Goal: Communication & Community: Participate in discussion

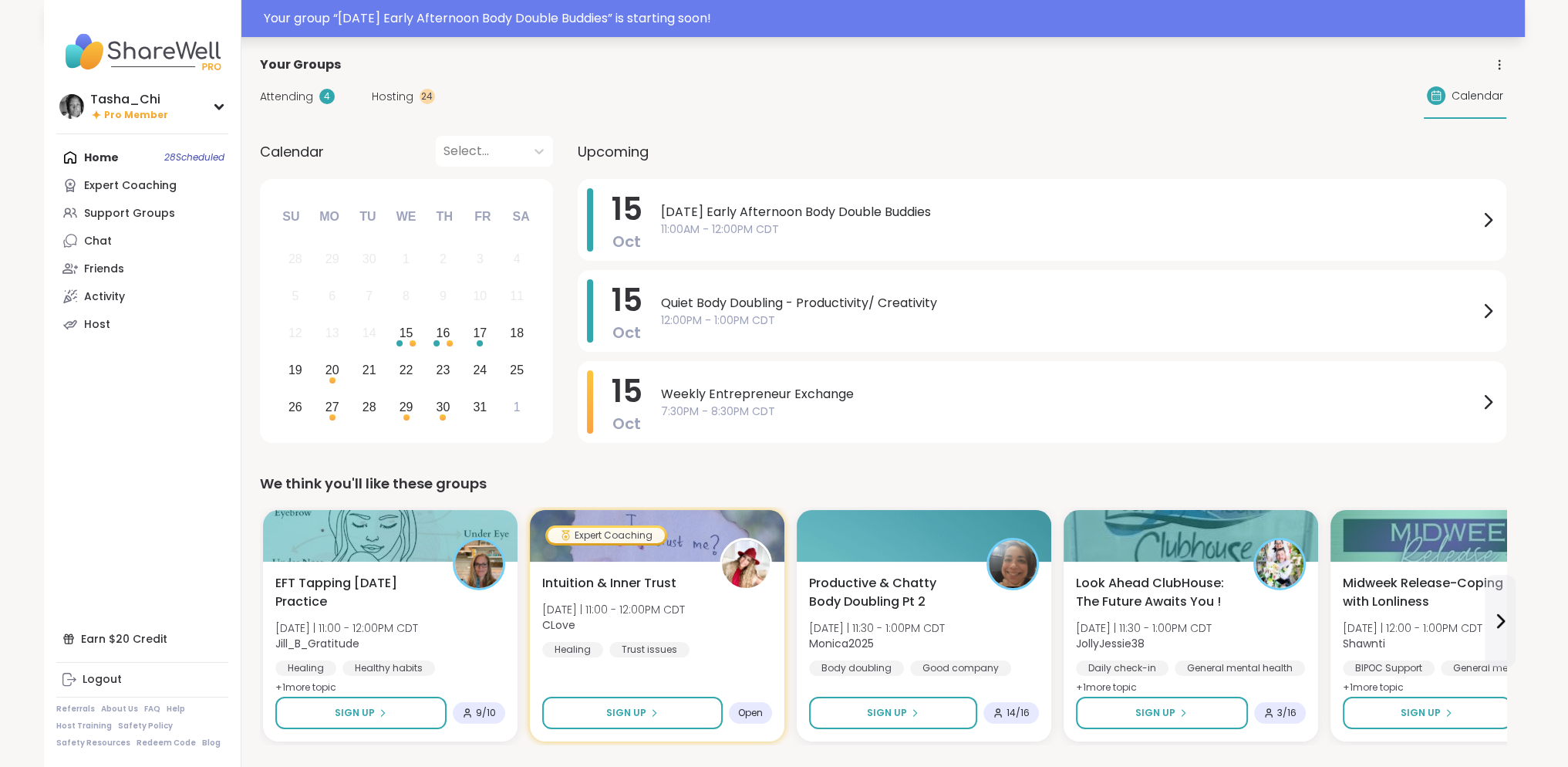
click at [741, 21] on div "Your group “ Wednesday Early Afternoon Body Double Buddies ” is starting soon!" at bounding box center [889, 18] width 1252 height 18
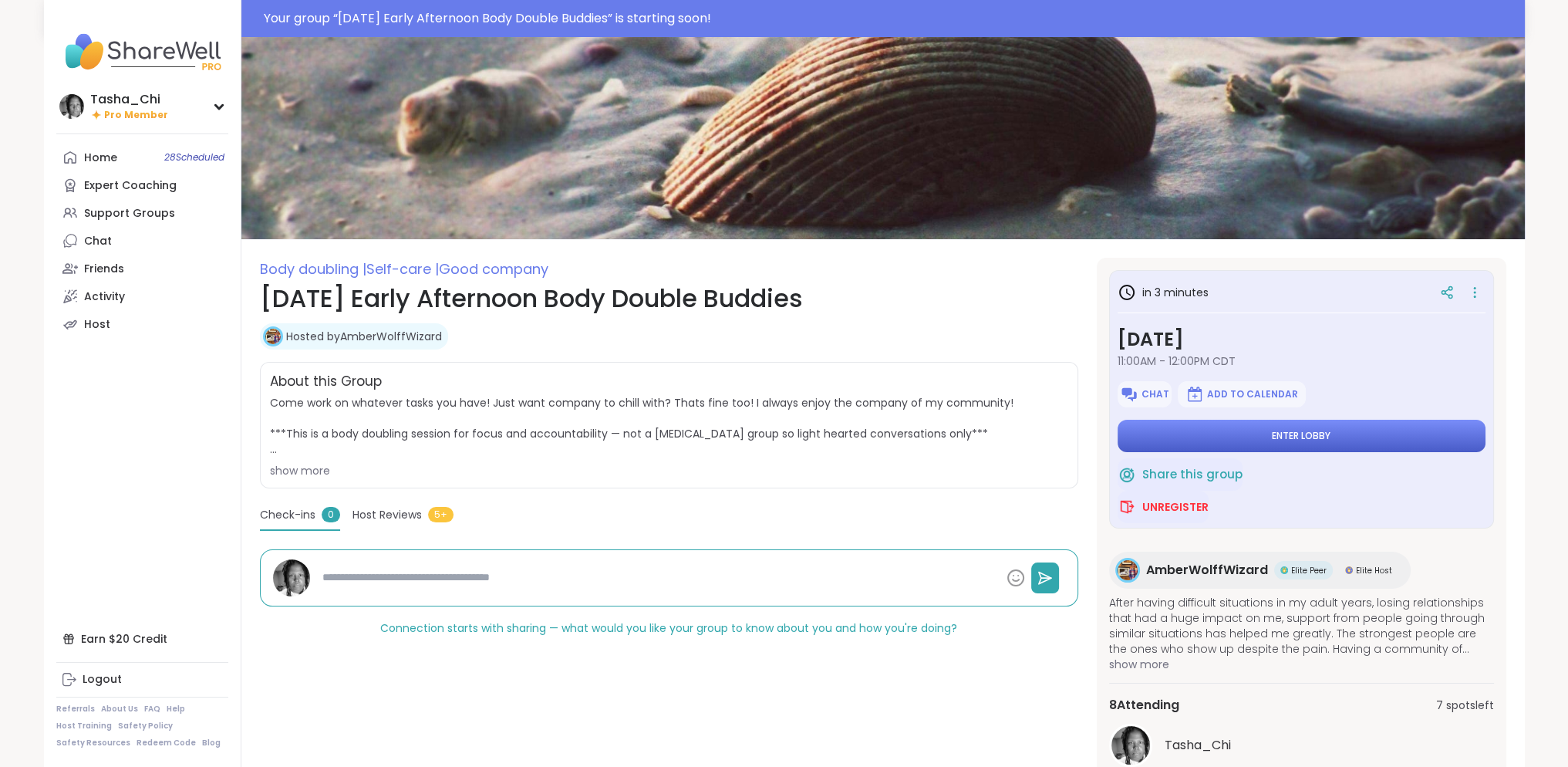
click at [1232, 444] on button "Enter lobby" at bounding box center [1301, 436] width 368 height 32
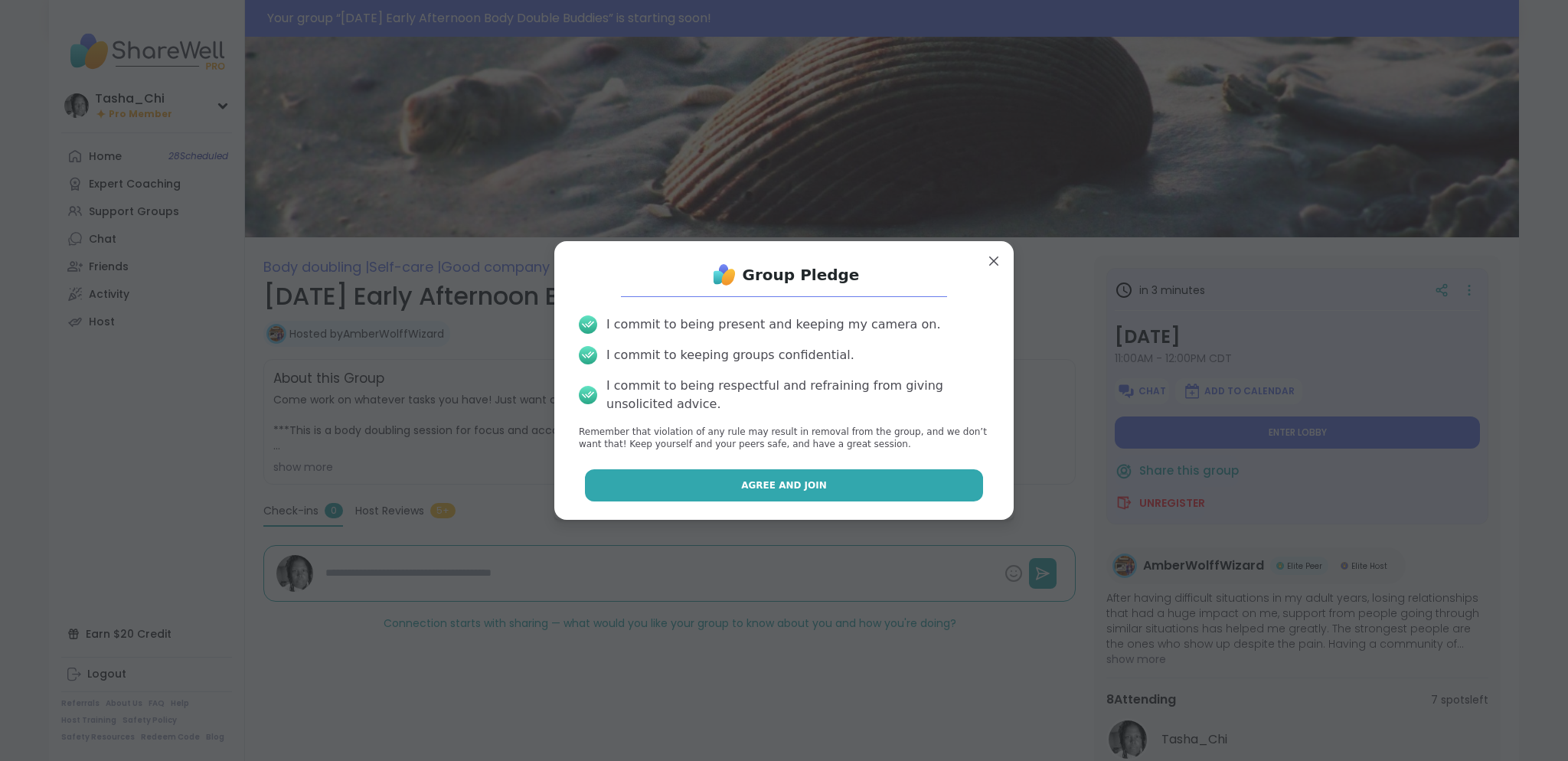
click at [813, 477] on button "Agree and Join" at bounding box center [784, 485] width 399 height 32
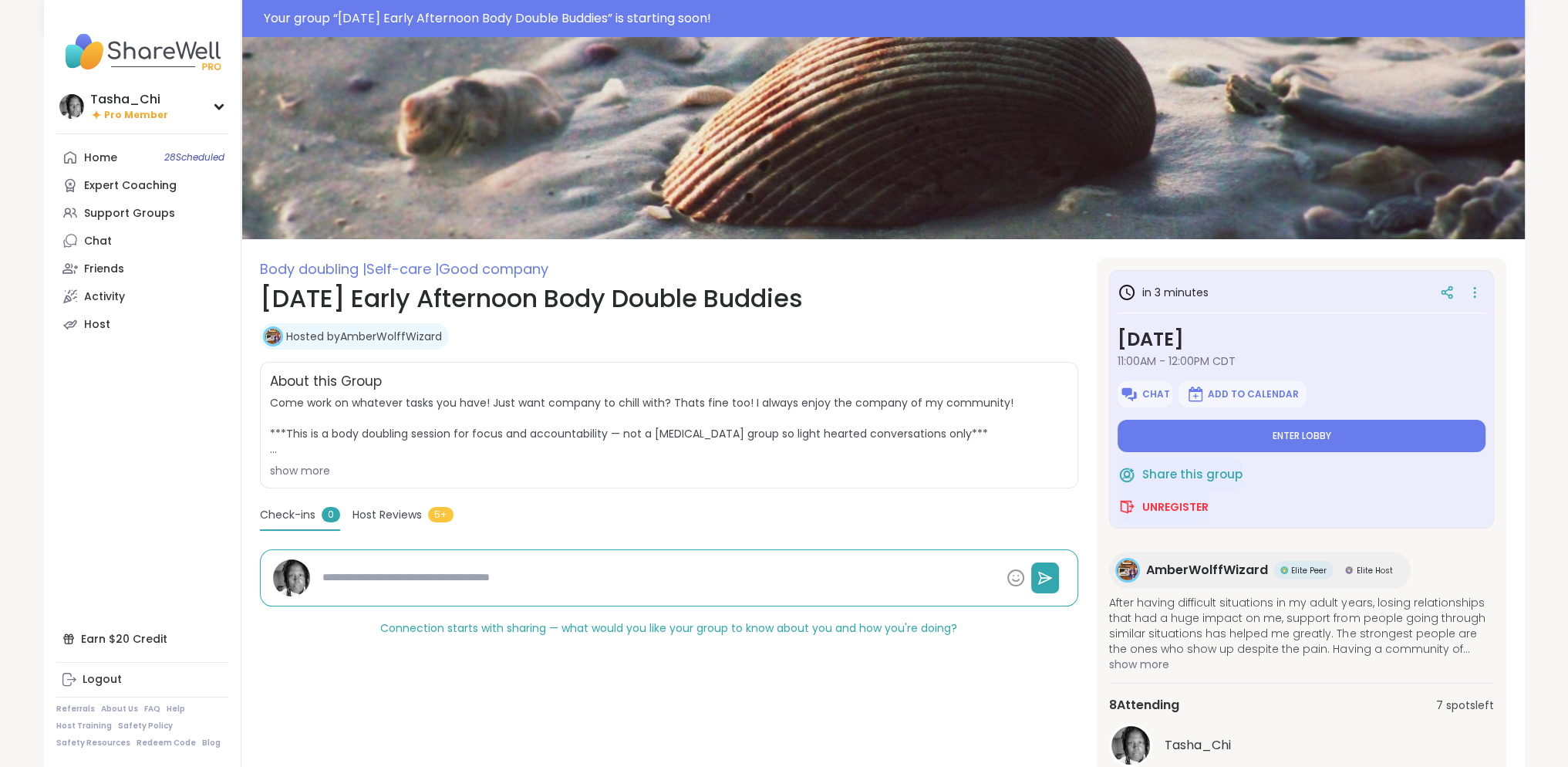
type textarea "*"
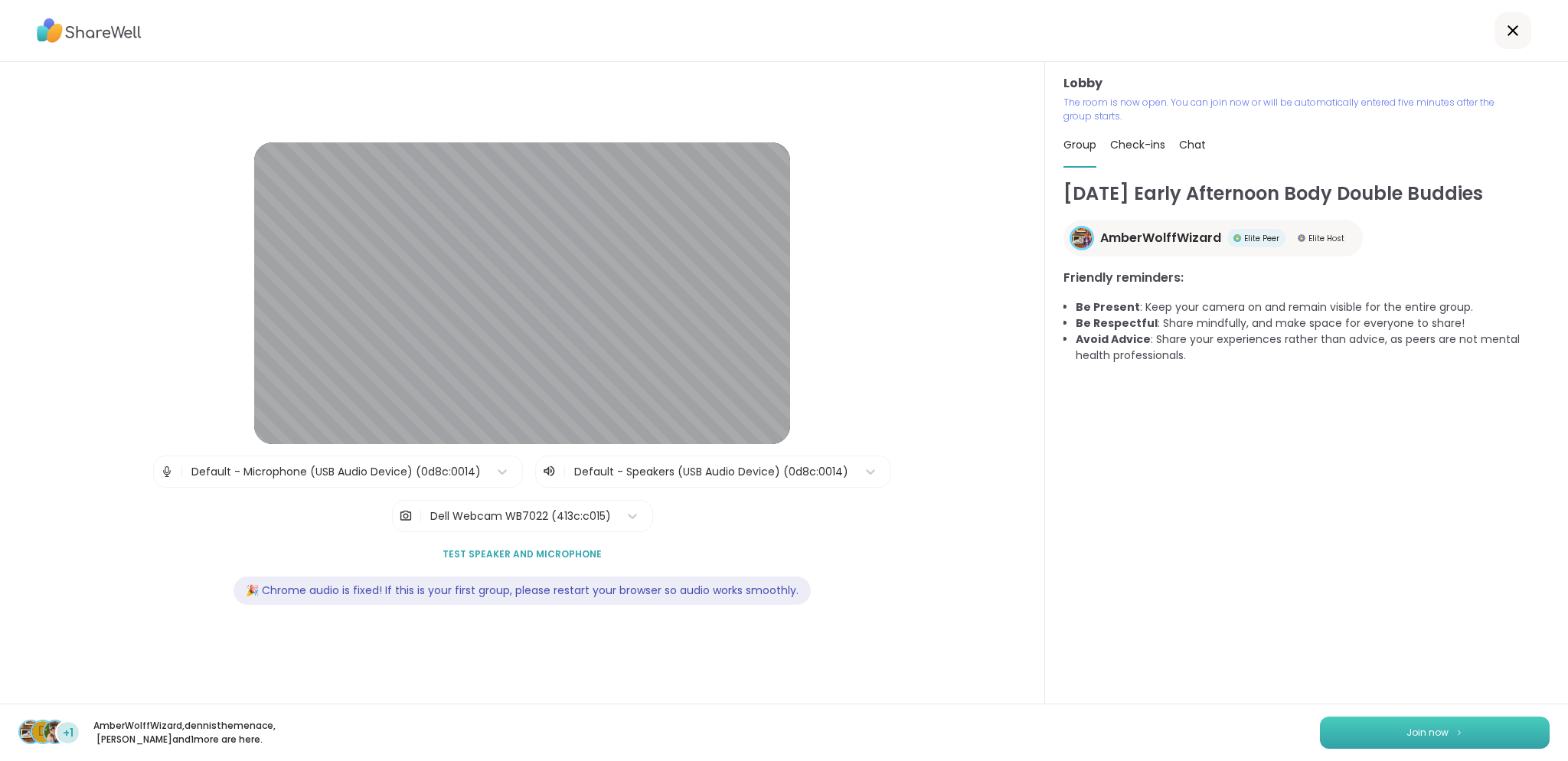
click at [1366, 725] on button "Join now" at bounding box center [1434, 733] width 230 height 32
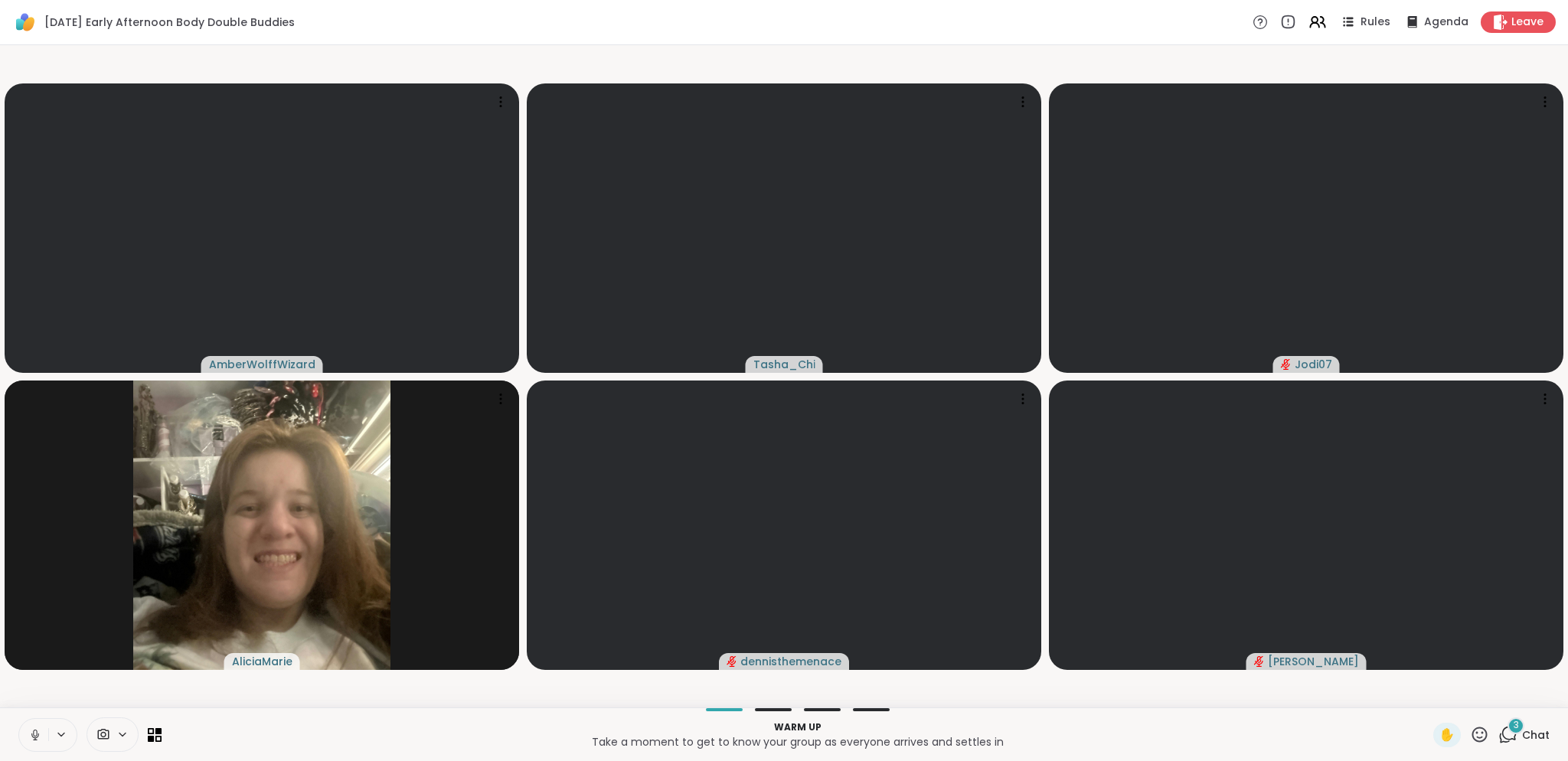
click at [61, 730] on icon at bounding box center [61, 734] width 13 height 13
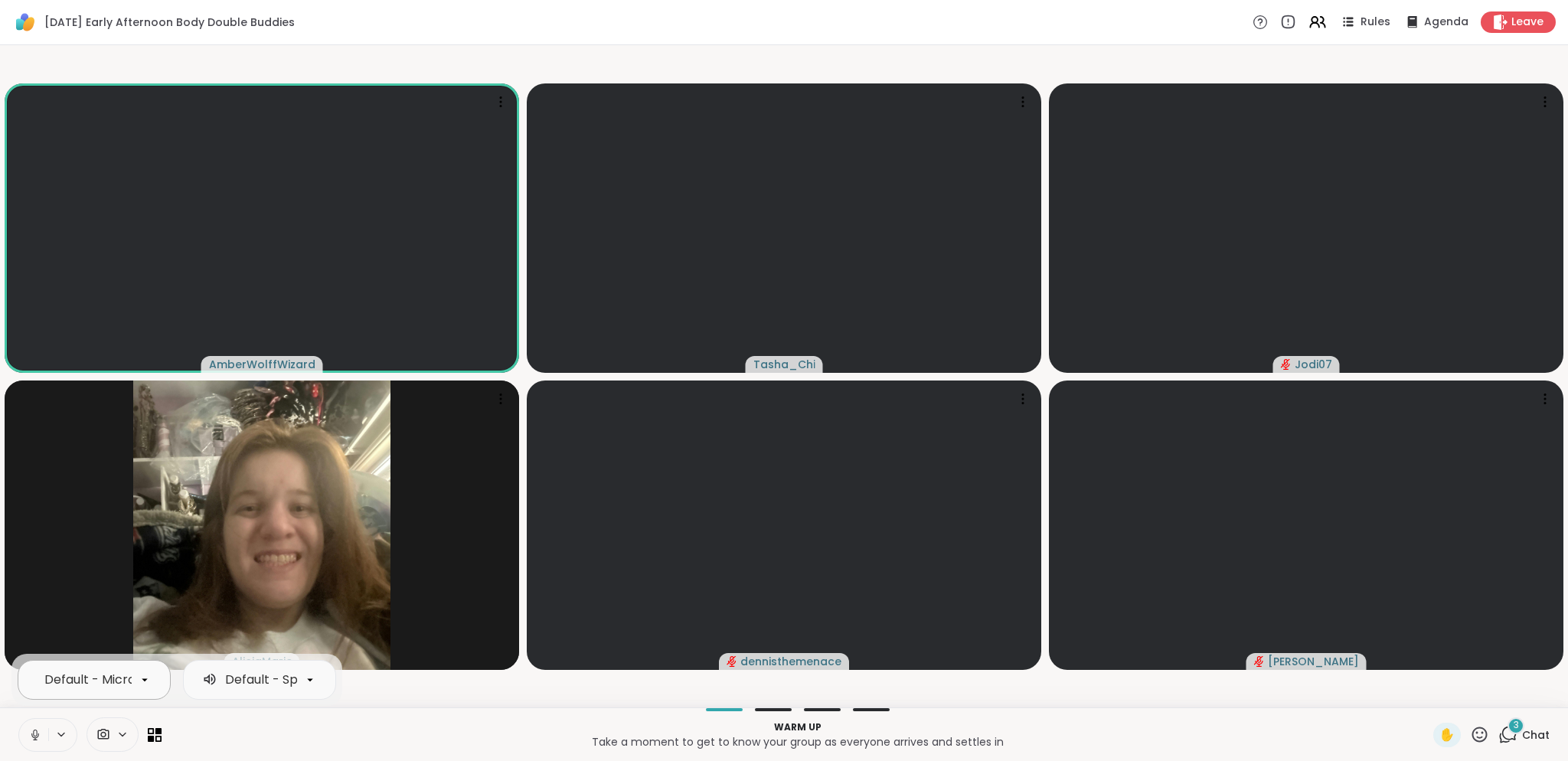
scroll to position [0, 138]
click at [112, 675] on div "Default - Microphone (USB Audio Device)" at bounding box center [30, 679] width 248 height 18
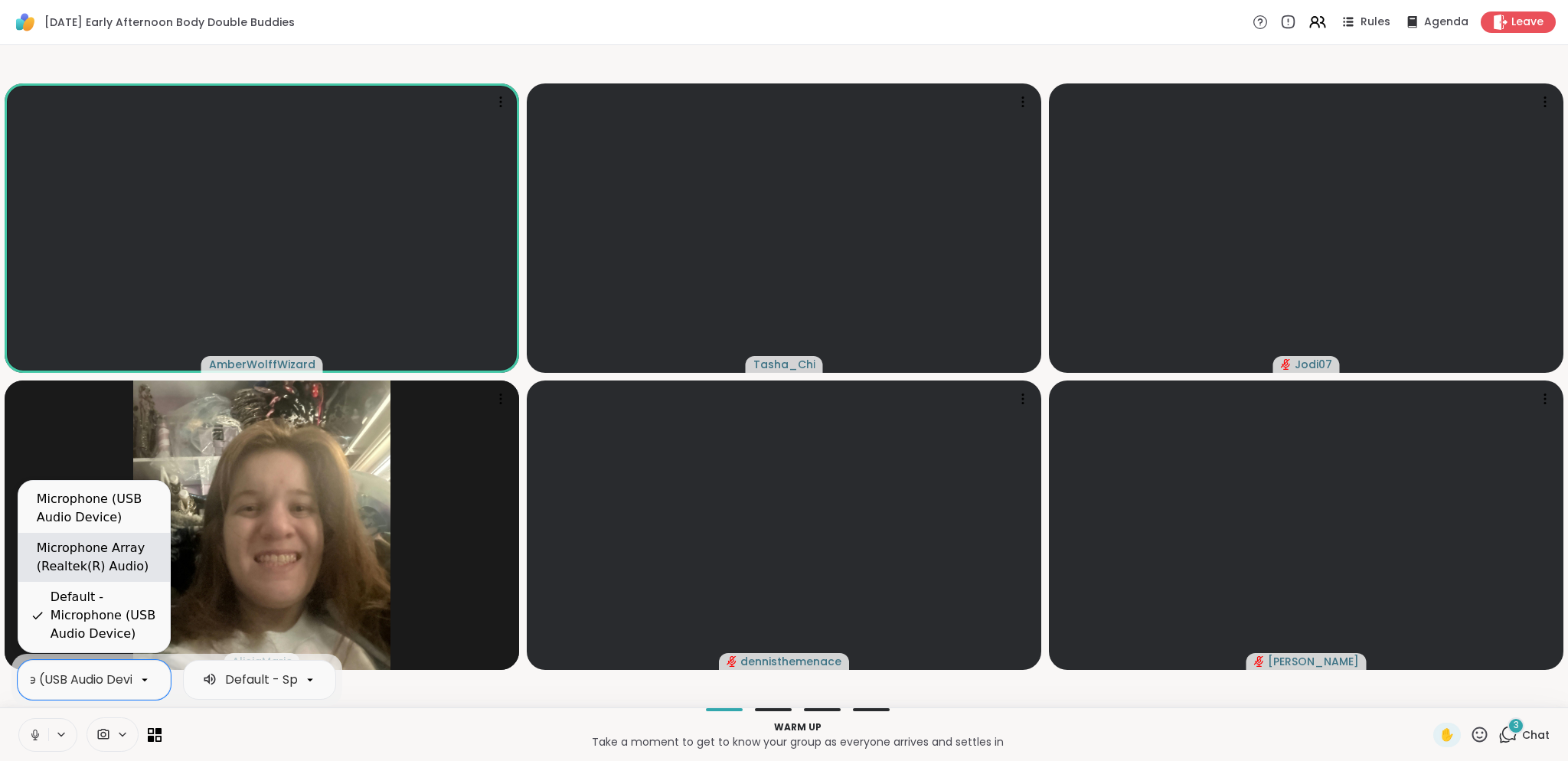
click at [66, 568] on div "Microphone Array (Realtek(R) Audio)" at bounding box center [97, 557] width 121 height 37
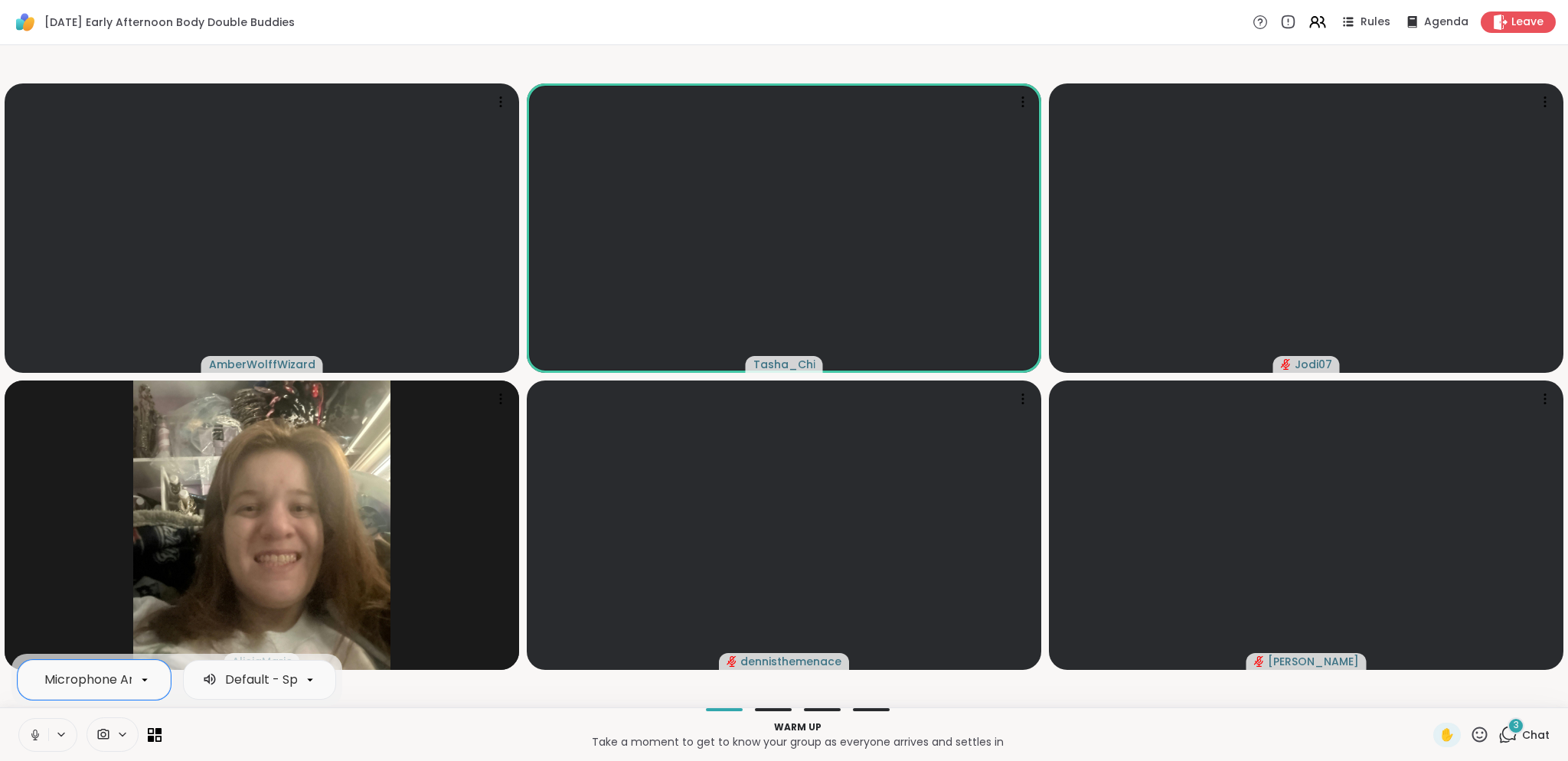
click at [35, 737] on icon at bounding box center [35, 739] width 1 height 3
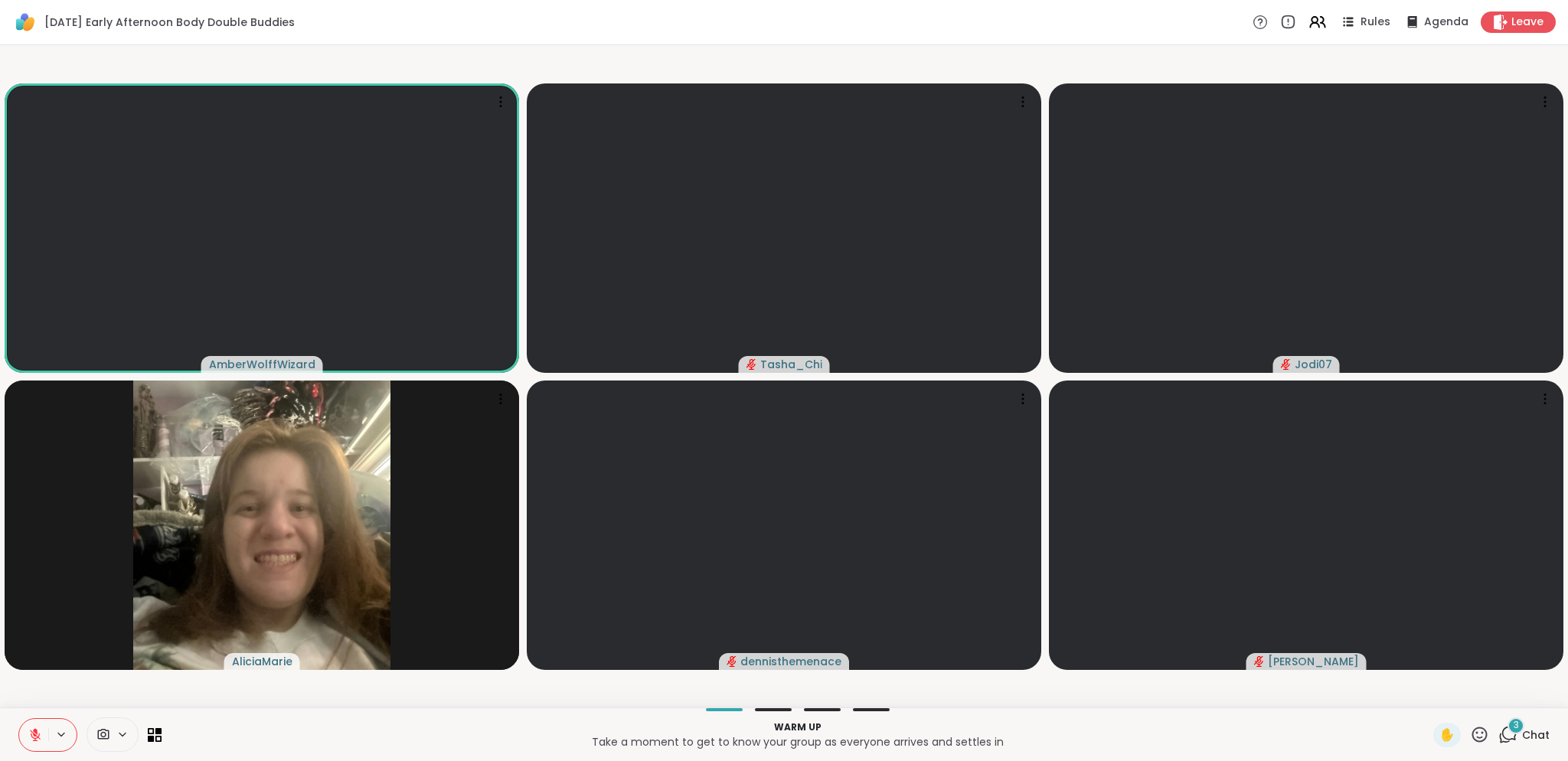
click at [484, 735] on p "Take a moment to get to know your group as everyone arrives and settles in" at bounding box center [797, 741] width 1254 height 15
click at [1498, 741] on icon at bounding box center [1507, 734] width 19 height 19
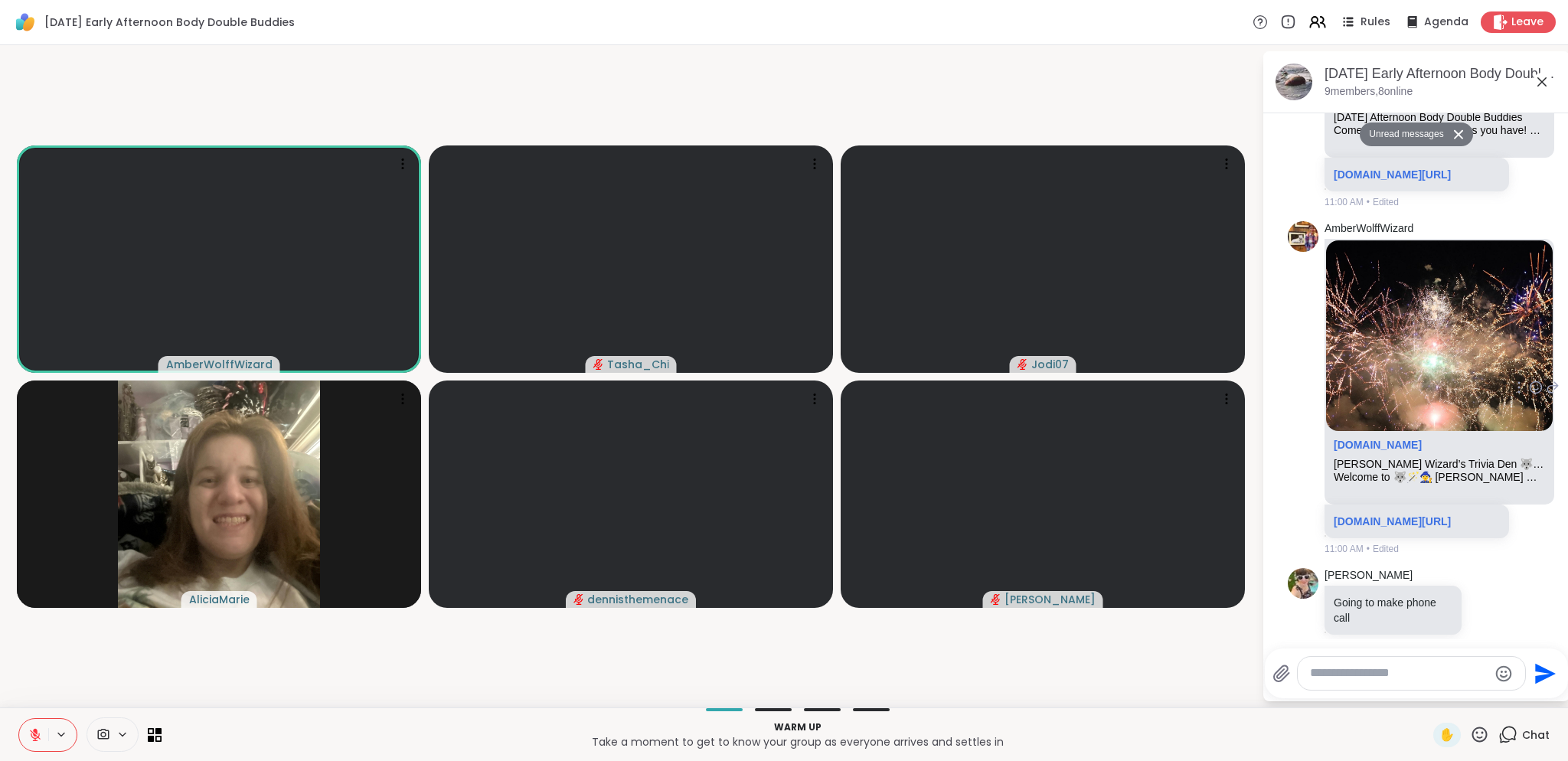
scroll to position [361, 0]
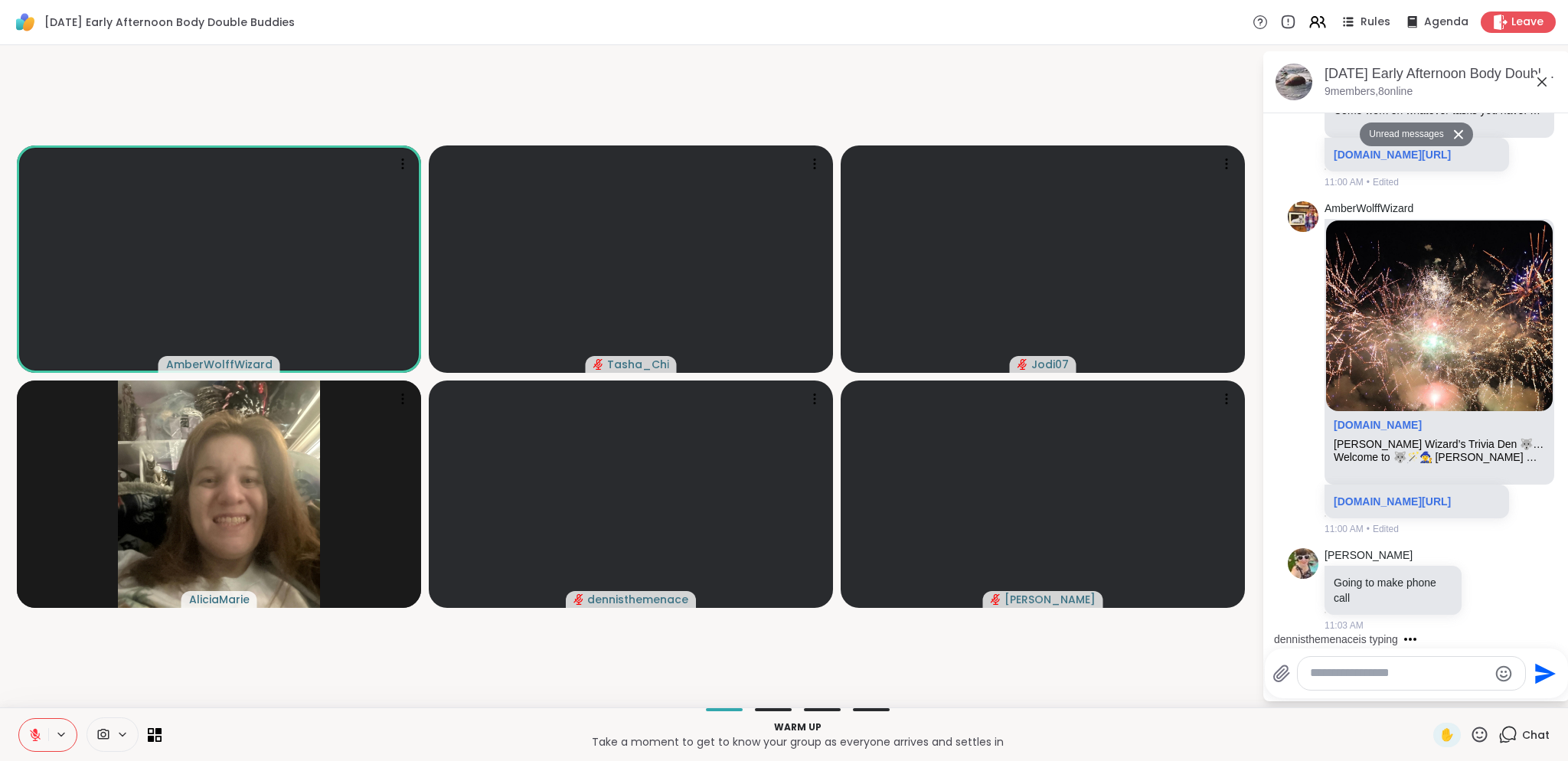
click at [64, 734] on icon at bounding box center [61, 734] width 13 height 13
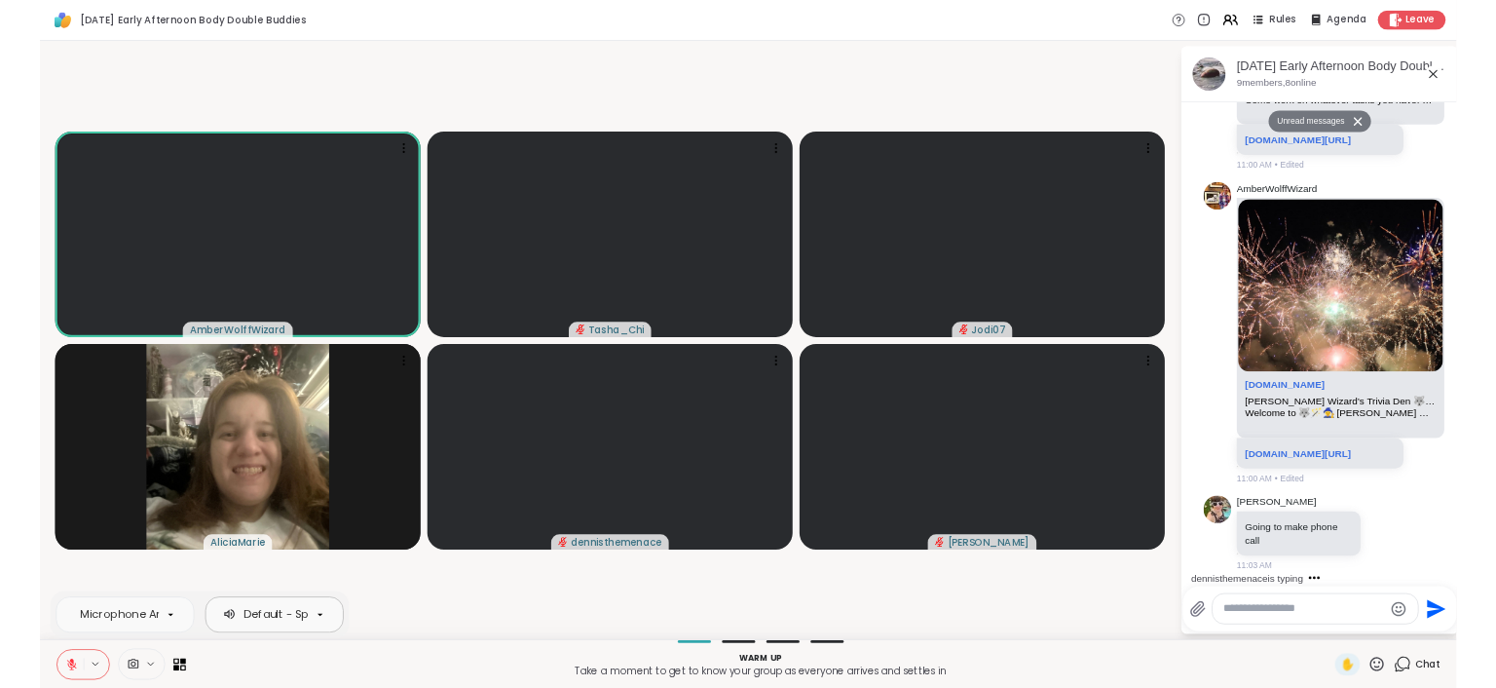
scroll to position [0, 174]
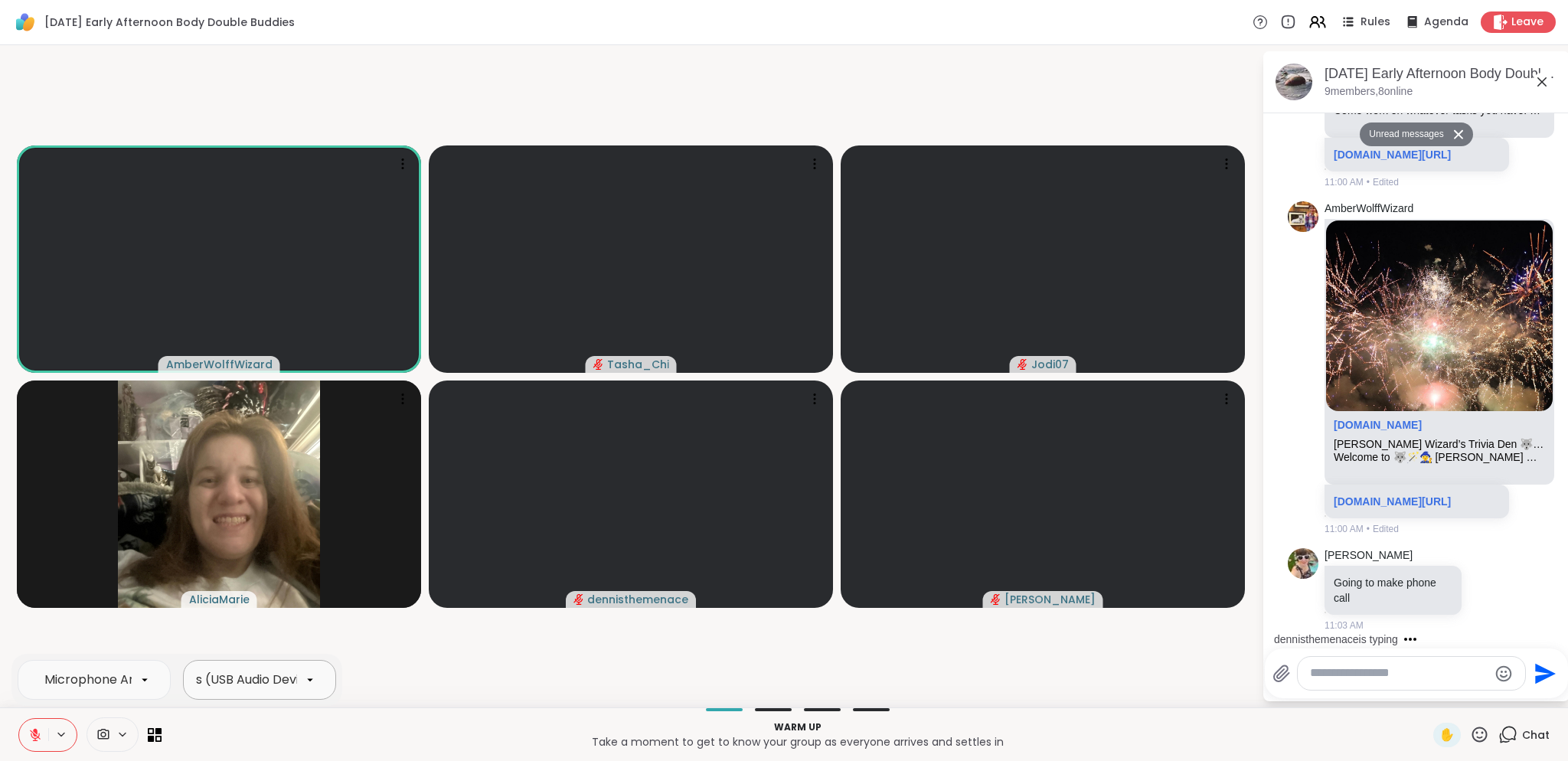
click at [233, 672] on div "Default - Speakers (USB Audio Device)" at bounding box center [204, 679] width 232 height 18
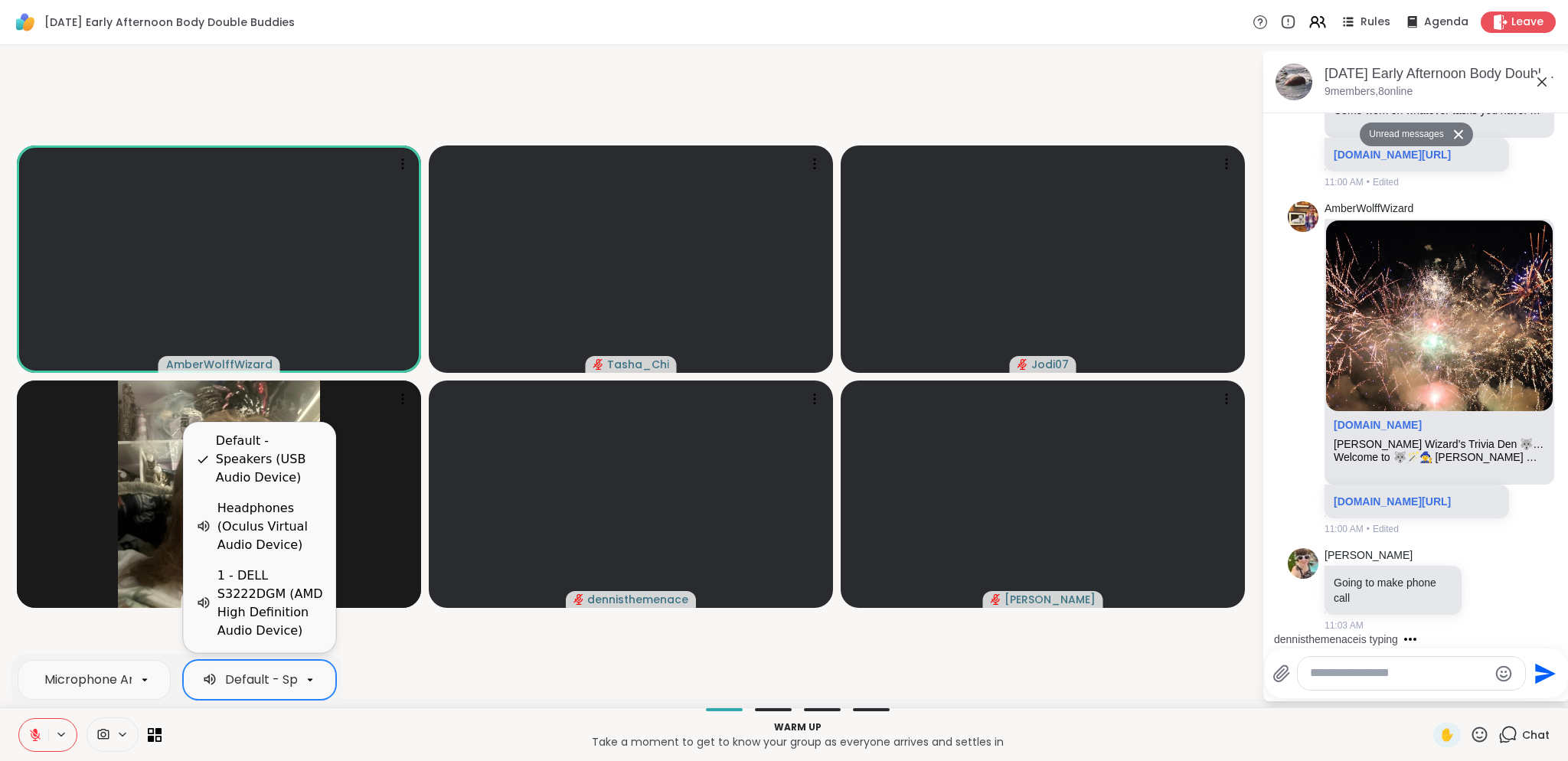
click at [406, 649] on video-player-container "AmberWolffWizard Tasha_Chi Jodi07 AliciaMarie dennisthemenace Adrienne_QueenOfT…" at bounding box center [631, 376] width 1243 height 650
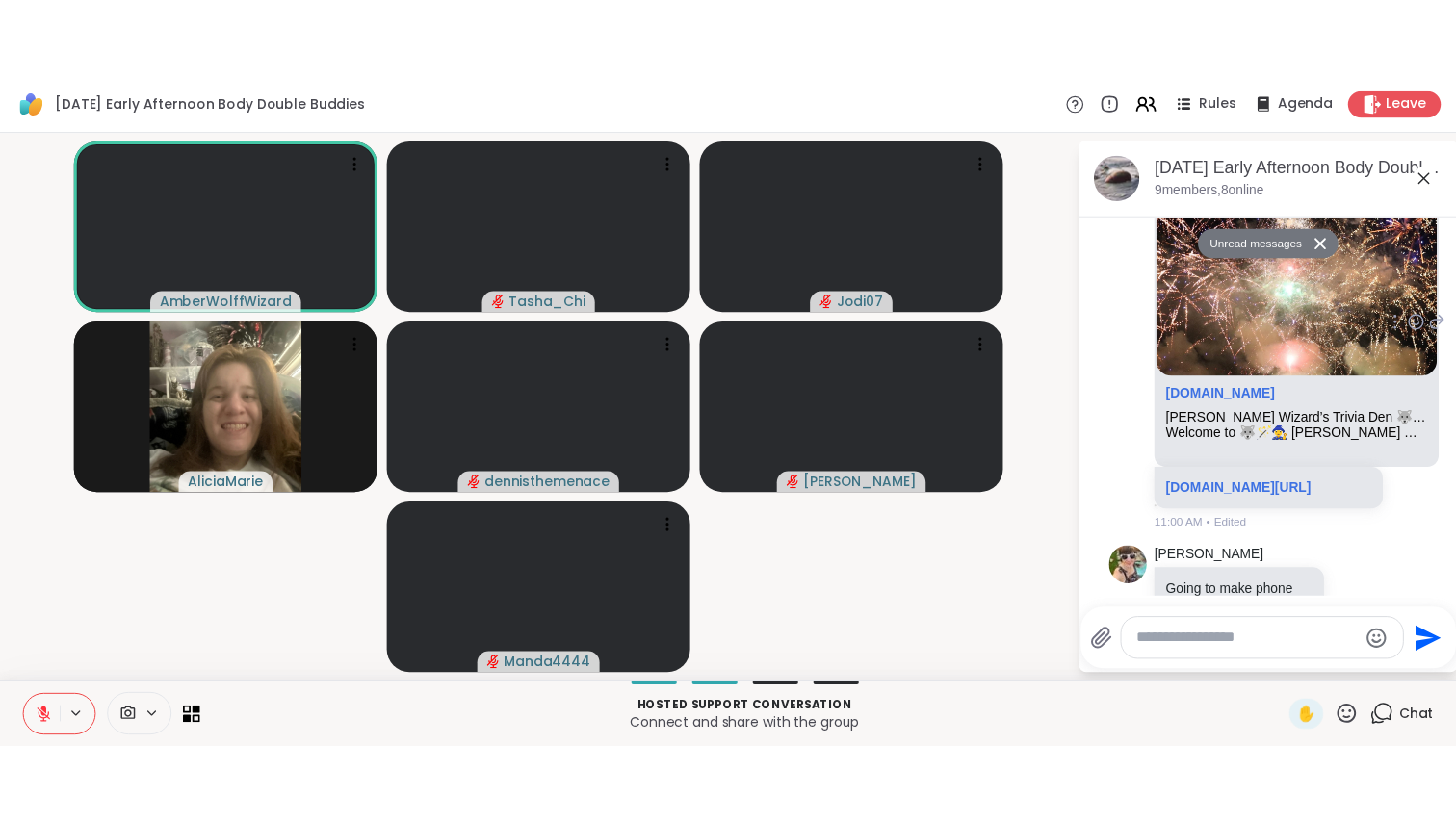
scroll to position [730, 0]
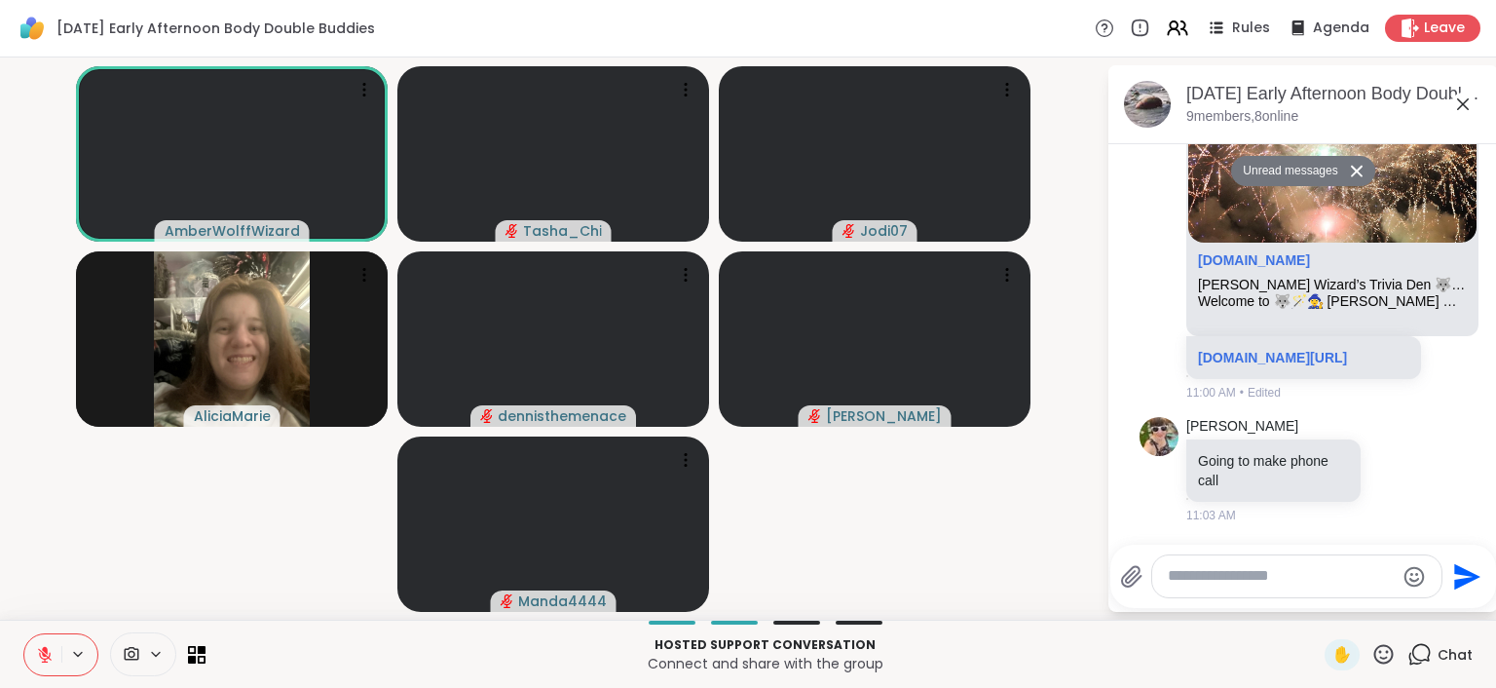
click at [1460, 100] on icon at bounding box center [1463, 104] width 12 height 12
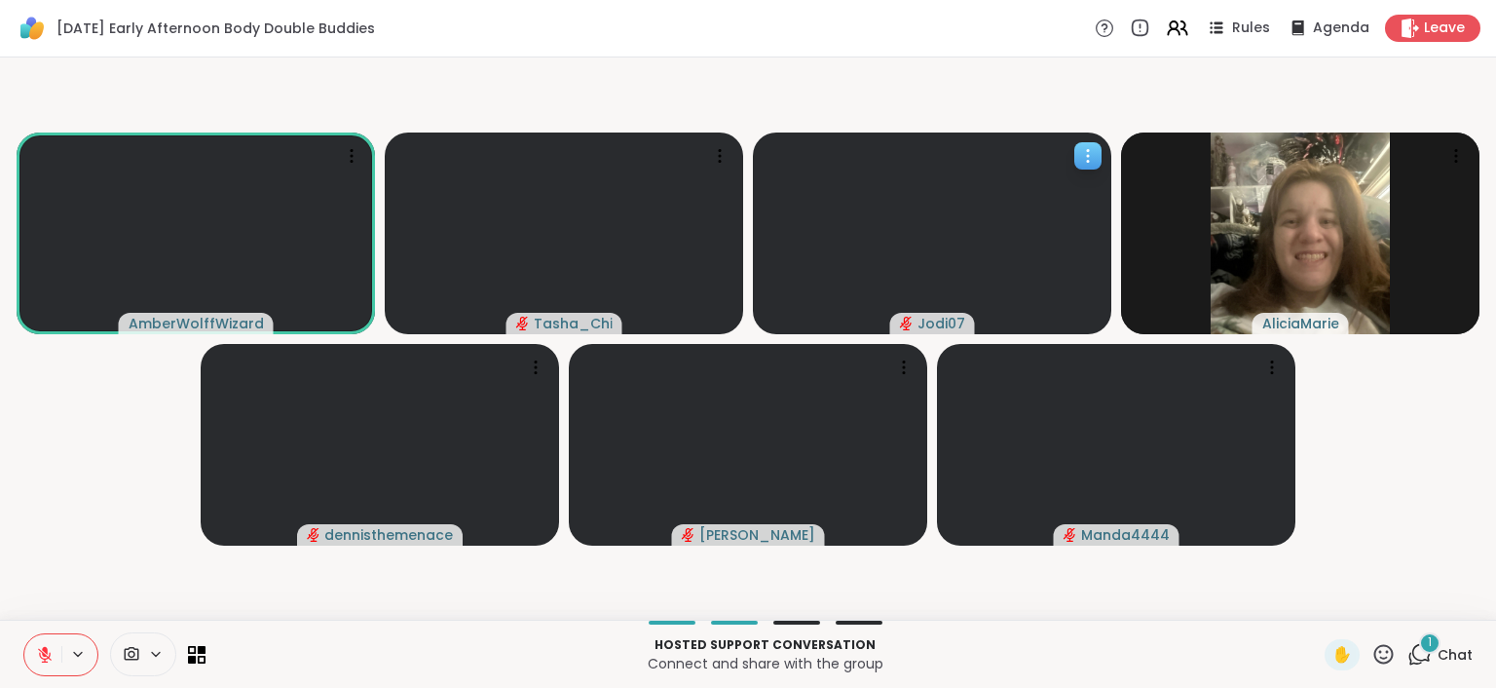
click at [1086, 157] on icon at bounding box center [1087, 155] width 19 height 19
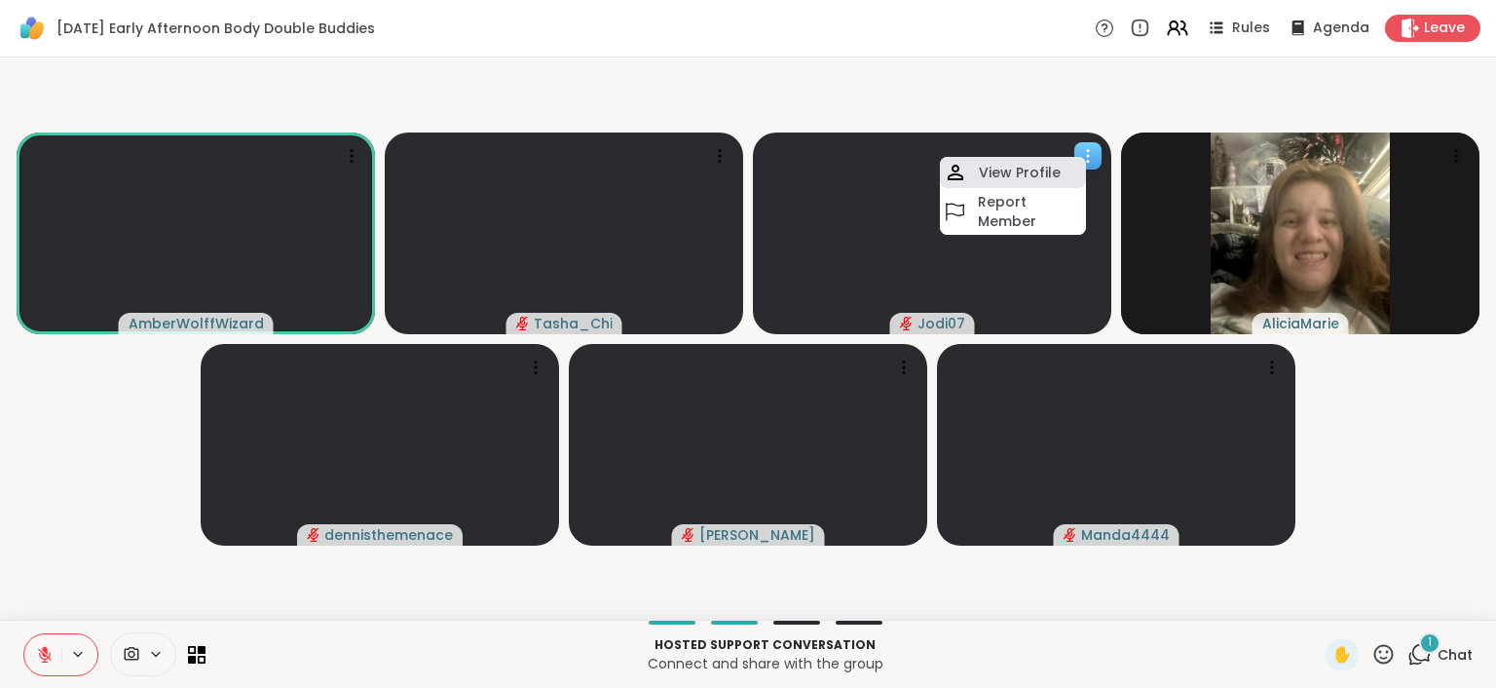
click at [1052, 172] on h4 "View Profile" at bounding box center [1020, 172] width 82 height 19
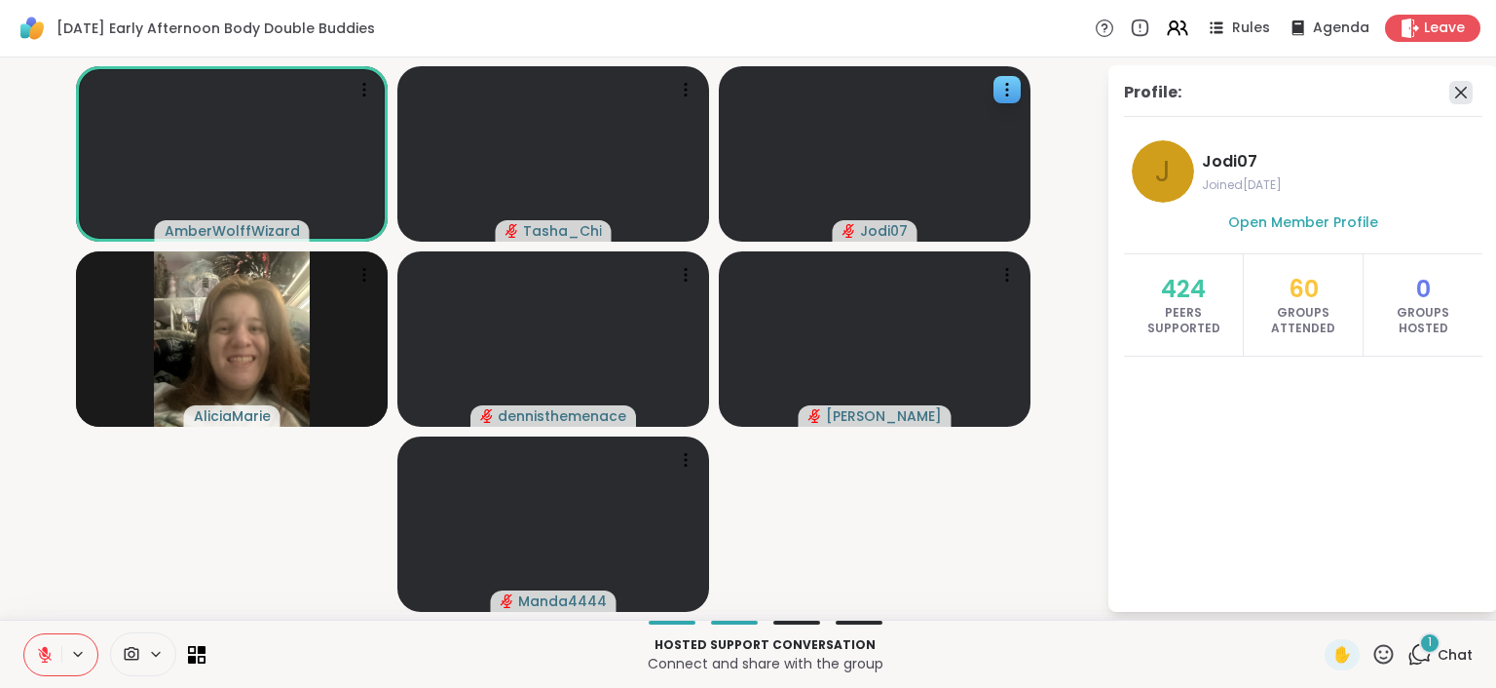
click at [1465, 86] on icon at bounding box center [1460, 92] width 23 height 23
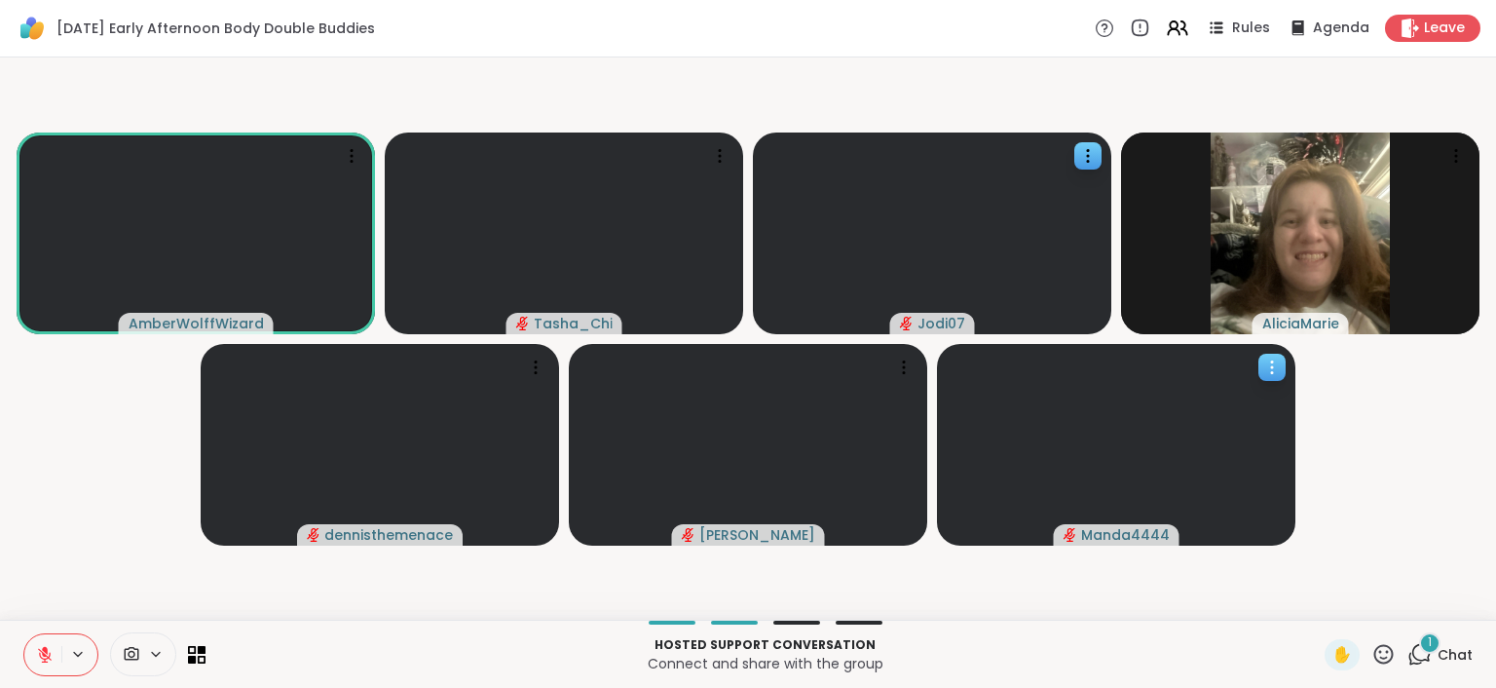
click at [1279, 365] on icon at bounding box center [1271, 366] width 19 height 19
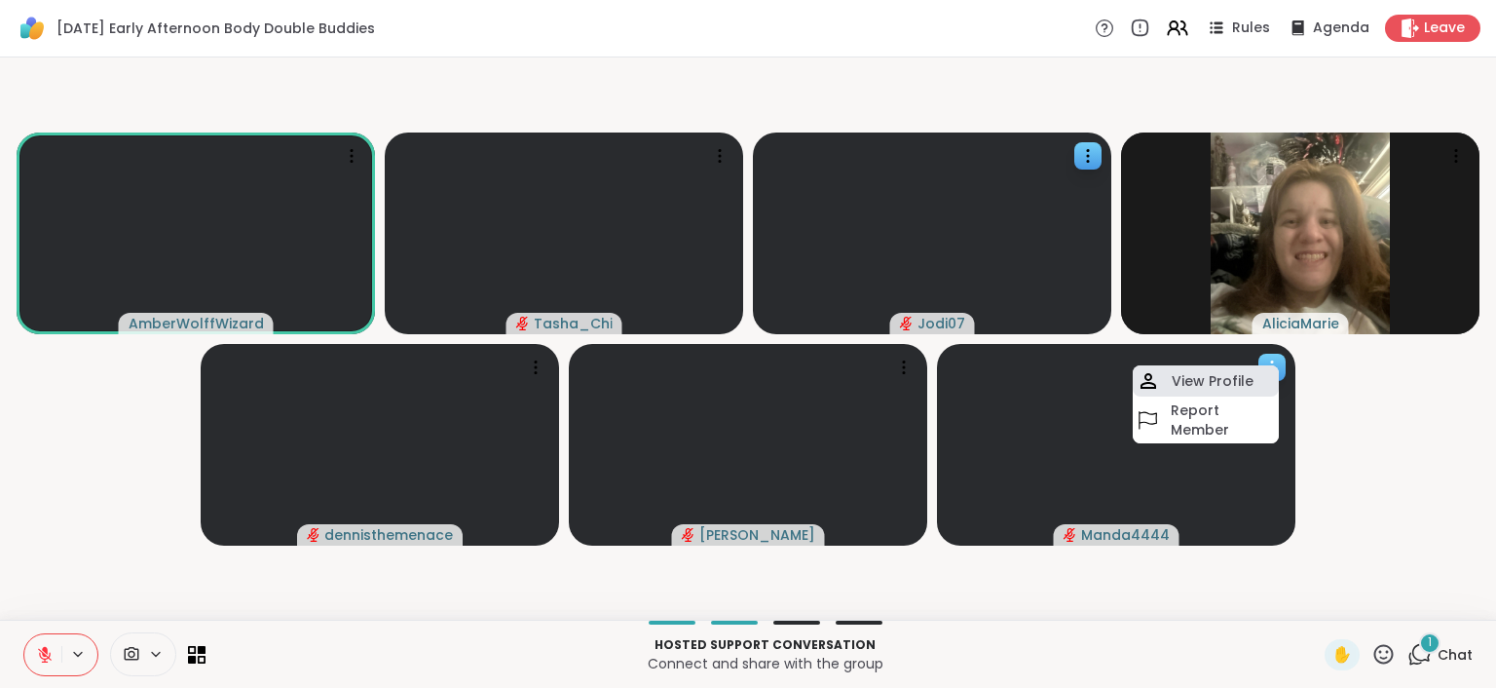
click at [1228, 367] on div "View Profile" at bounding box center [1206, 380] width 146 height 31
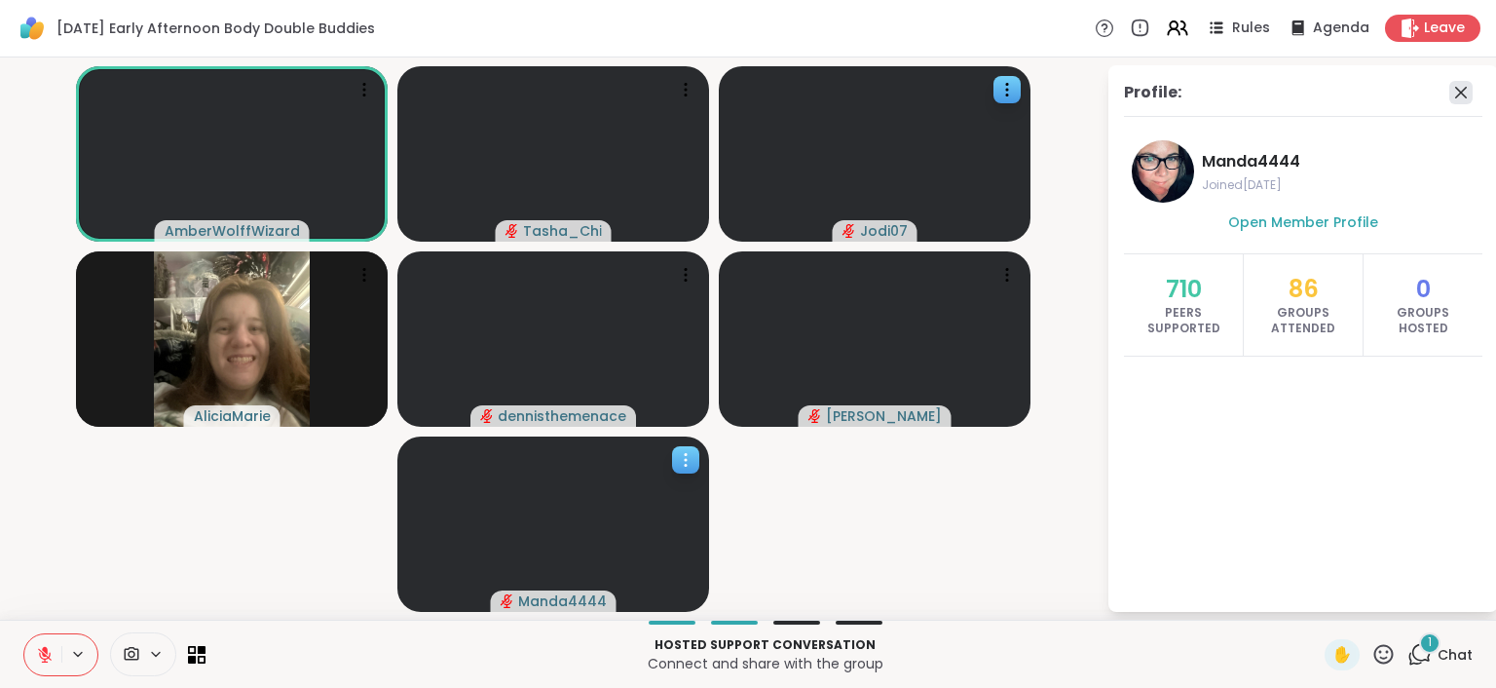
click at [1462, 102] on icon at bounding box center [1460, 92] width 23 height 23
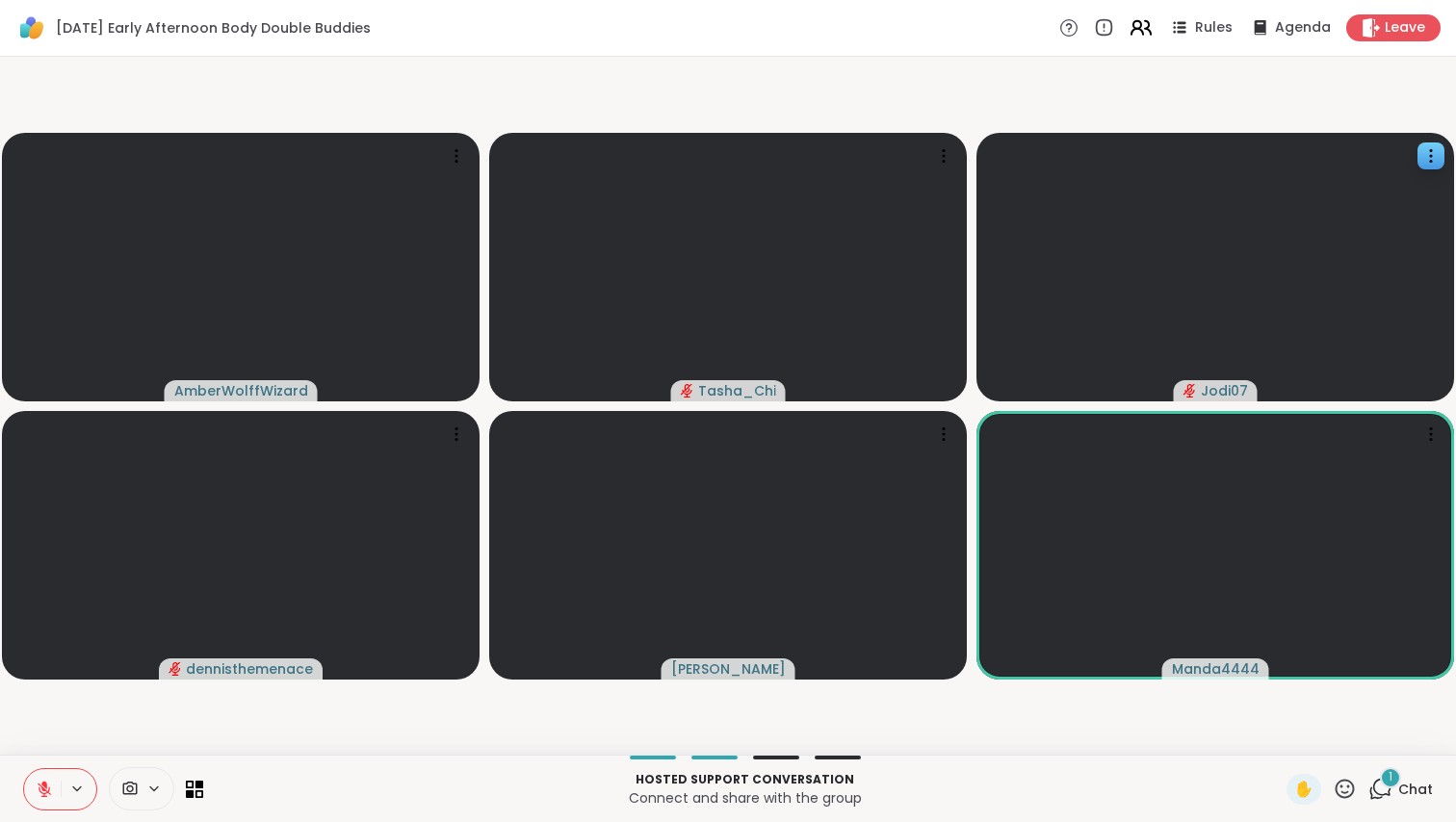
click at [1145, 27] on icon at bounding box center [1148, 28] width 6 height 14
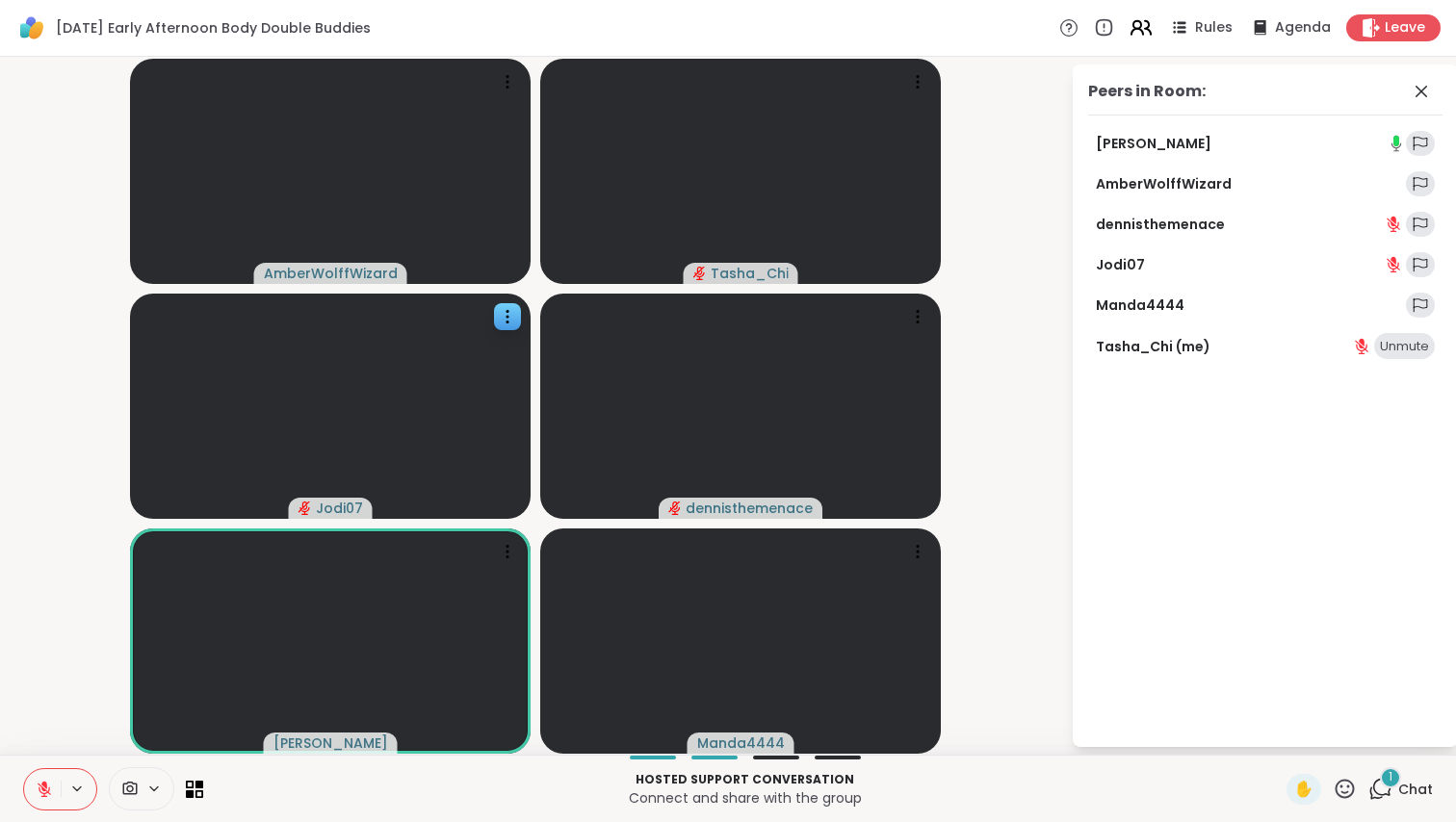
click at [1145, 27] on icon at bounding box center [1148, 28] width 6 height 14
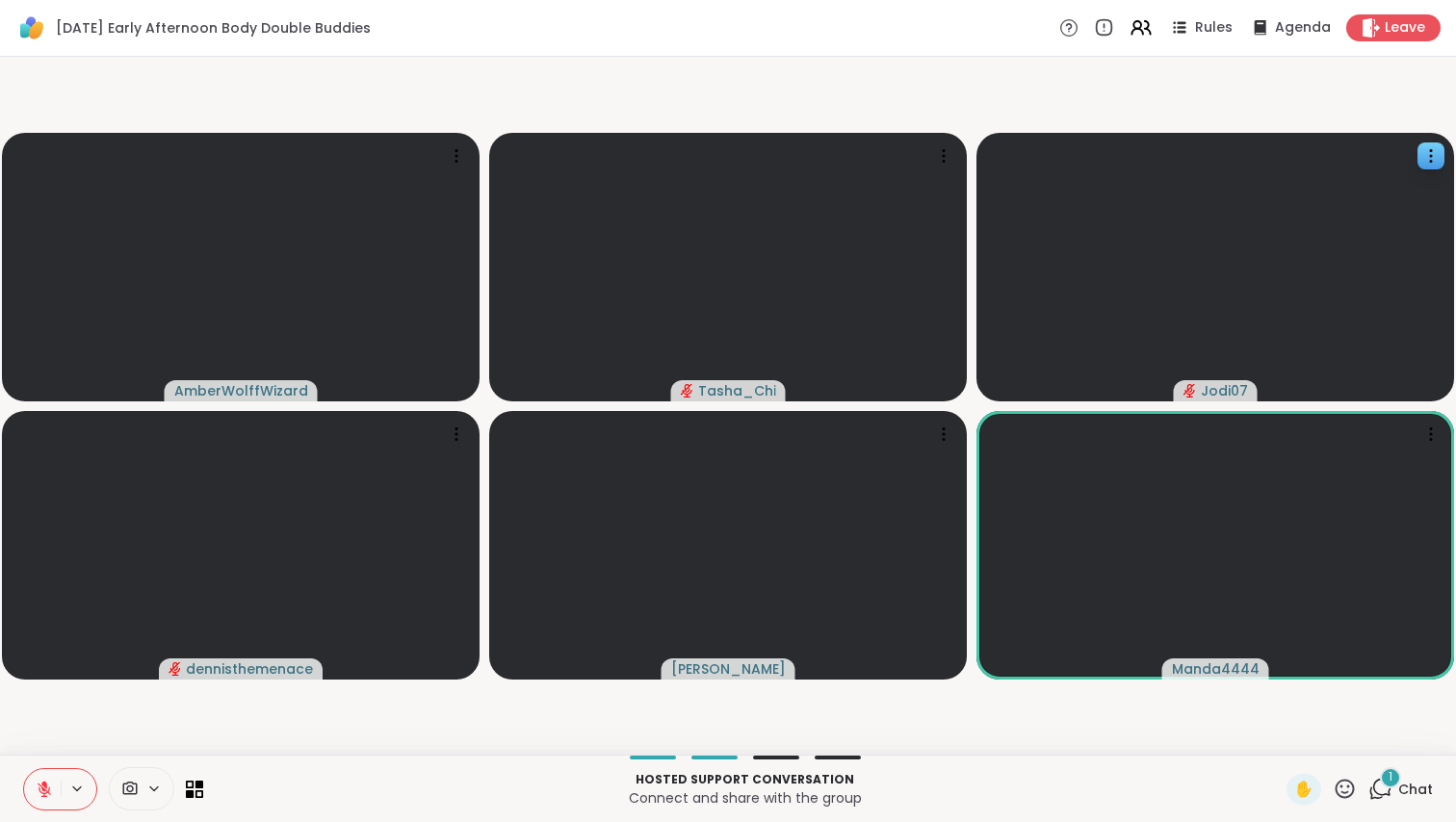
click at [251, 750] on div "AmberWolffWizard Tasha_Chi Jodi07 dennisthemenace Adrienne_QueenOfTheDawn Manda…" at bounding box center [728, 405] width 1456 height 698
click at [95, 738] on video-player-container "AmberWolffWizard Tasha_Chi Jodi07 dennisthemenace Adrienne_QueenOfTheDawn Manda…" at bounding box center [728, 405] width 1432 height 683
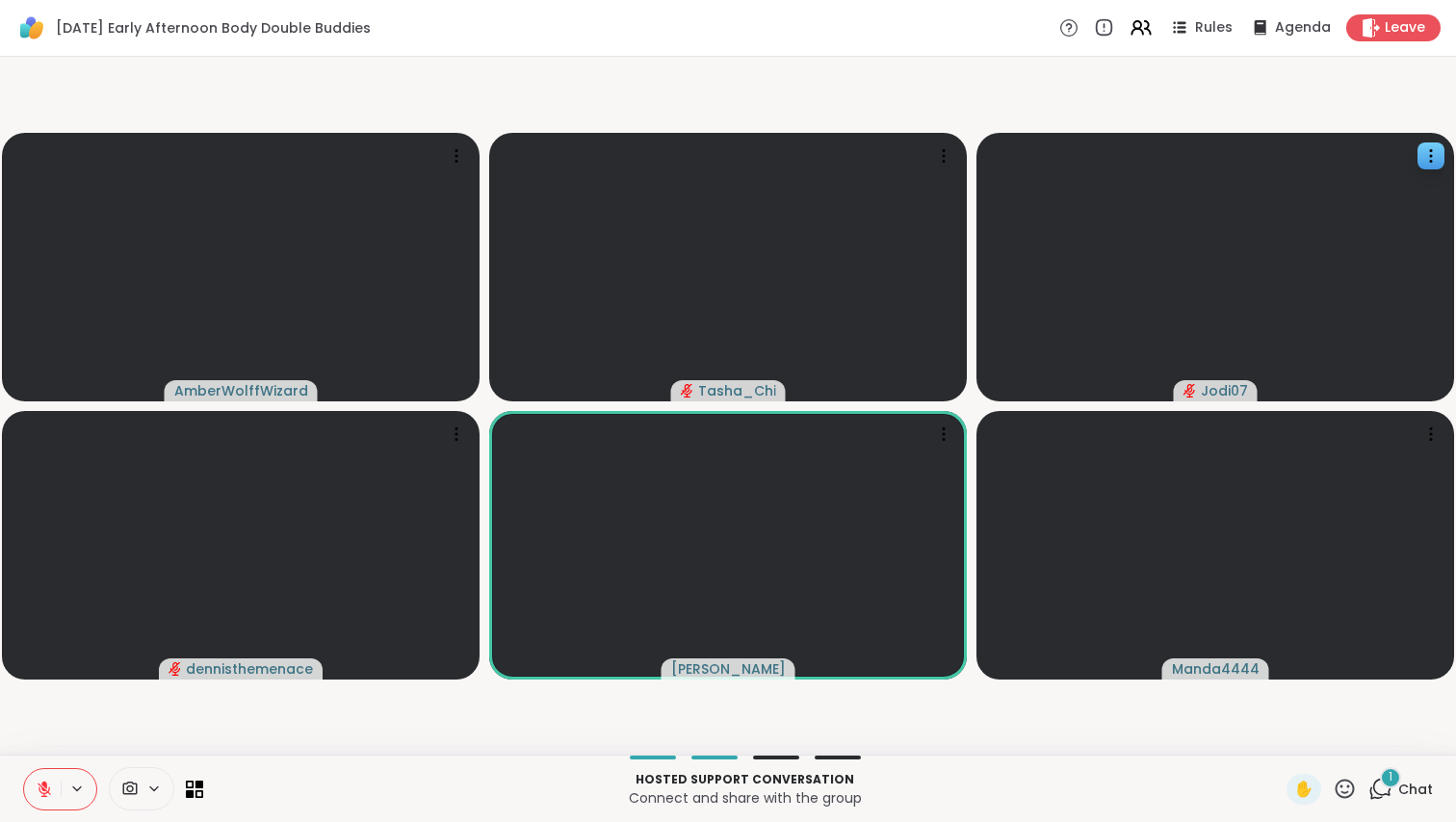
click at [87, 730] on video-player-container "AmberWolffWizard Tasha_Chi Jodi07 dennisthemenace Adrienne_QueenOfTheDawn Manda…" at bounding box center [728, 405] width 1432 height 683
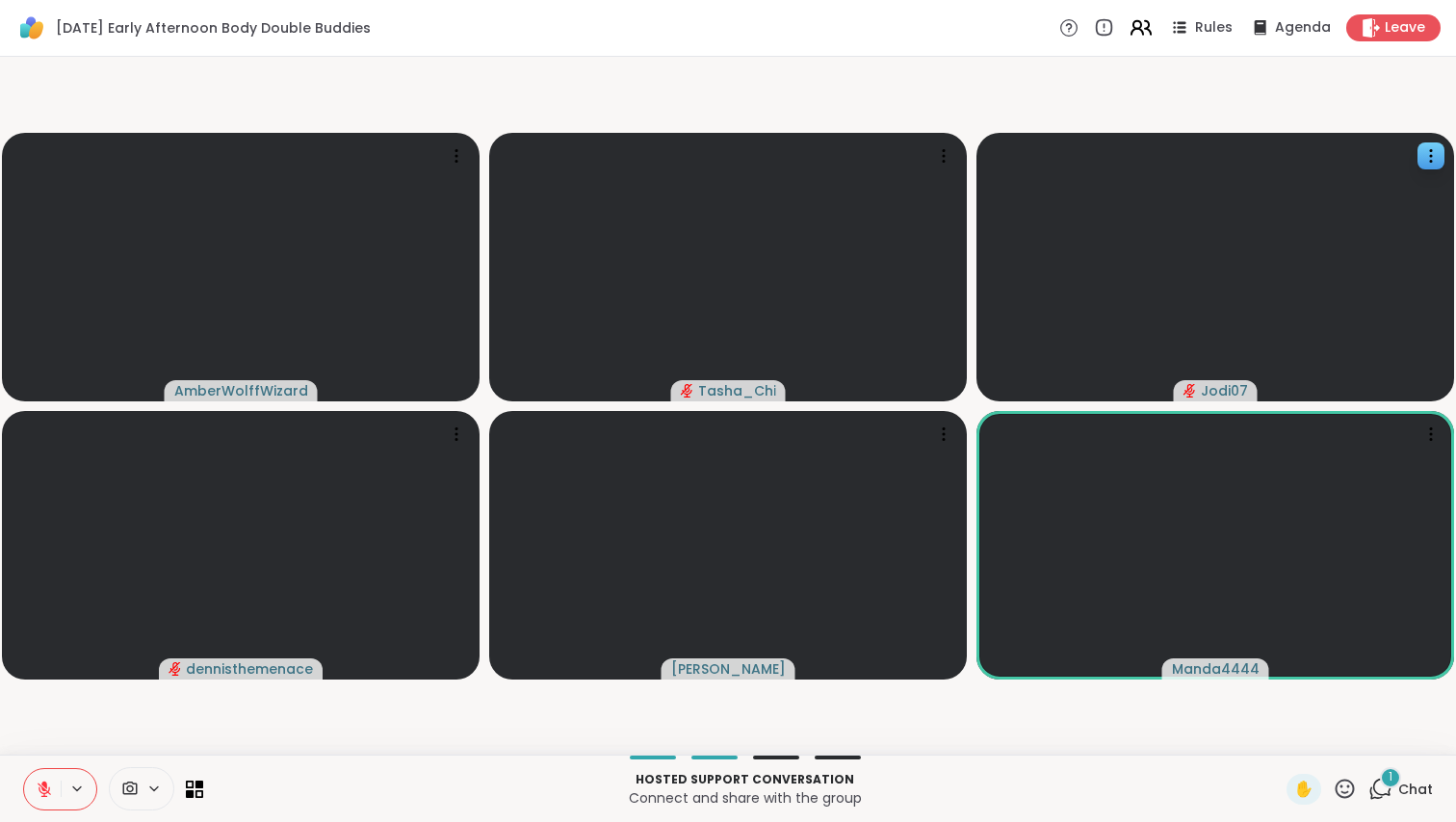
click at [1140, 22] on icon at bounding box center [1141, 28] width 24 height 24
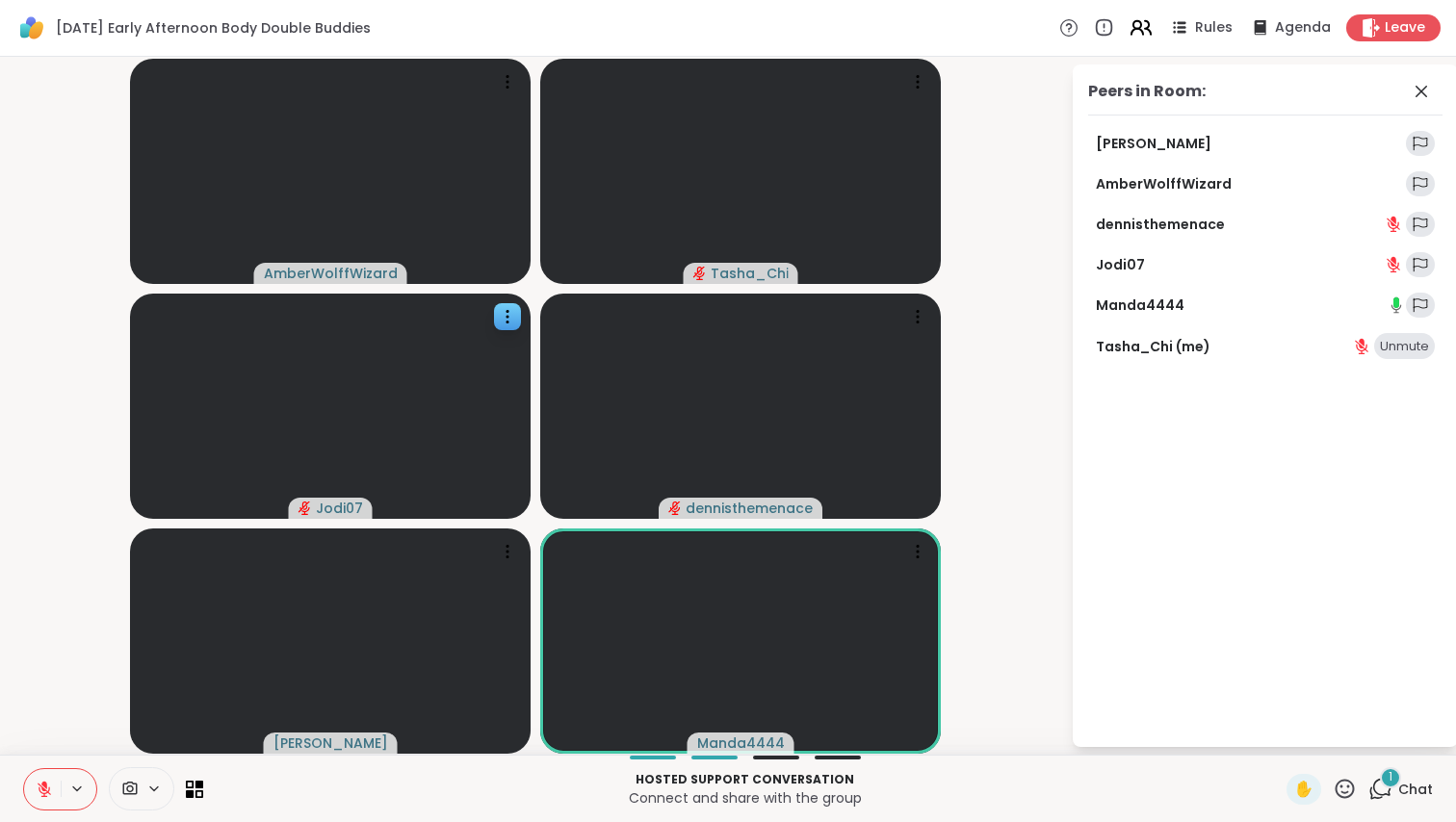
click at [1140, 23] on icon at bounding box center [1141, 28] width 24 height 24
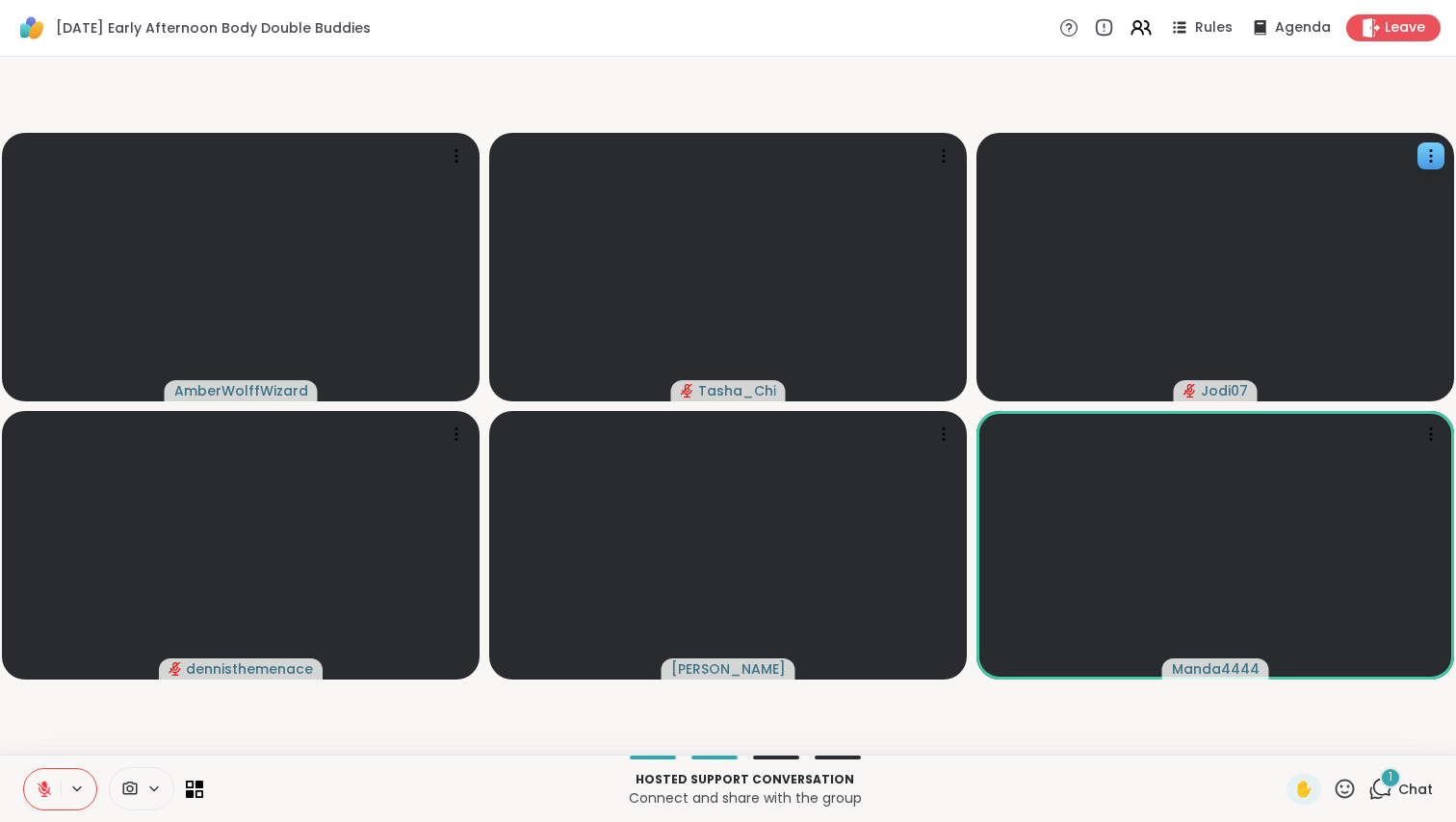
click at [120, 724] on video-player-container "AmberWolffWizard Tasha_Chi Jodi07 dennisthemenace Adrienne_QueenOfTheDawn Manda…" at bounding box center [728, 405] width 1432 height 683
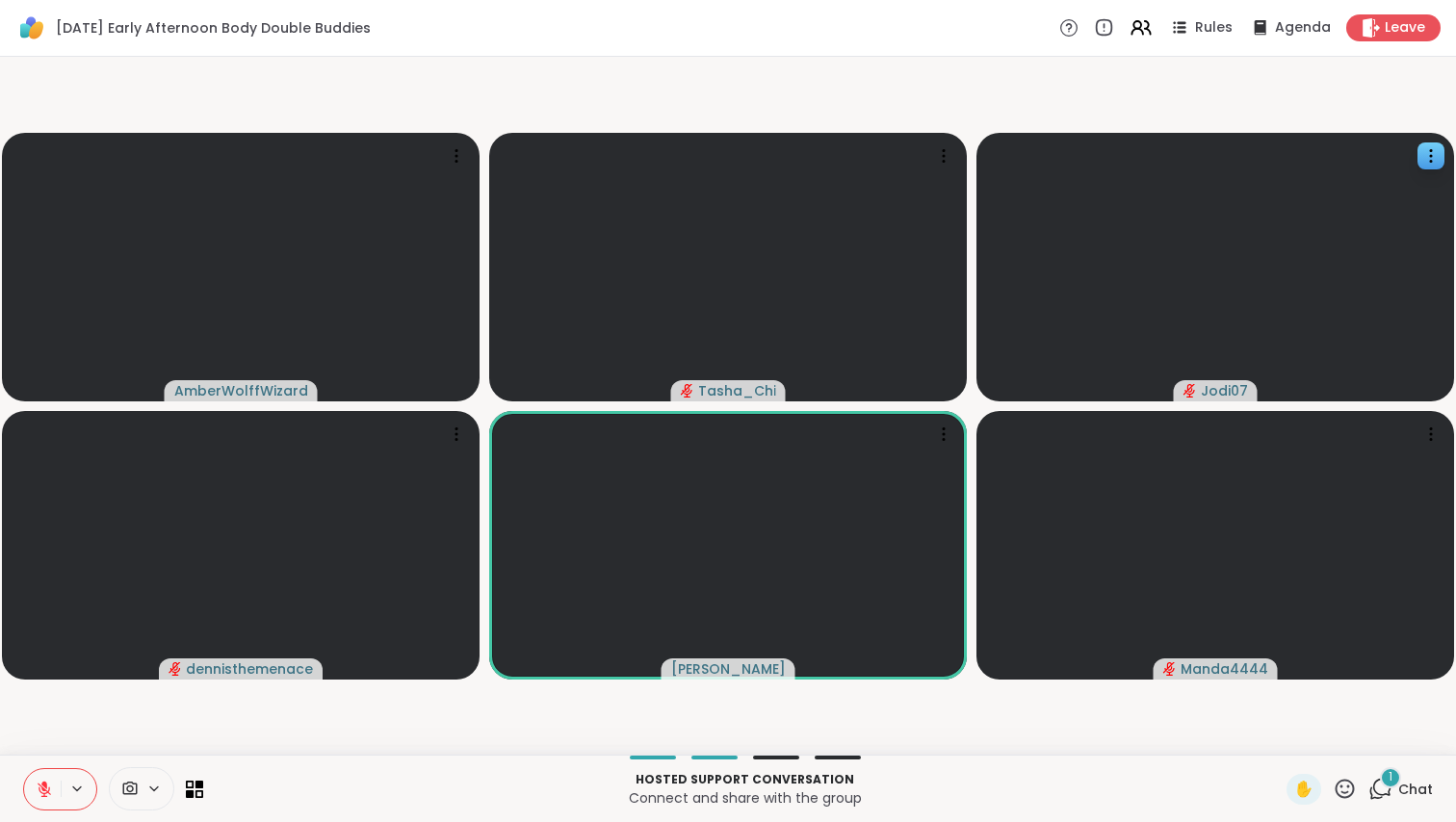
click at [54, 741] on video-player-container "AmberWolffWizard Tasha_Chi Jodi07 dennisthemenace Adrienne_QueenOfTheDawn Manda…" at bounding box center [728, 405] width 1432 height 683
click at [39, 782] on icon at bounding box center [44, 789] width 18 height 18
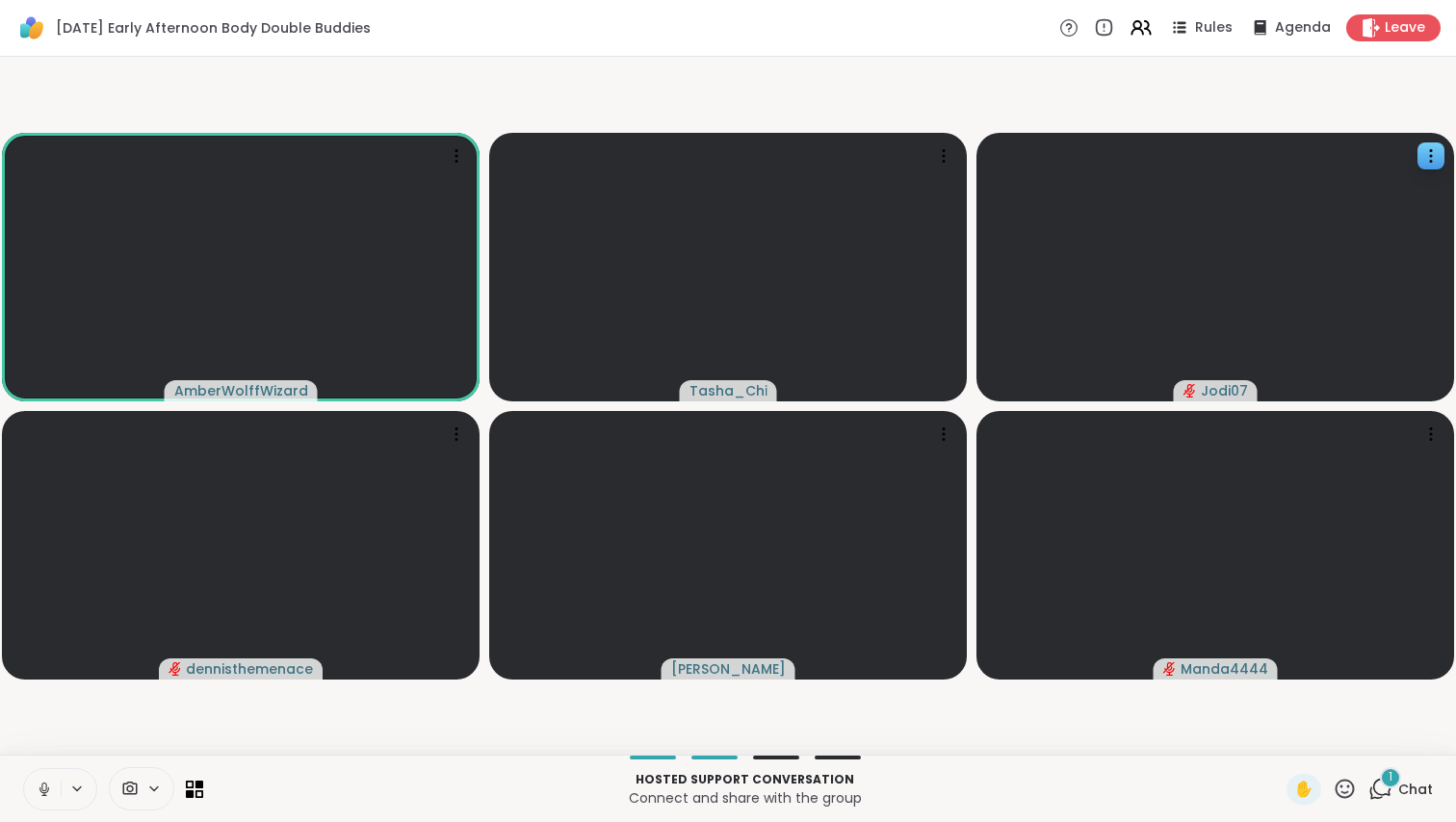
click at [45, 787] on icon at bounding box center [44, 789] width 18 height 18
click at [1382, 771] on div "1" at bounding box center [1390, 777] width 21 height 21
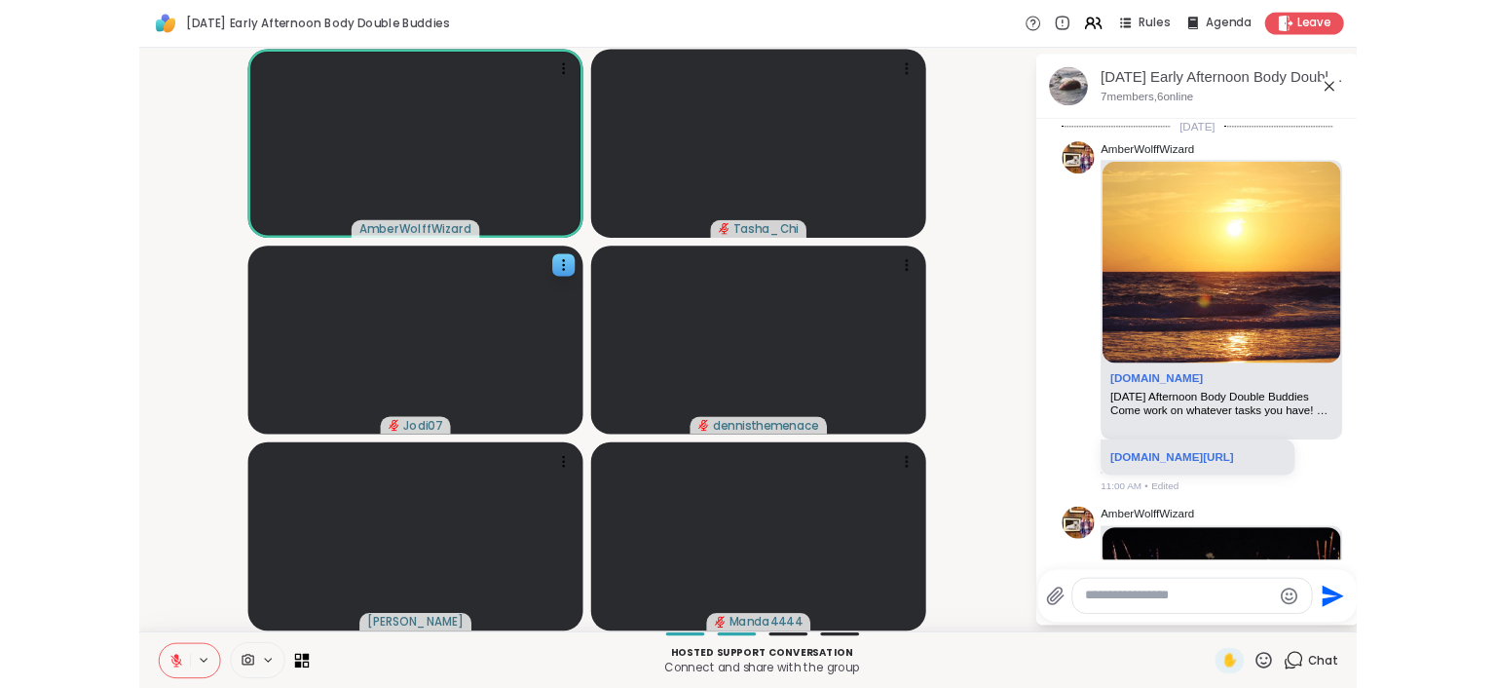
scroll to position [757, 0]
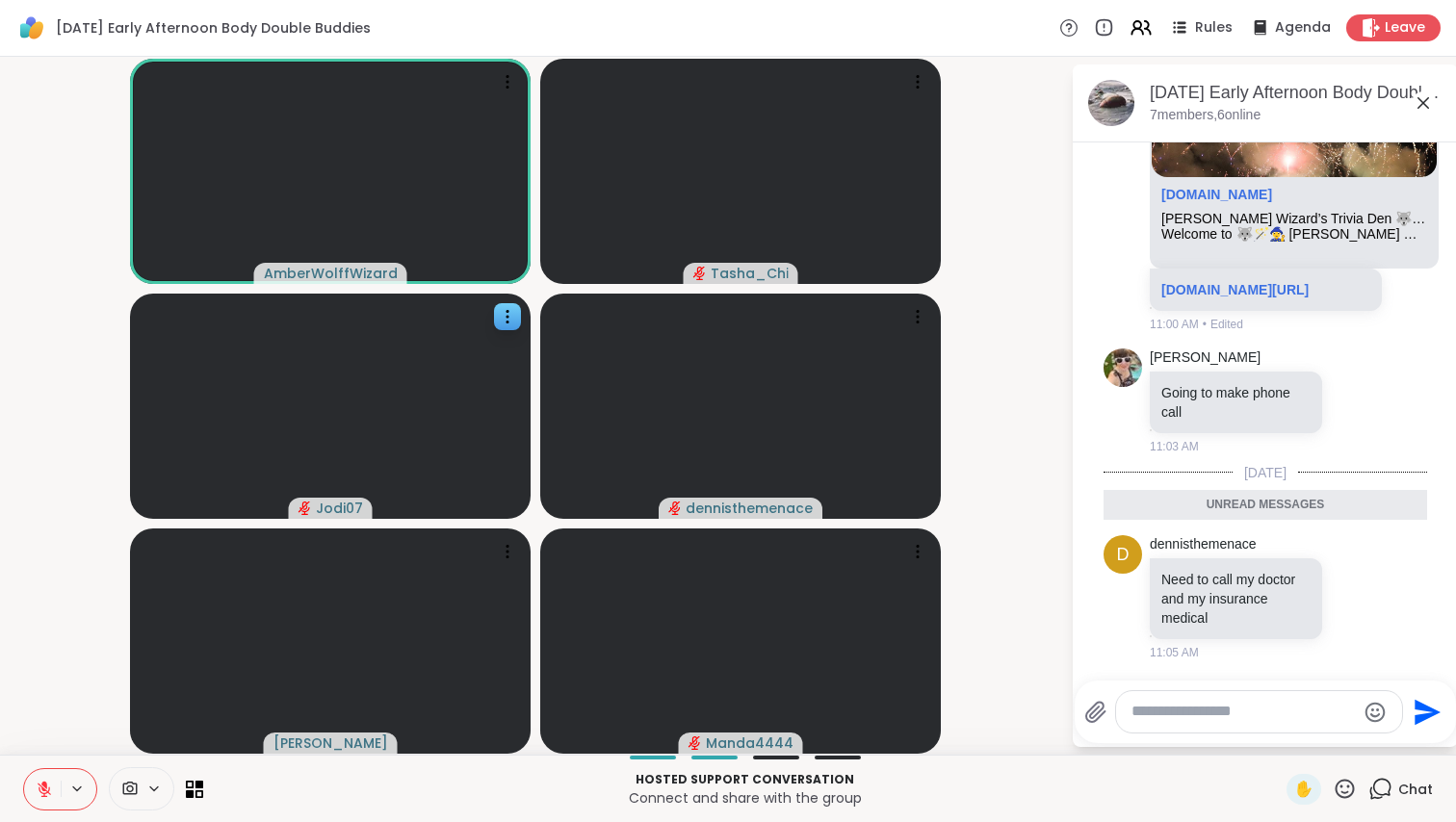
click at [1426, 105] on icon at bounding box center [1423, 103] width 12 height 12
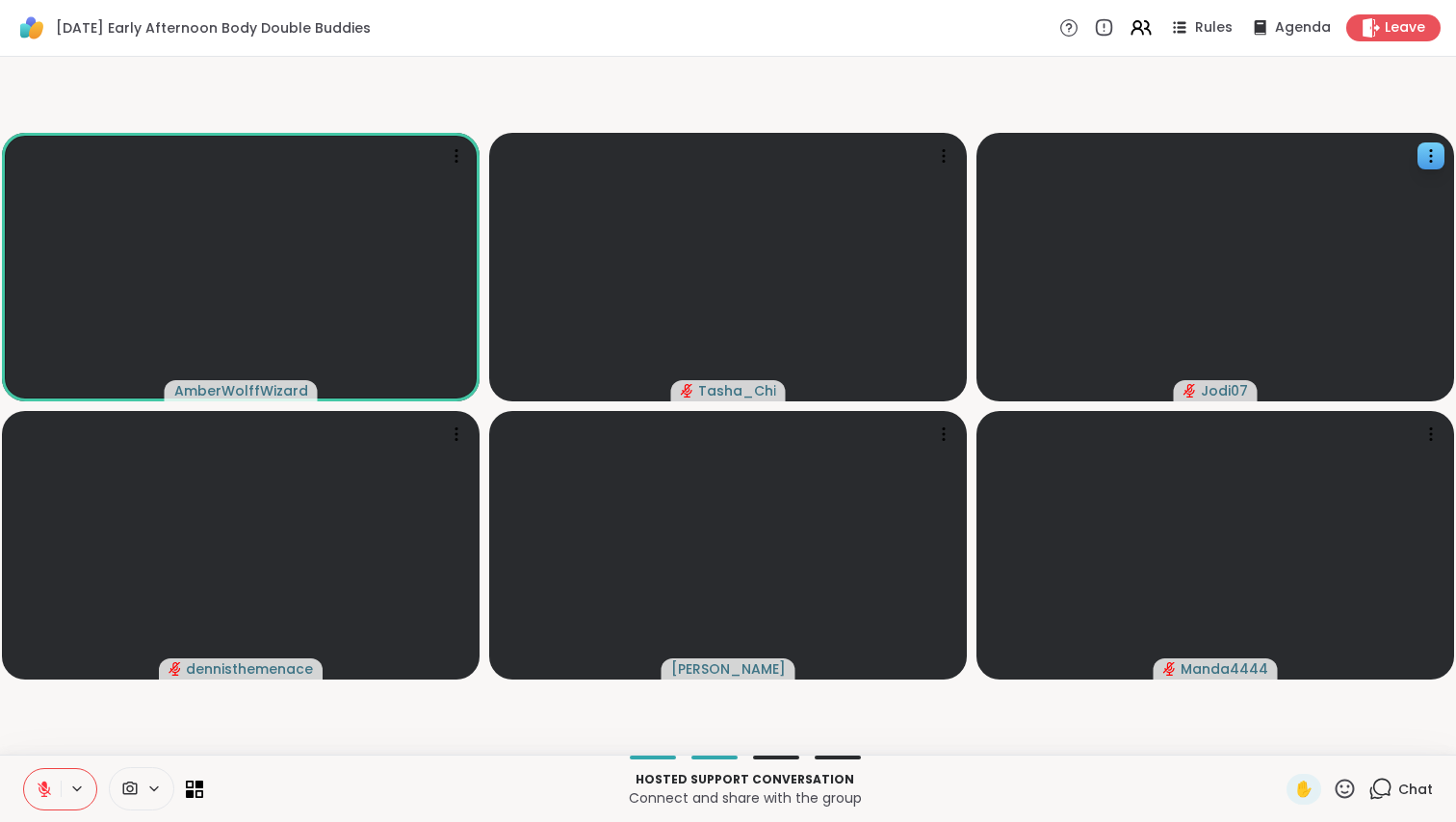
click at [1332, 792] on icon at bounding box center [1344, 788] width 24 height 24
click at [1321, 738] on span "👍" at bounding box center [1329, 737] width 19 height 23
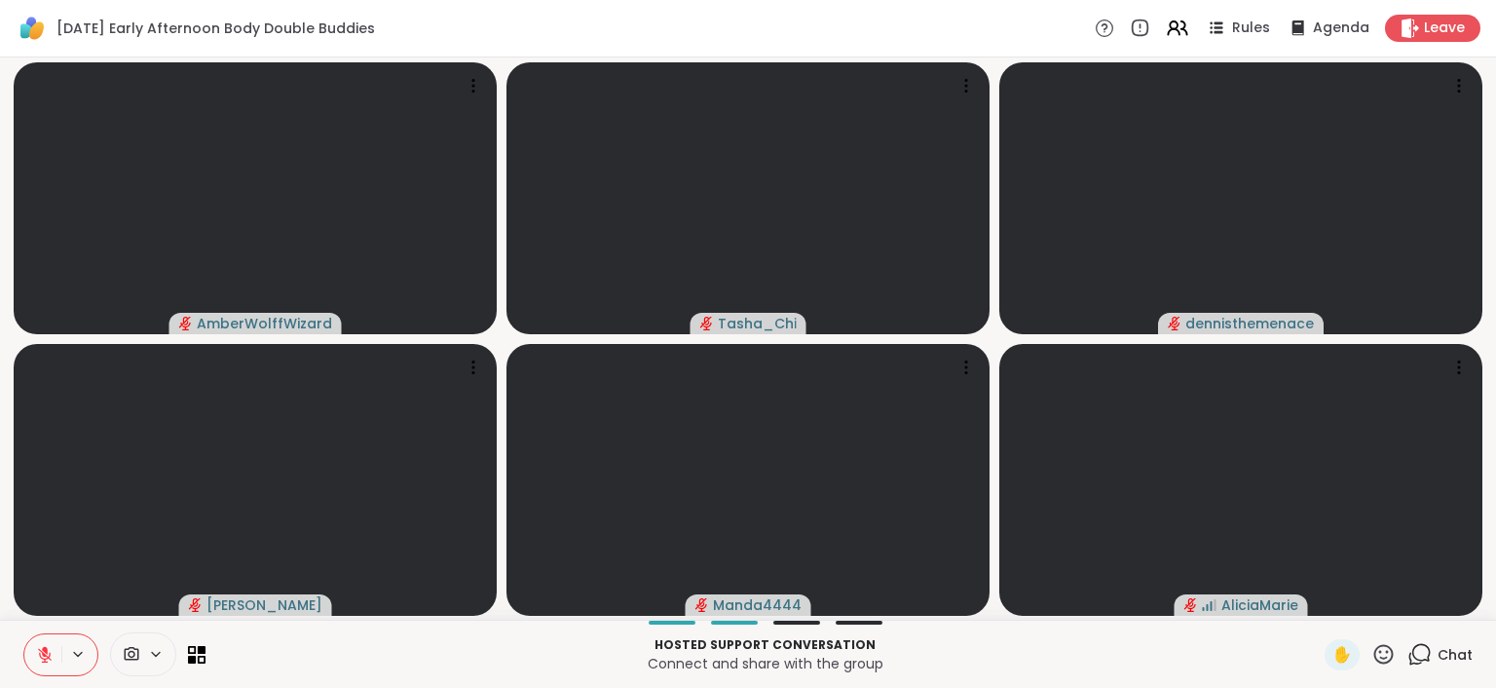
click at [88, 648] on button at bounding box center [79, 654] width 36 height 17
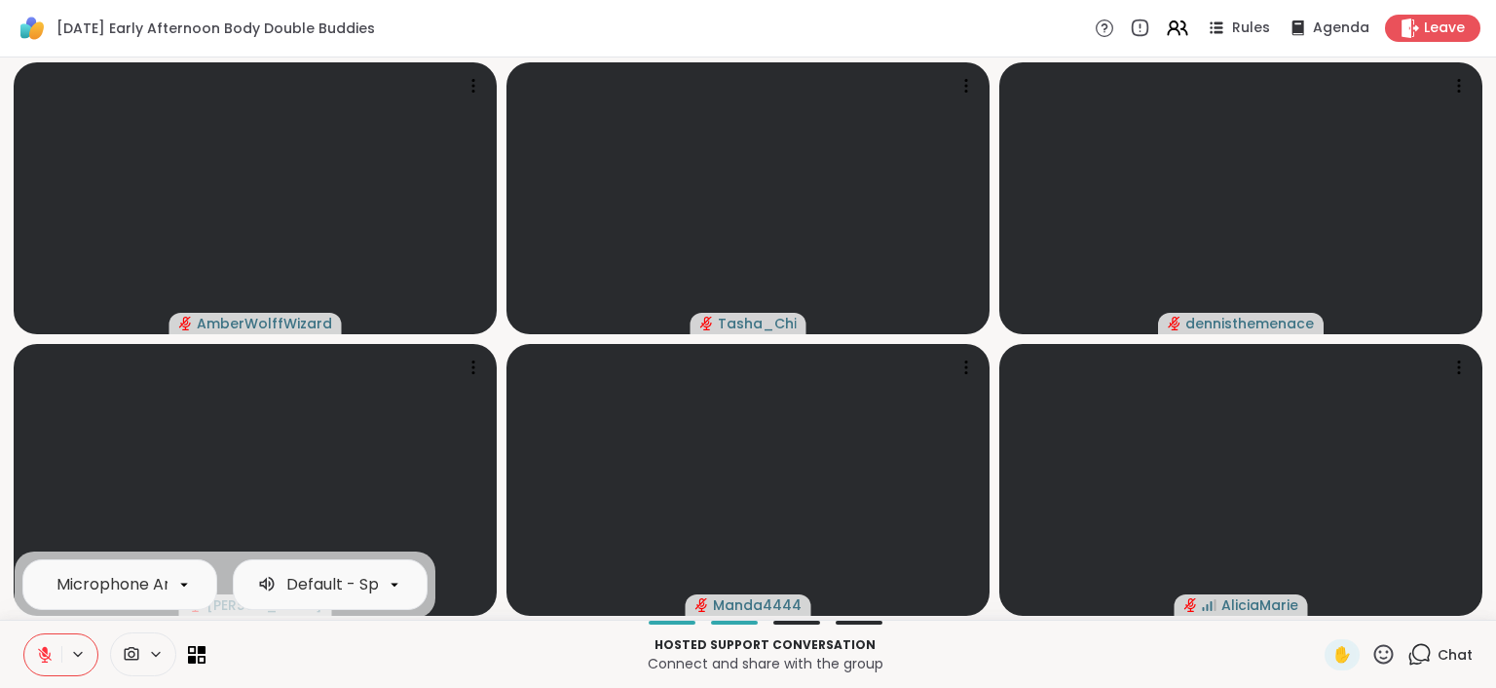
click at [154, 650] on icon at bounding box center [156, 654] width 16 height 17
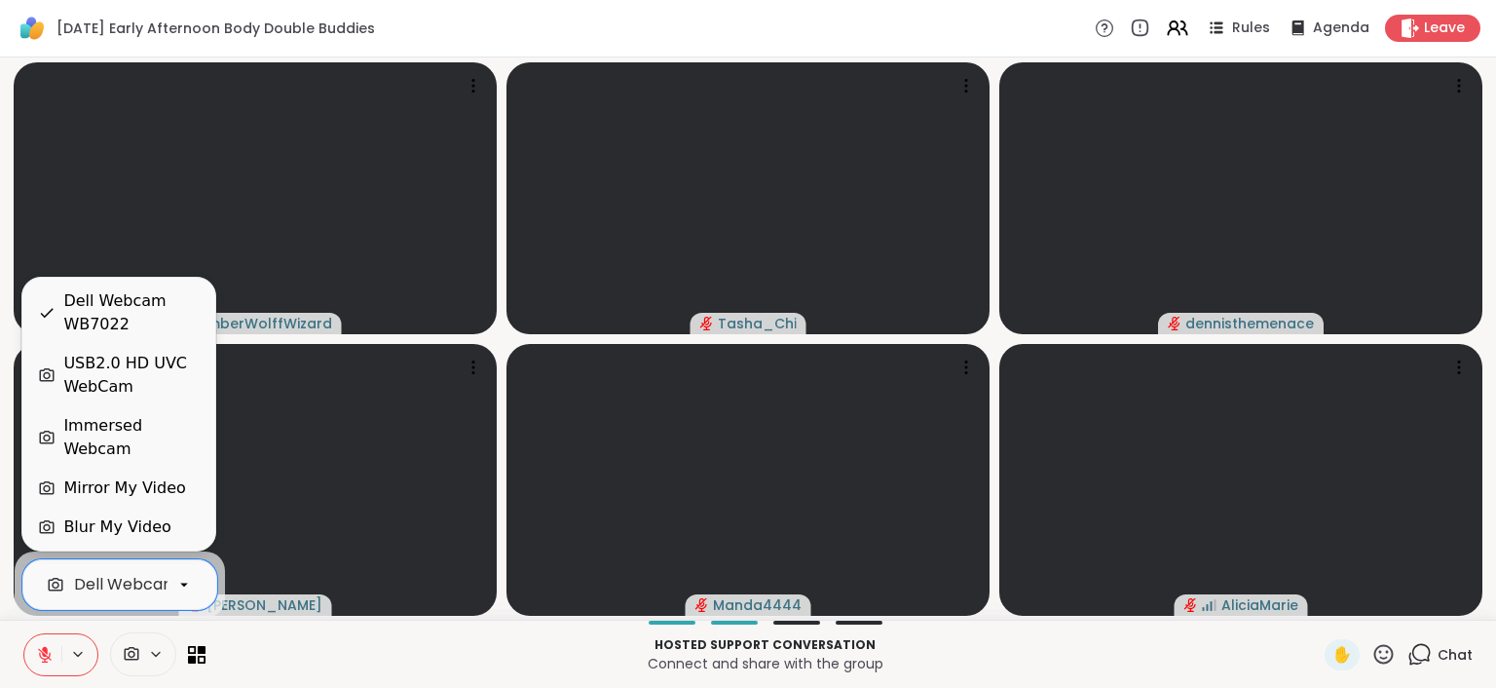
click at [176, 586] on icon at bounding box center [184, 585] width 18 height 18
click at [161, 398] on div "USB2.0 HD UVC WebCam" at bounding box center [131, 375] width 136 height 47
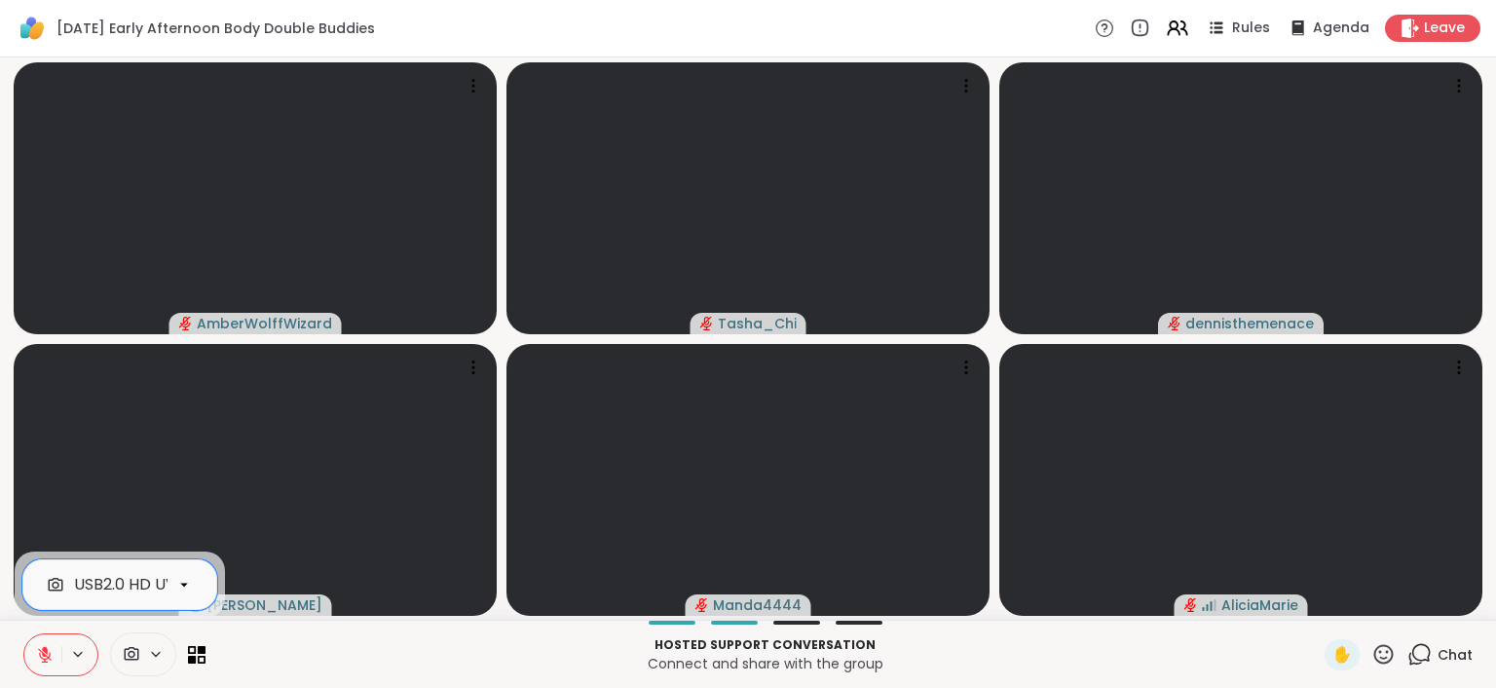
click at [1040, 661] on p "Connect and share with the group" at bounding box center [765, 663] width 1096 height 19
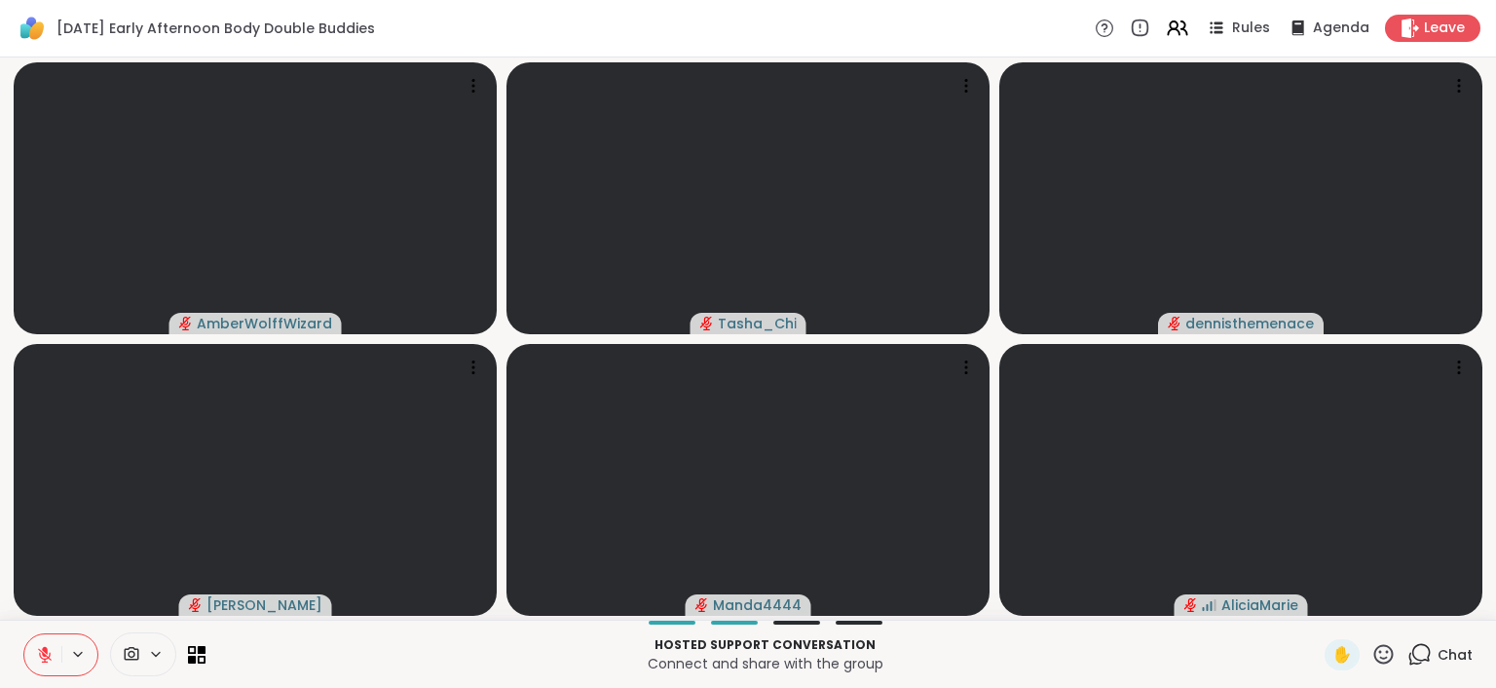
click at [78, 657] on icon at bounding box center [78, 654] width 16 height 17
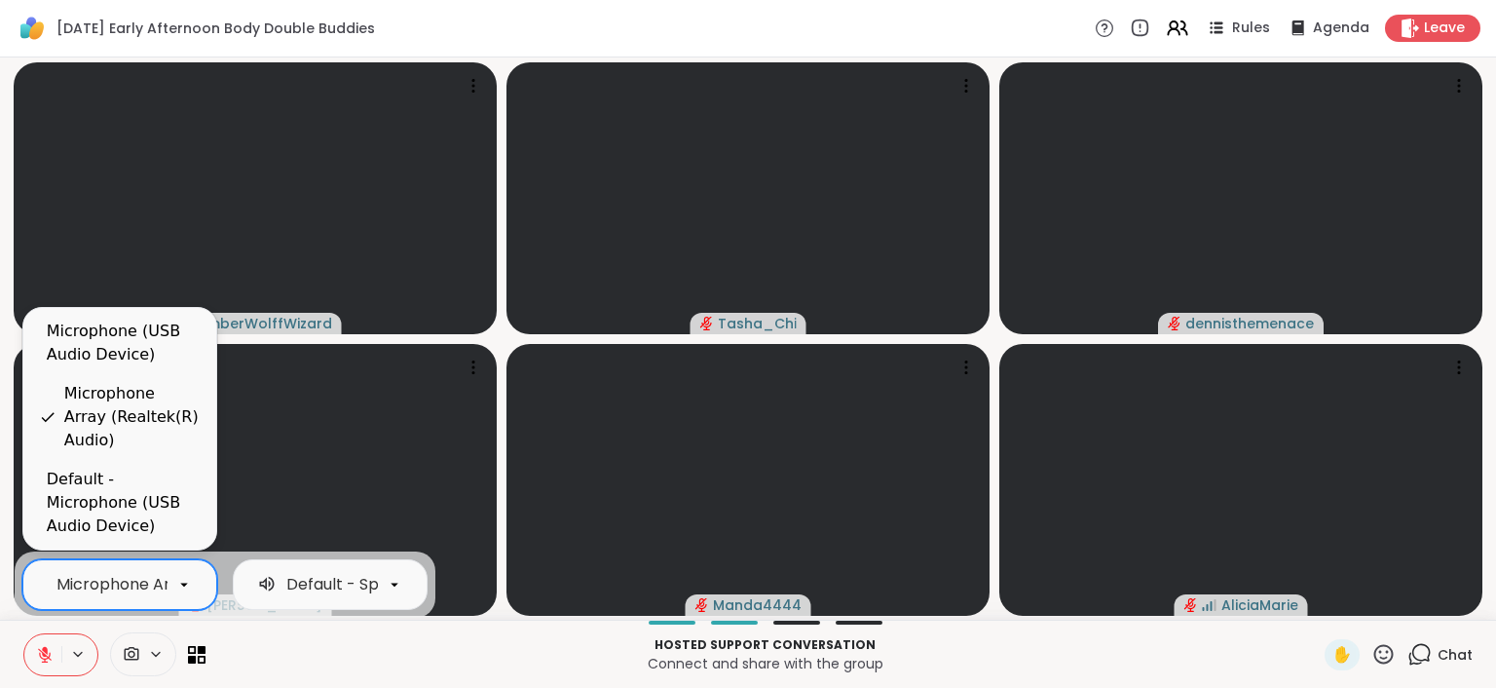
scroll to position [0, 0]
click at [148, 650] on icon at bounding box center [156, 654] width 16 height 17
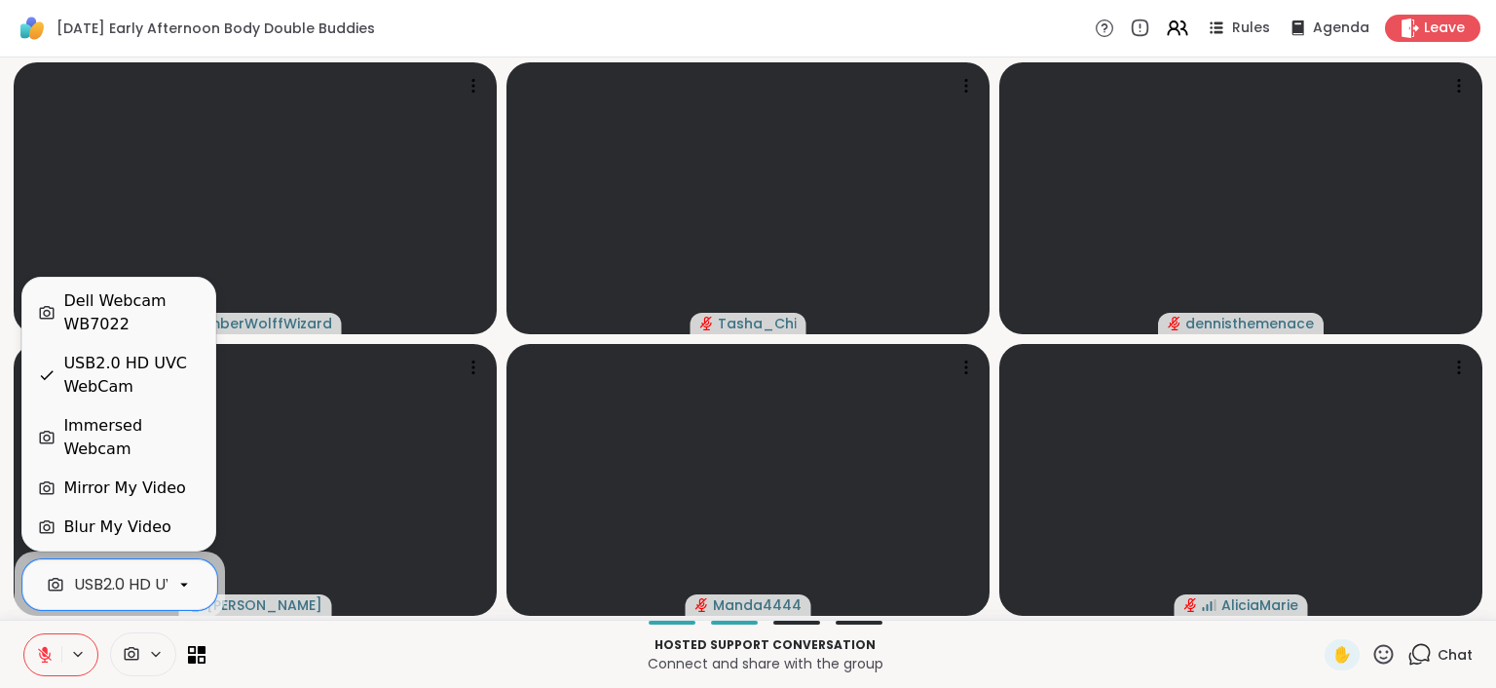
scroll to position [0, 68]
click at [156, 334] on div "Dell Webcam WB7022" at bounding box center [131, 312] width 136 height 47
click at [177, 583] on icon at bounding box center [184, 585] width 18 height 18
click at [132, 393] on div "USB2.0 HD UVC WebCam" at bounding box center [131, 375] width 136 height 47
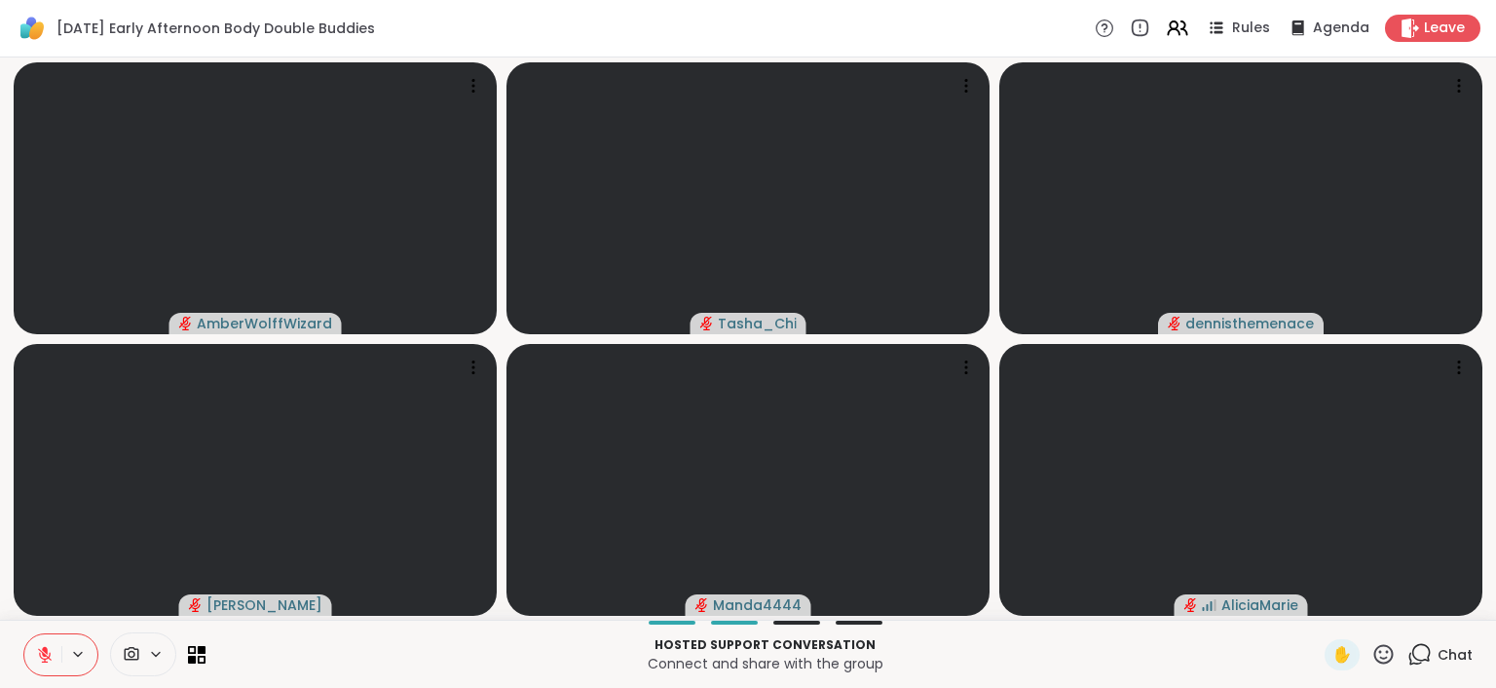
click at [412, 646] on p "Hosted support conversation" at bounding box center [765, 645] width 1096 height 18
click at [163, 650] on span at bounding box center [161, 654] width 27 height 17
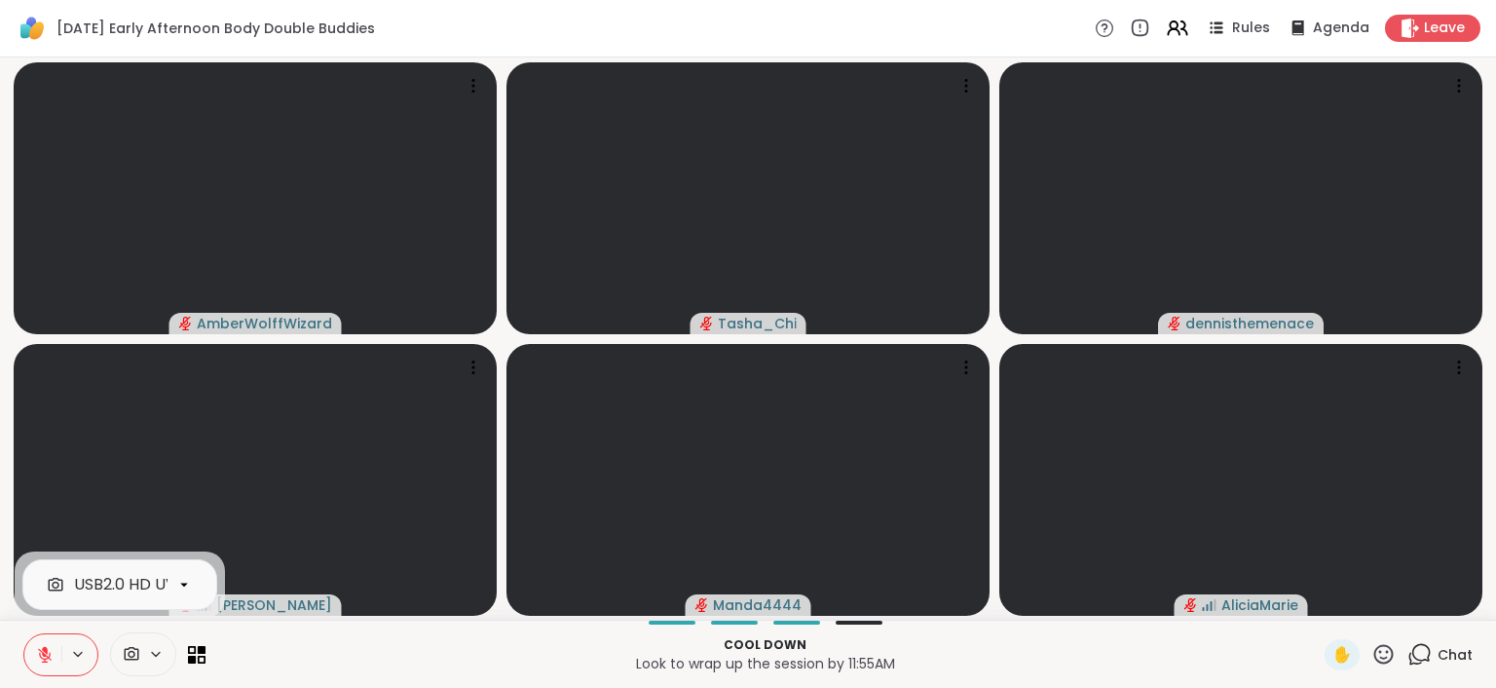
click at [171, 597] on div at bounding box center [184, 584] width 33 height 33
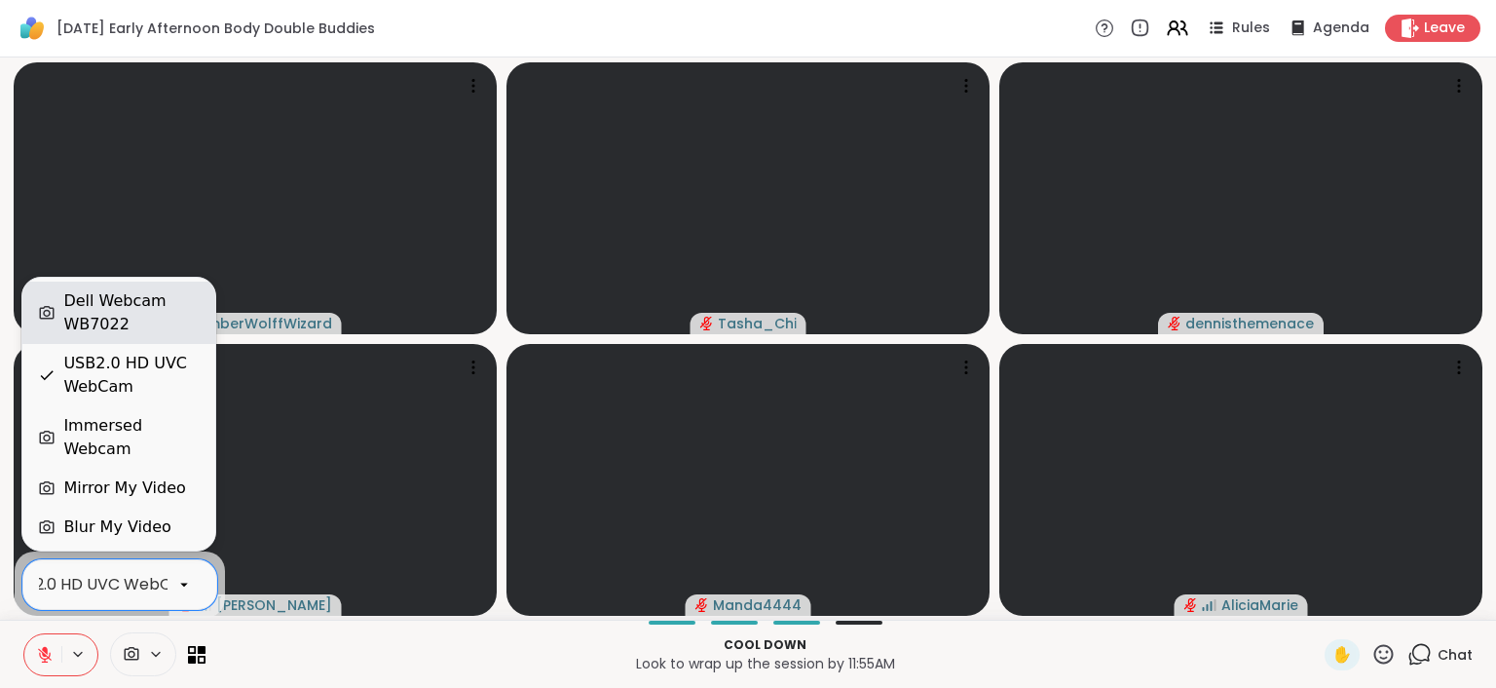
click at [96, 334] on div "Dell Webcam WB7022" at bounding box center [131, 312] width 136 height 47
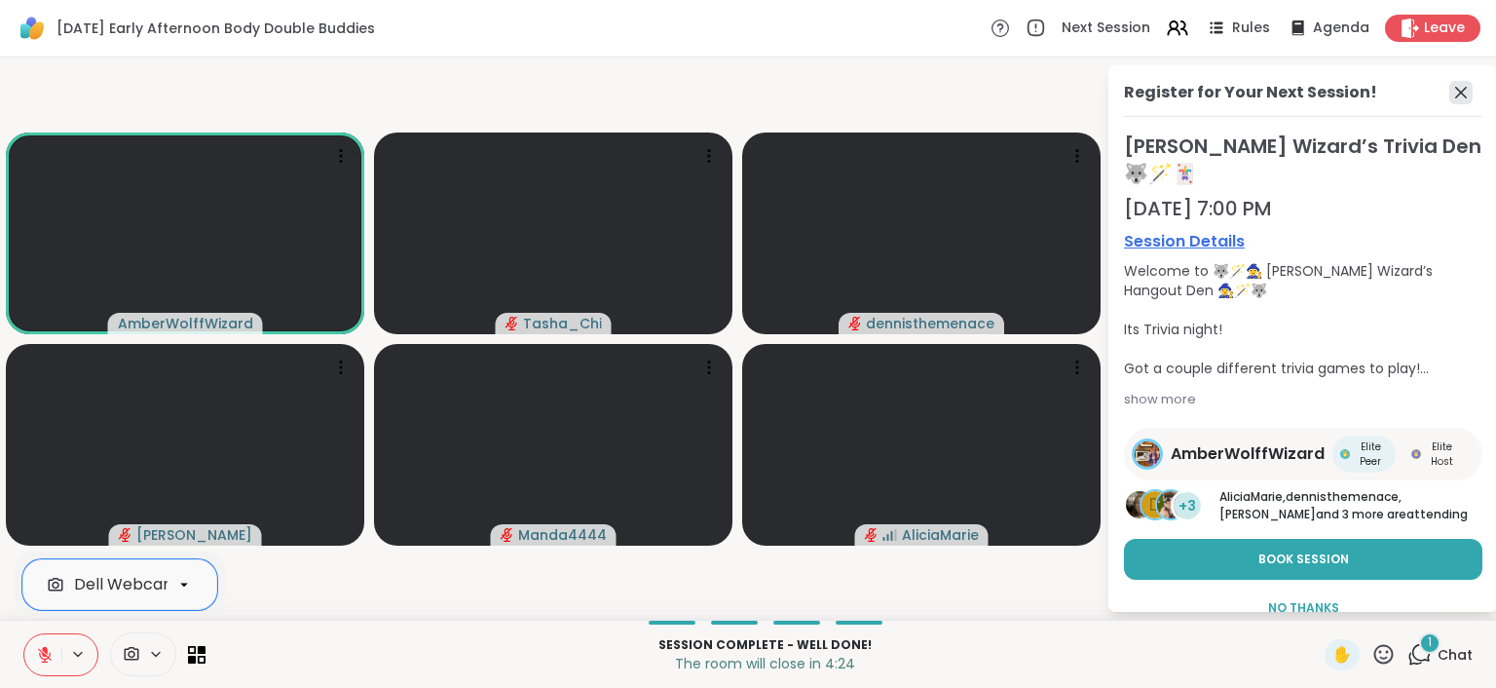
click at [1449, 99] on icon at bounding box center [1460, 92] width 23 height 23
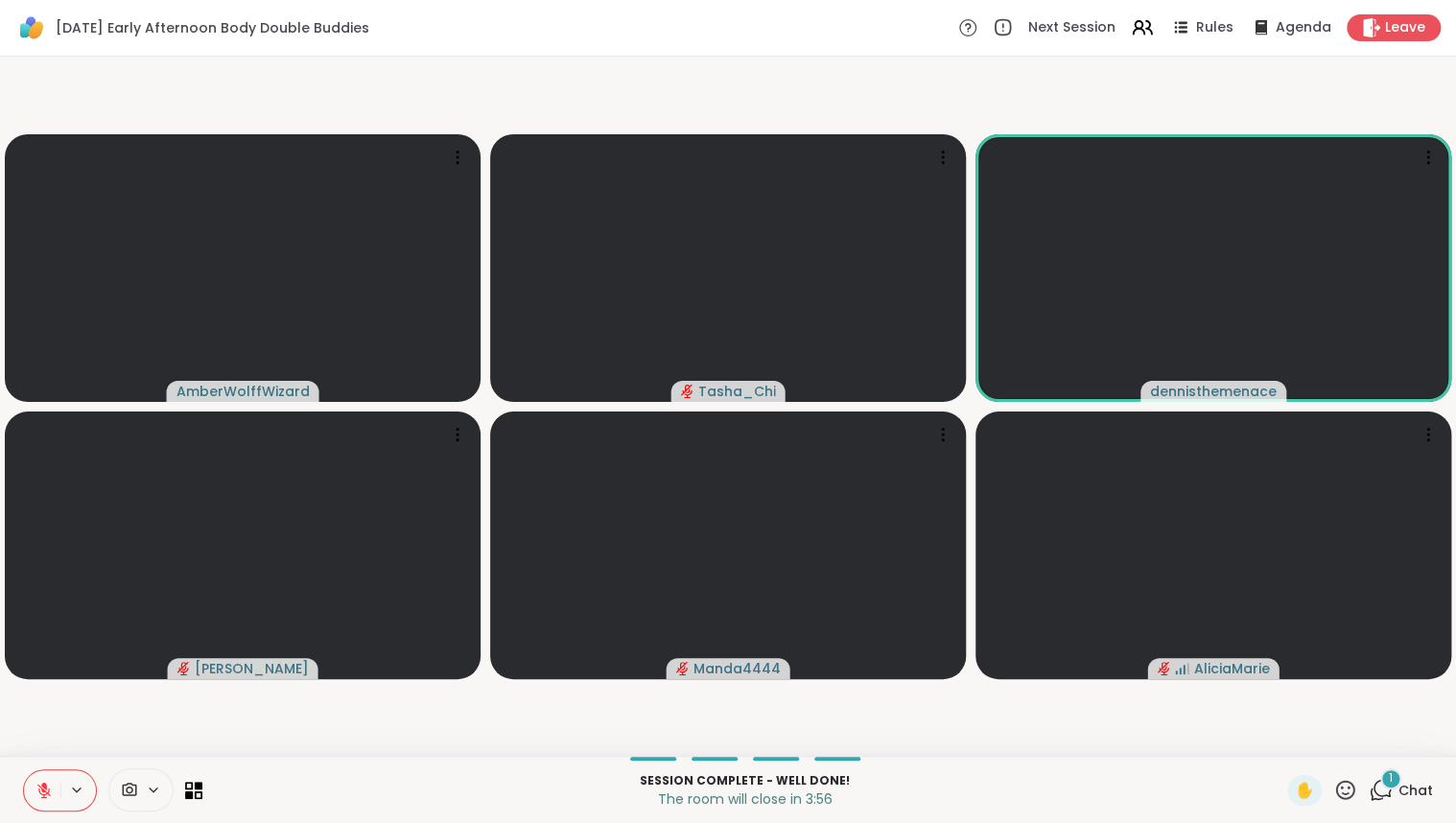
click at [390, 724] on video-player-container "AmberWolffWizard Tasha_Chi dennisthemenace Adrienne_QueenOfTheDawn Manda4444 Al…" at bounding box center [728, 406] width 1432 height 684
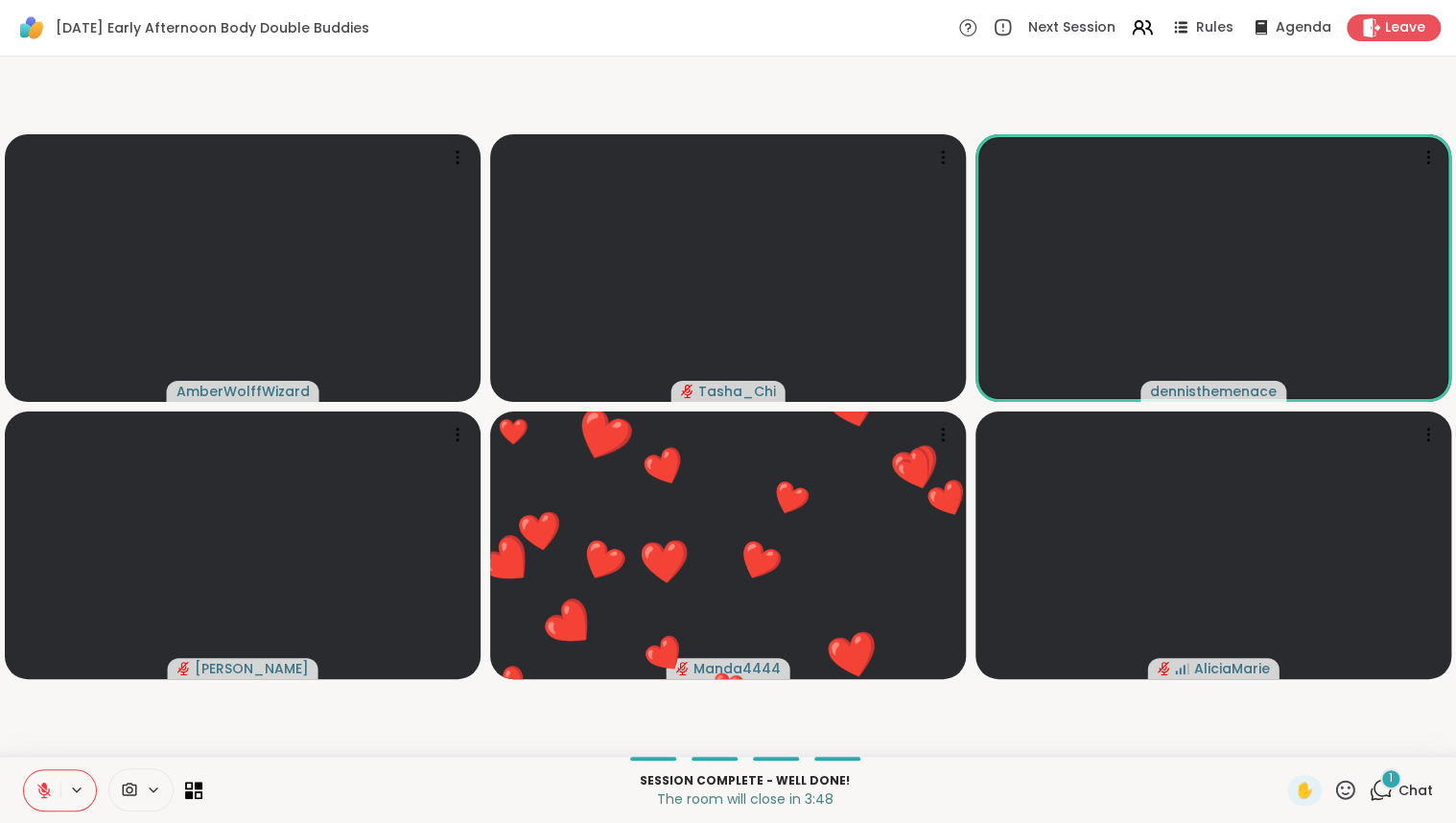
click at [523, 776] on p "Session Complete - well done!" at bounding box center [744, 781] width 1061 height 18
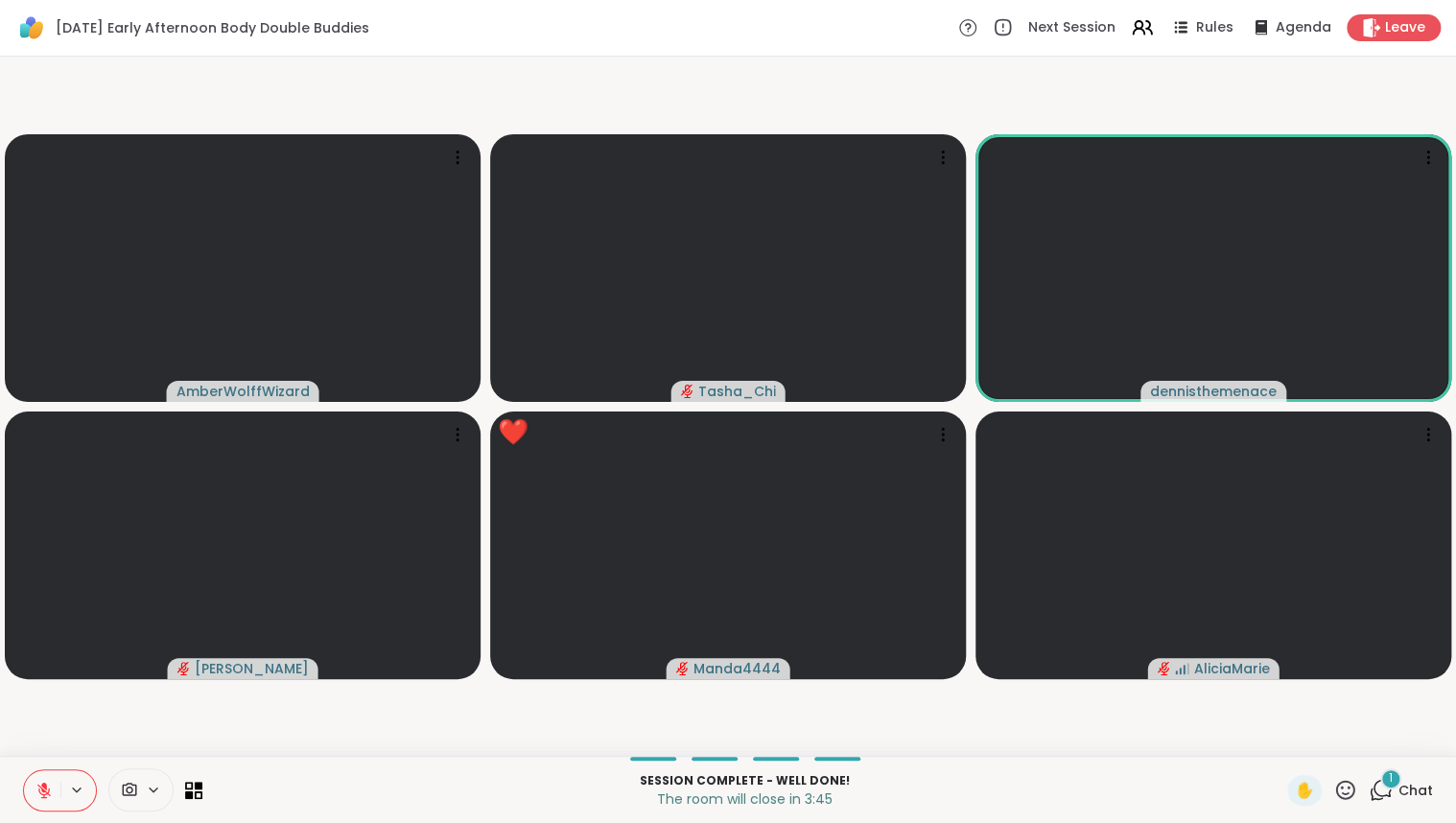
click at [429, 774] on p "Session Complete - well done!" at bounding box center [744, 781] width 1061 height 18
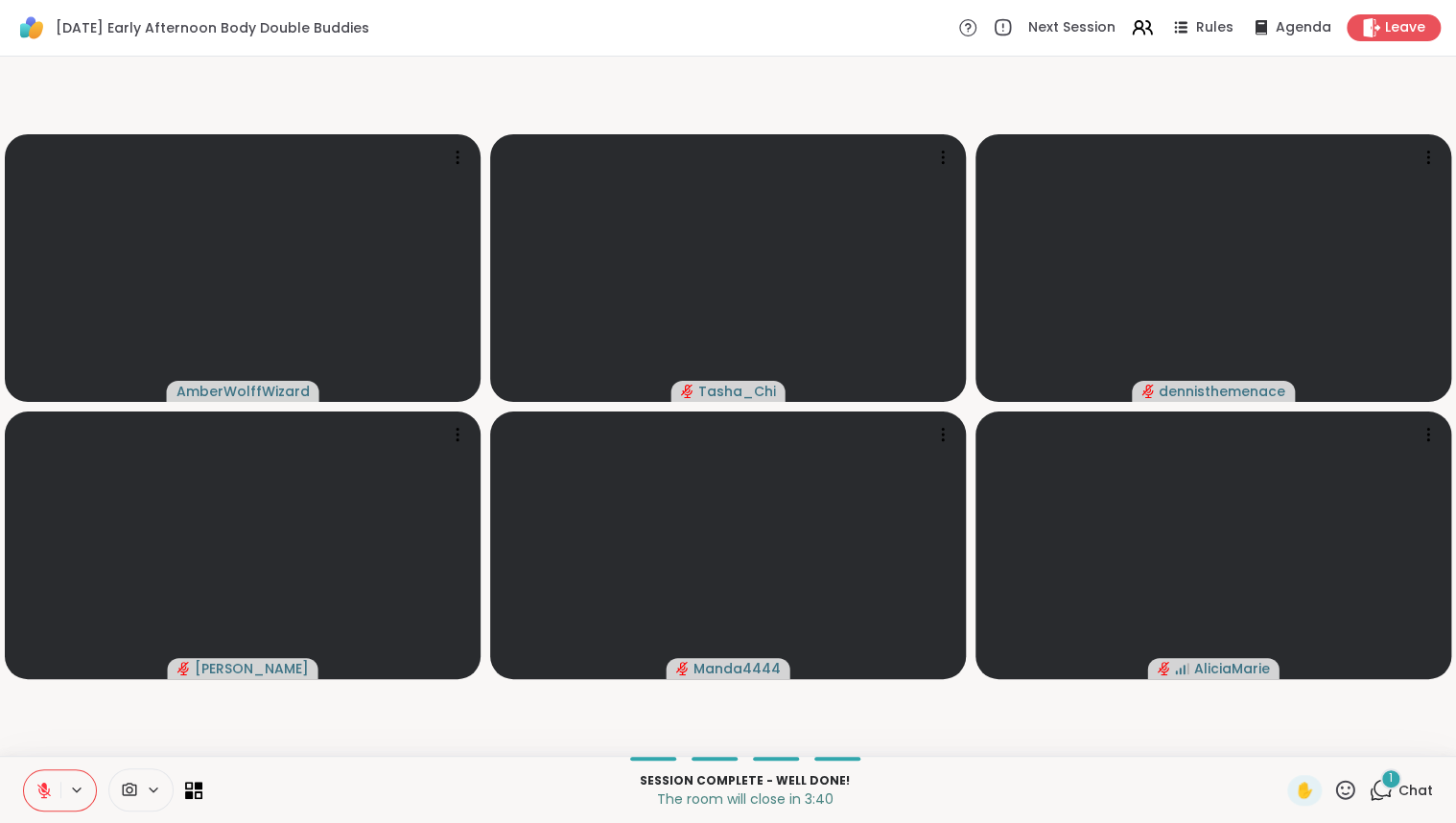
click at [396, 774] on p "Session Complete - well done!" at bounding box center [744, 781] width 1061 height 18
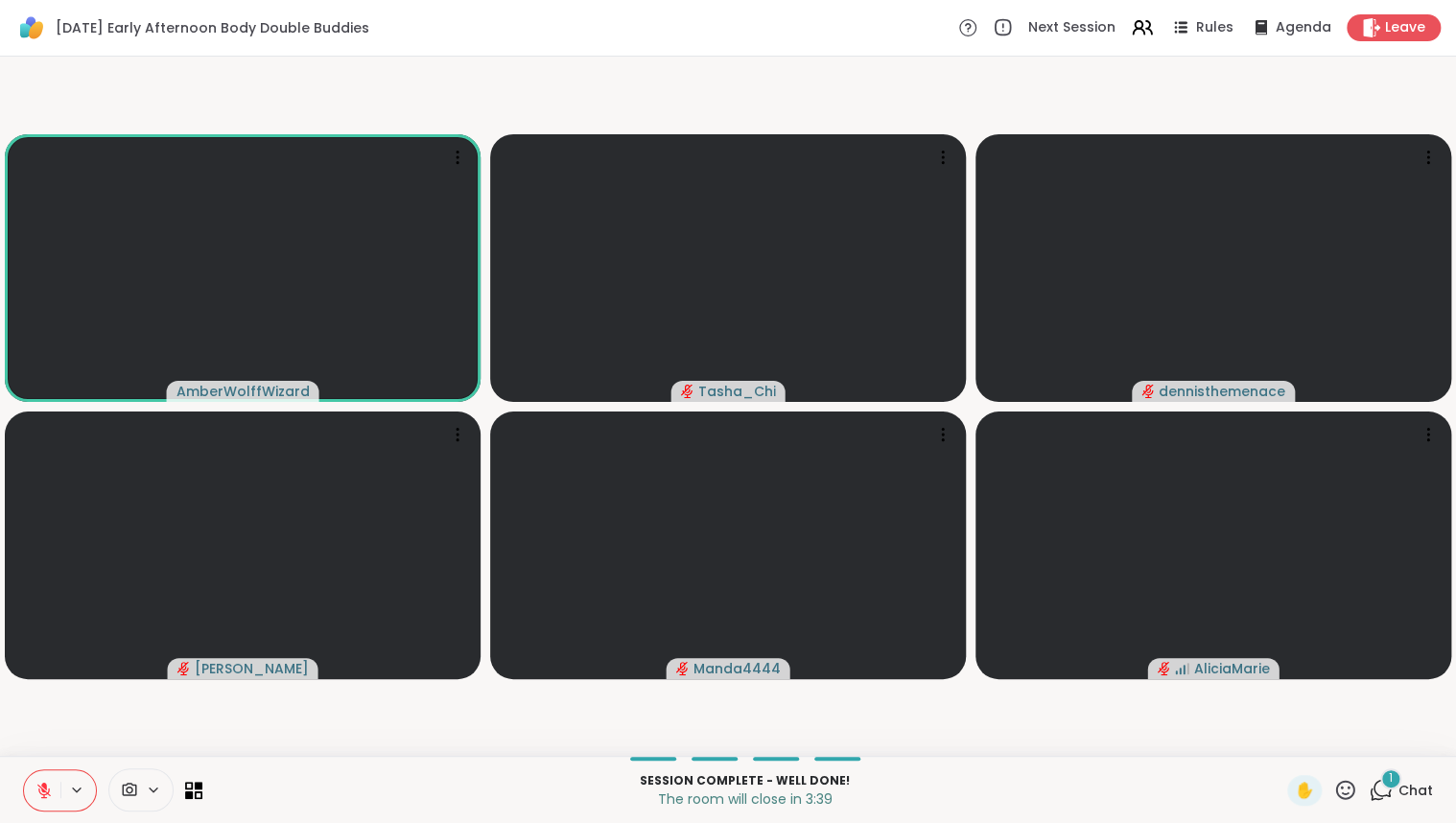
click at [396, 774] on p "Session Complete - well done!" at bounding box center [744, 781] width 1061 height 18
click at [492, 773] on p "Session Complete - well done!" at bounding box center [744, 781] width 1061 height 18
click at [1375, 794] on icon at bounding box center [1382, 789] width 19 height 18
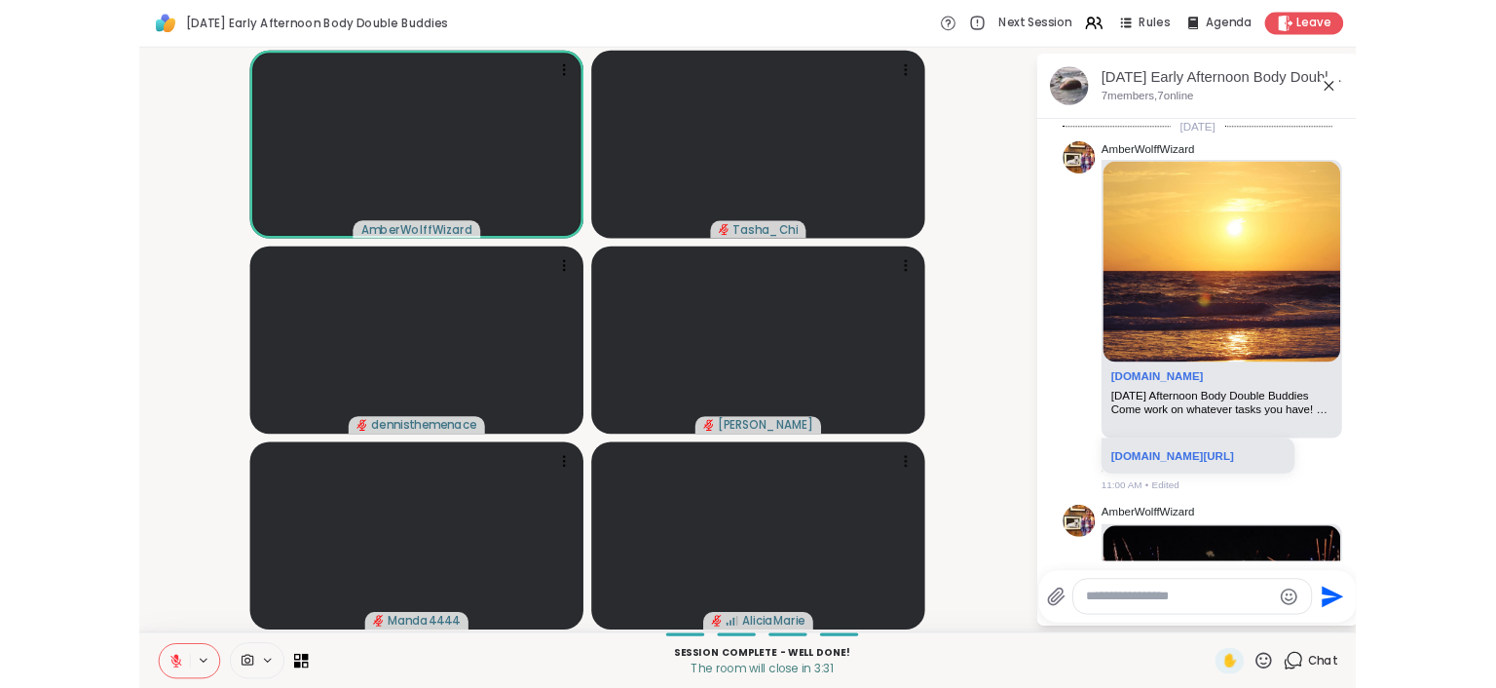
scroll to position [915, 0]
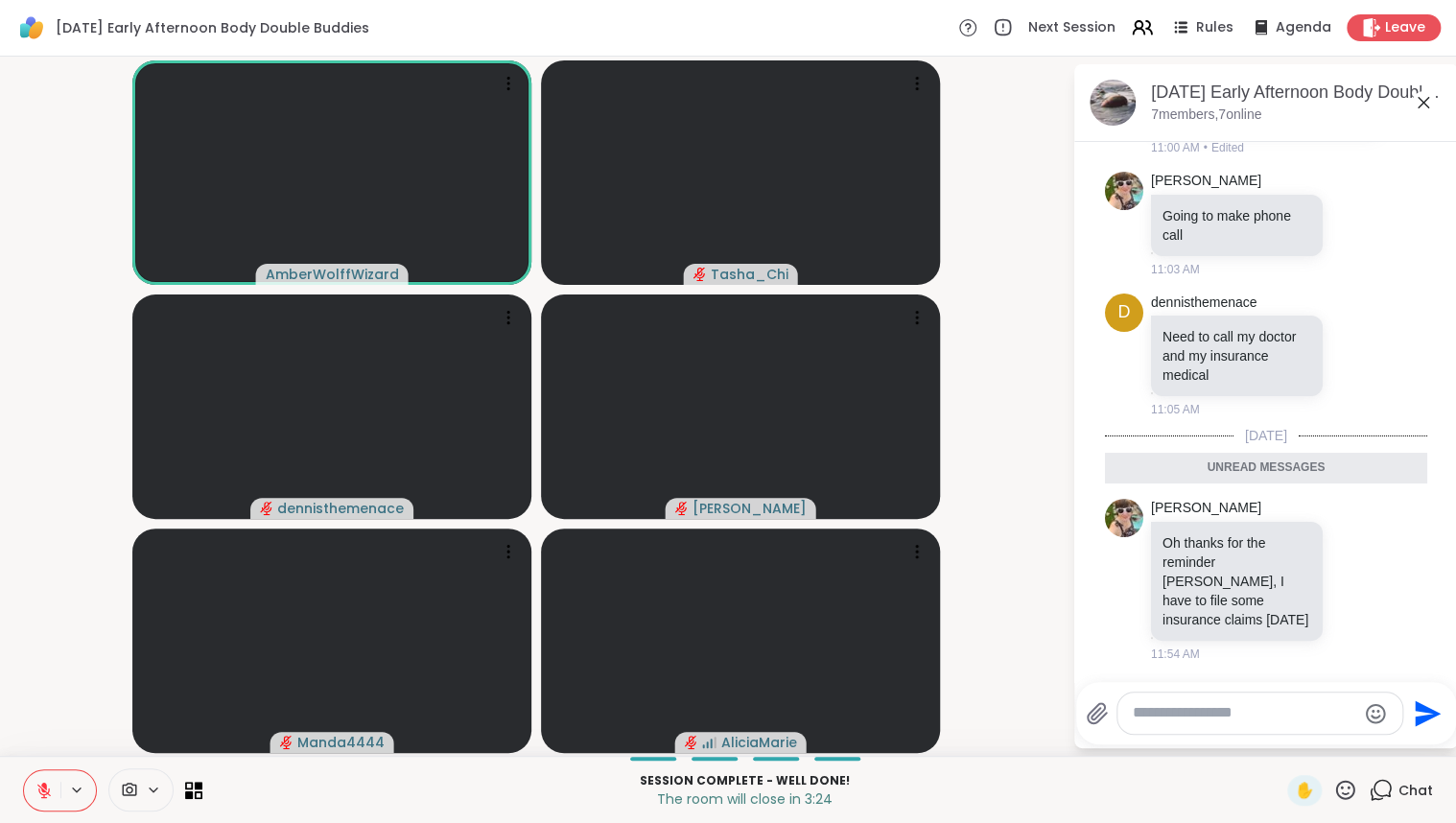
click at [1431, 107] on icon at bounding box center [1423, 102] width 23 height 23
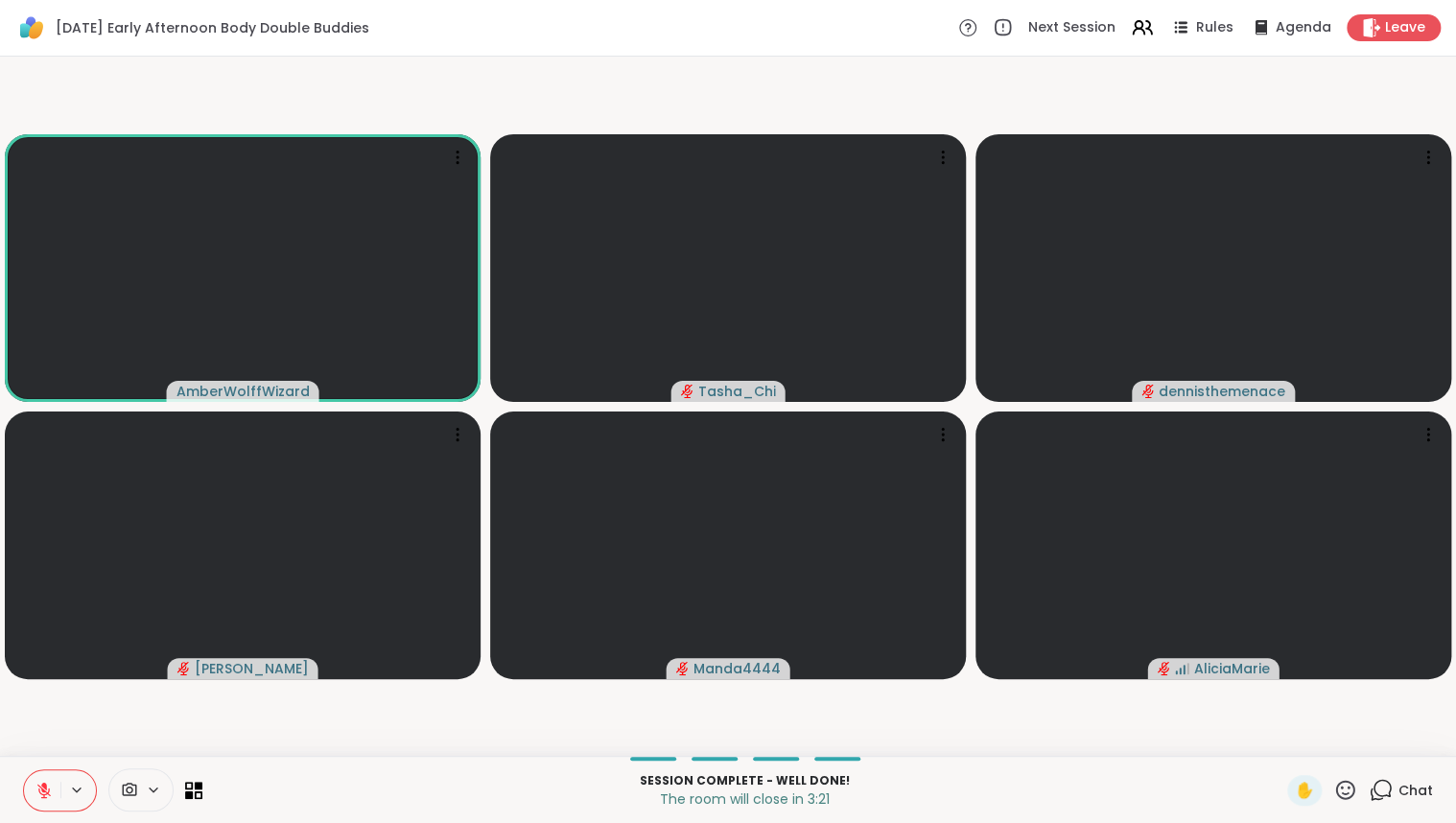
click at [352, 777] on p "Session Complete - well done!" at bounding box center [744, 781] width 1061 height 18
click at [207, 718] on video-player-container "AmberWolffWizard Tasha_Chi dennisthemenace Adrienne_QueenOfTheDawn Manda4444 Al…" at bounding box center [728, 406] width 1432 height 684
click at [315, 792] on p "The room will close in 3:14" at bounding box center [744, 798] width 1061 height 19
click at [44, 790] on icon at bounding box center [44, 791] width 18 height 18
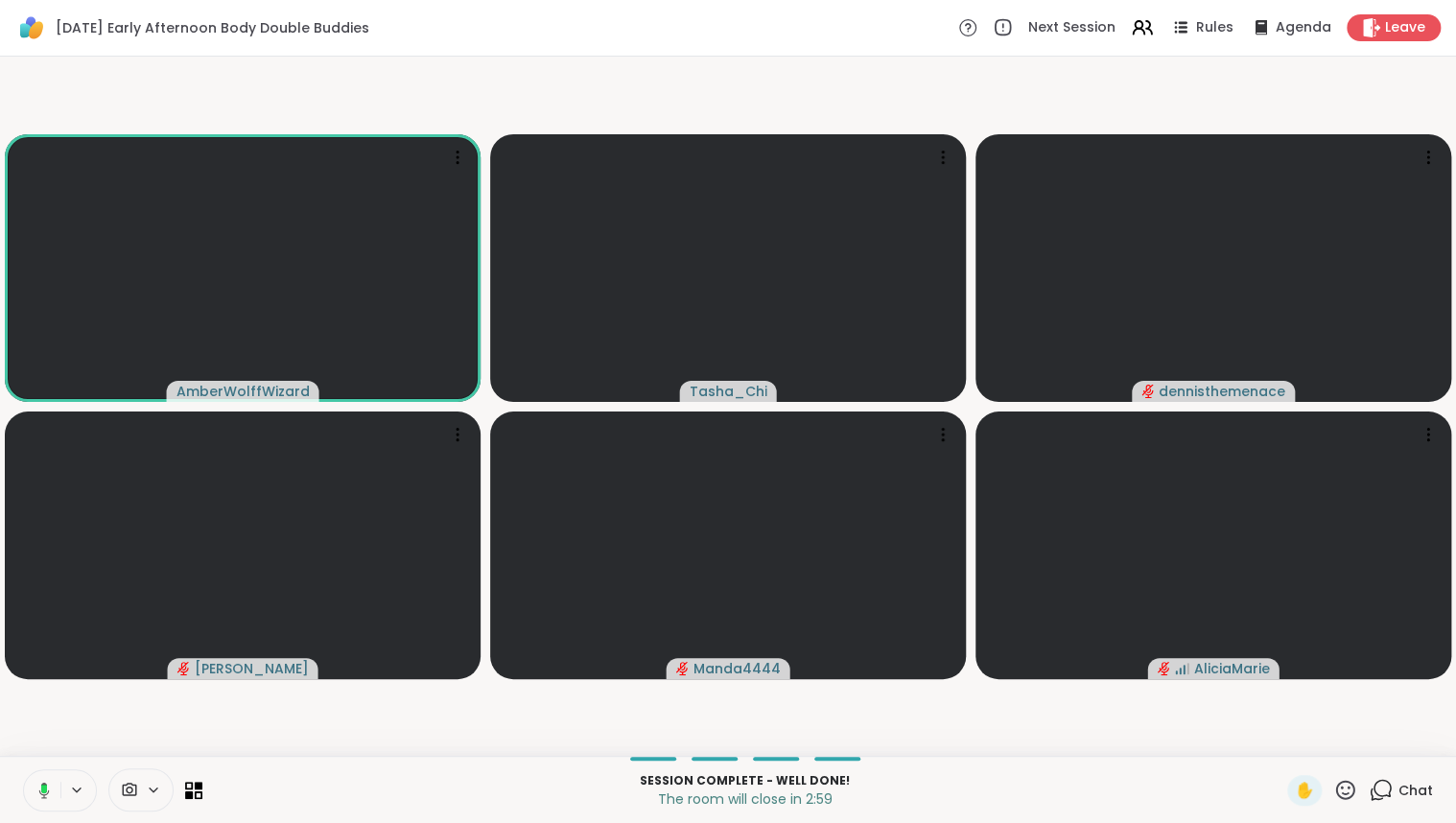
click at [44, 786] on rect at bounding box center [44, 789] width 6 height 9
click at [349, 761] on div "Session Complete - well done! The room will close in 2:58 ✋ Chat" at bounding box center [728, 790] width 1456 height 67
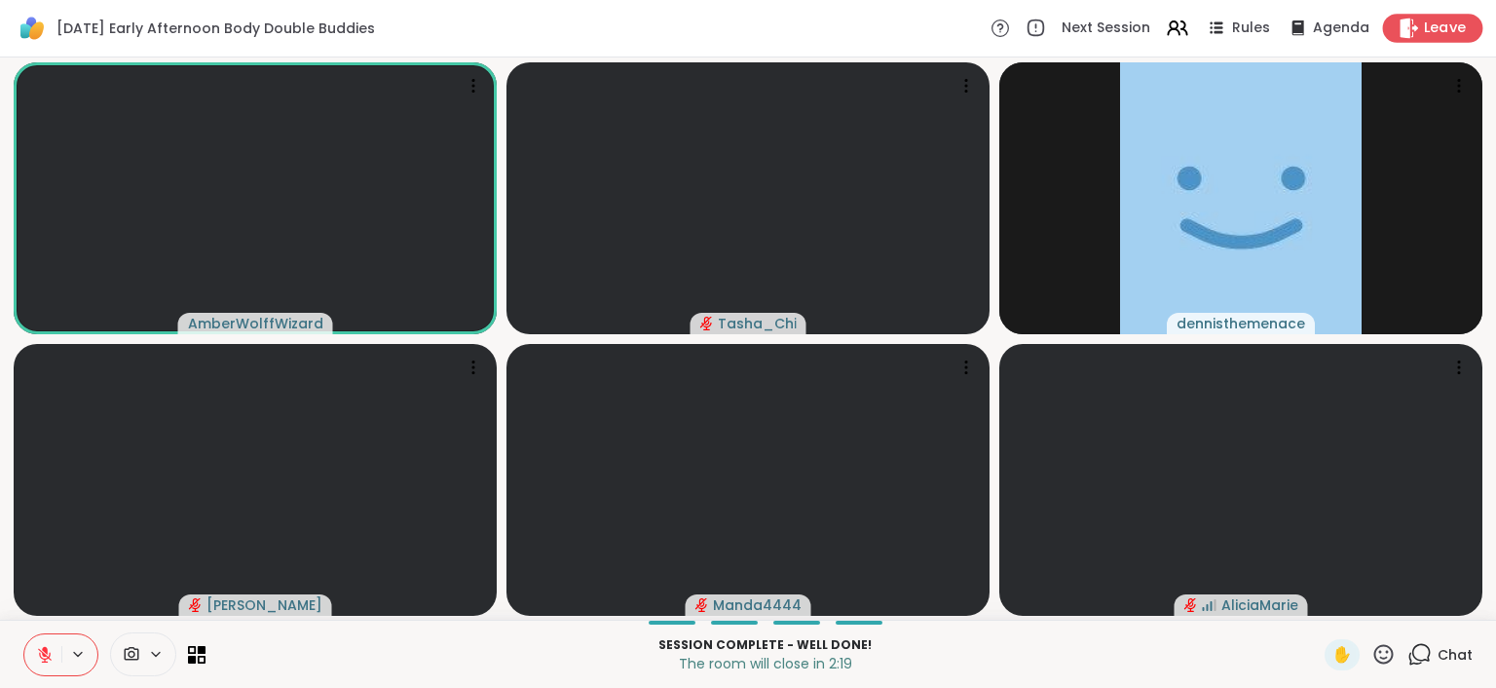
click at [1448, 39] on div "Leave" at bounding box center [1433, 28] width 100 height 28
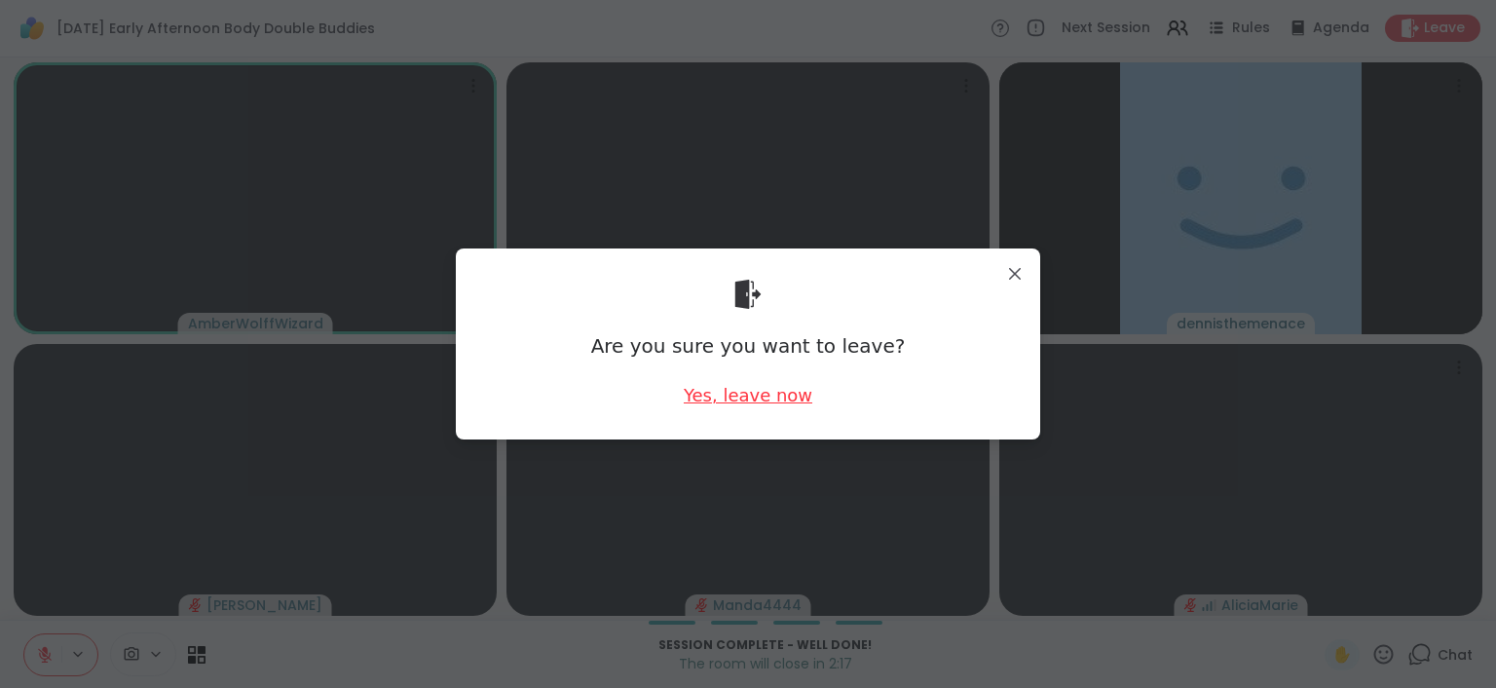
click at [770, 400] on div "Yes, leave now" at bounding box center [748, 395] width 129 height 24
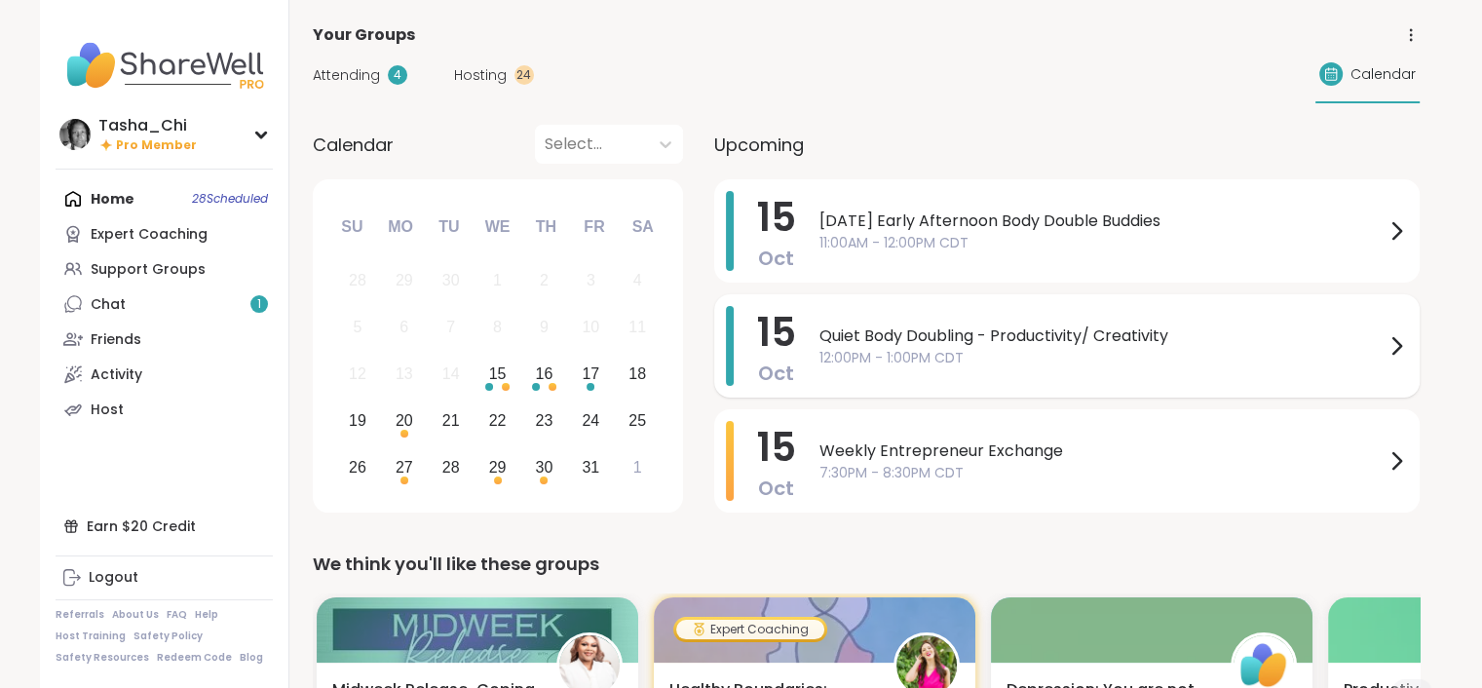
click at [1052, 348] on span "12:00PM - 1:00PM CDT" at bounding box center [1101, 358] width 565 height 20
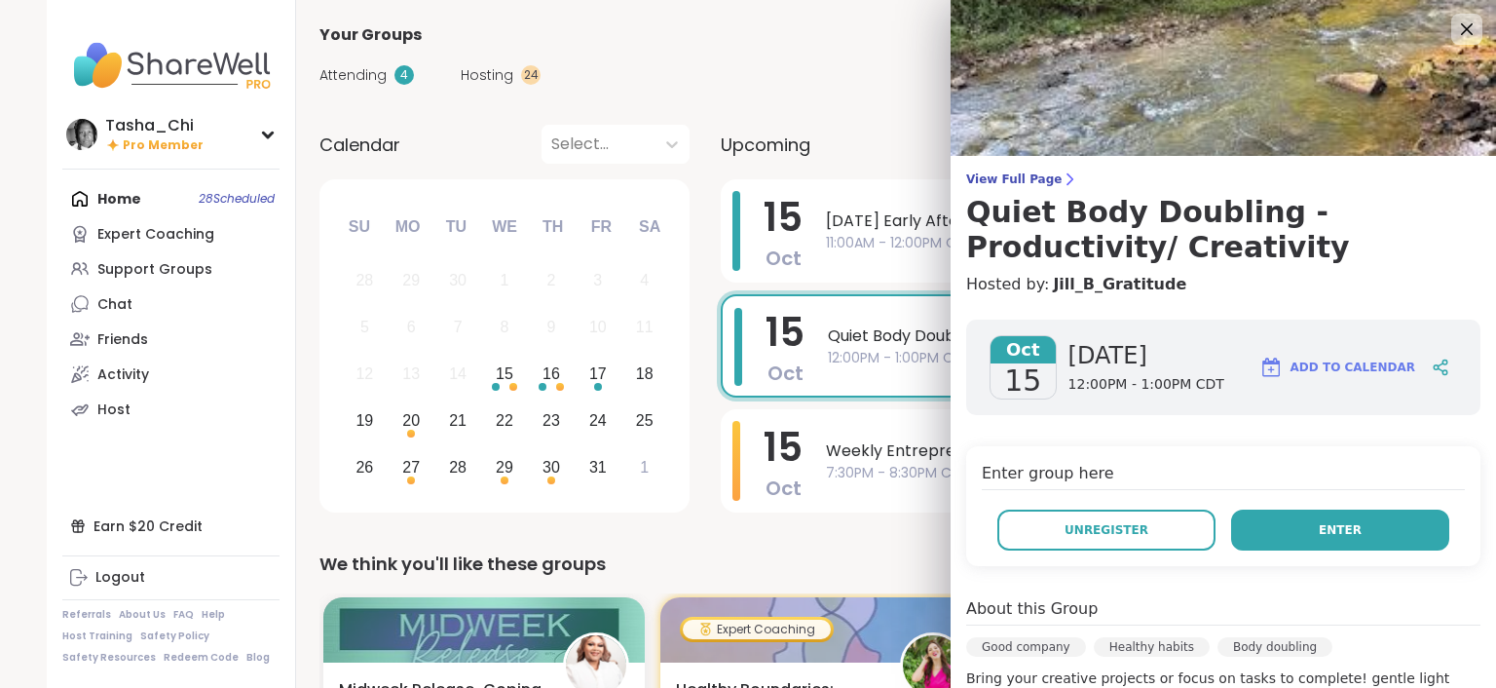
click at [1333, 514] on button "Enter" at bounding box center [1340, 529] width 218 height 41
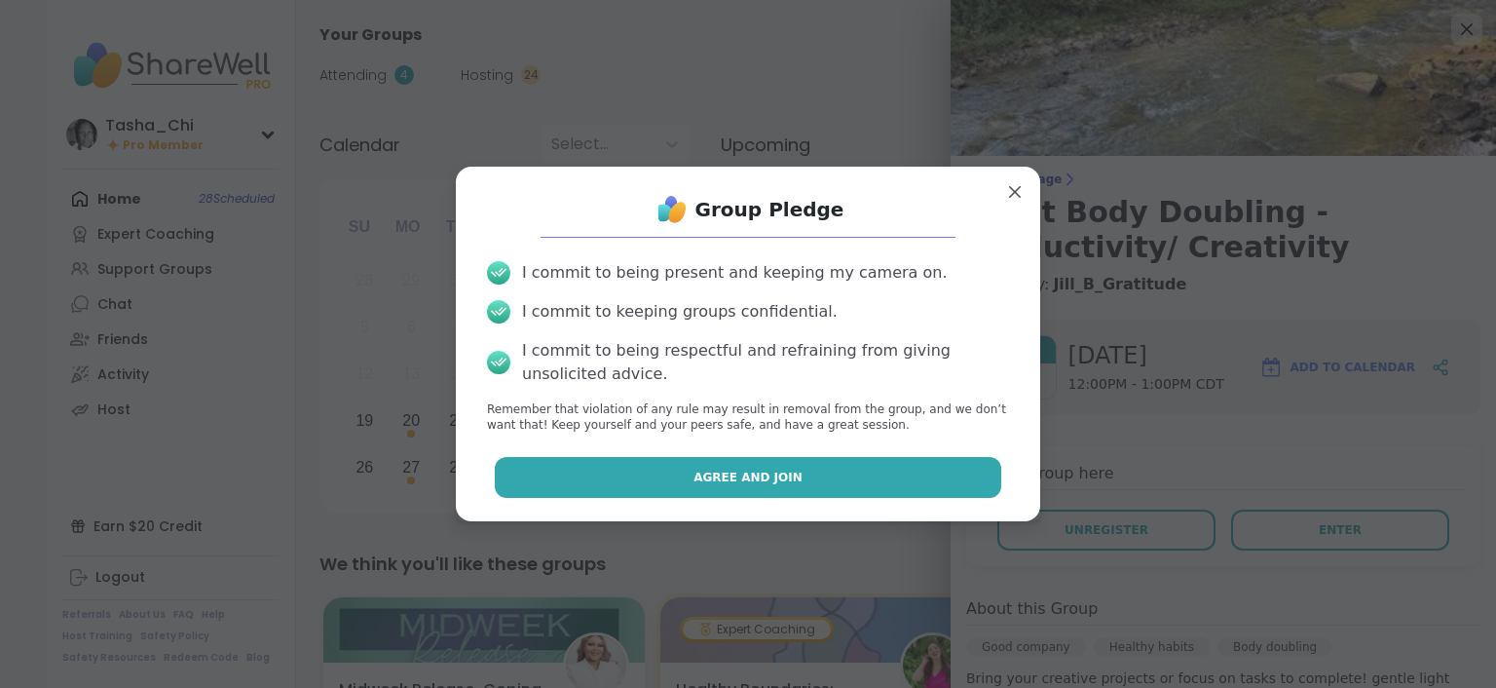
click at [822, 473] on button "Agree and Join" at bounding box center [749, 477] width 508 height 41
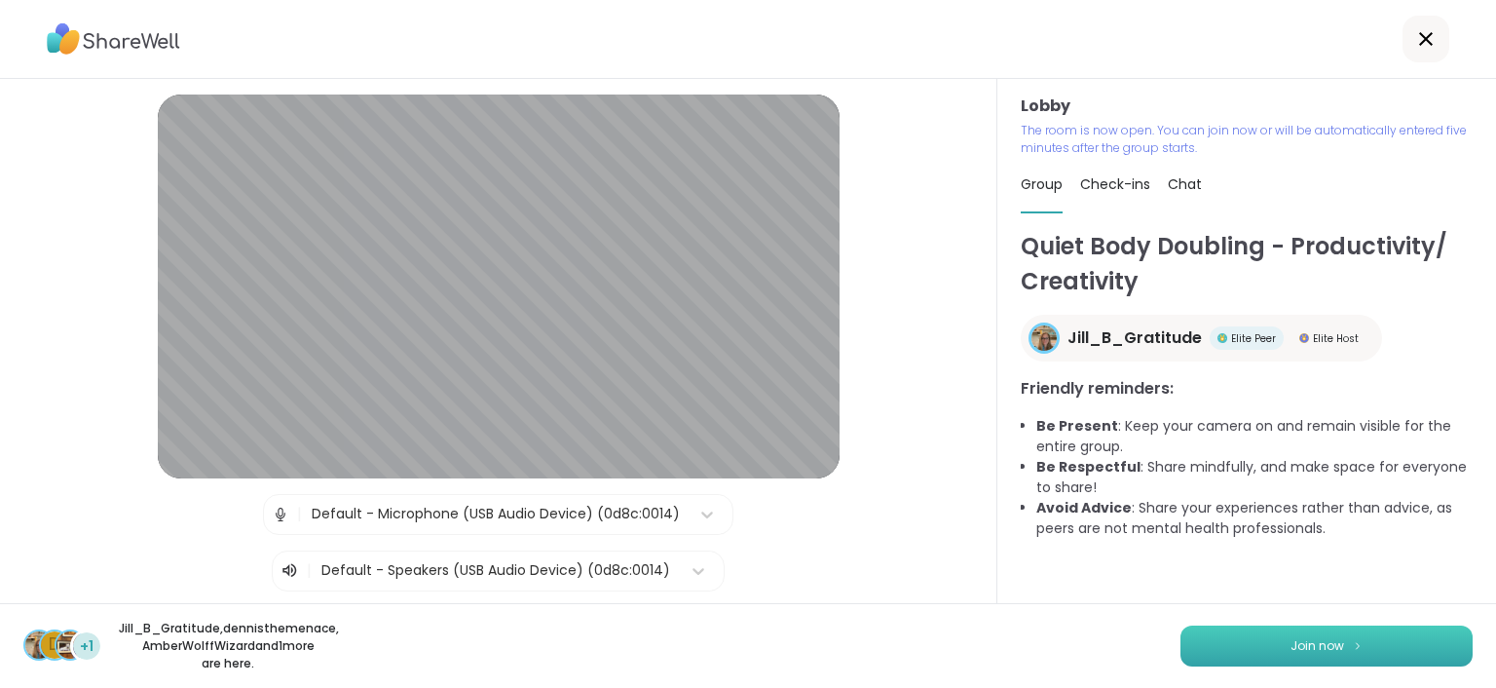
click at [1253, 639] on button "Join now" at bounding box center [1327, 645] width 292 height 41
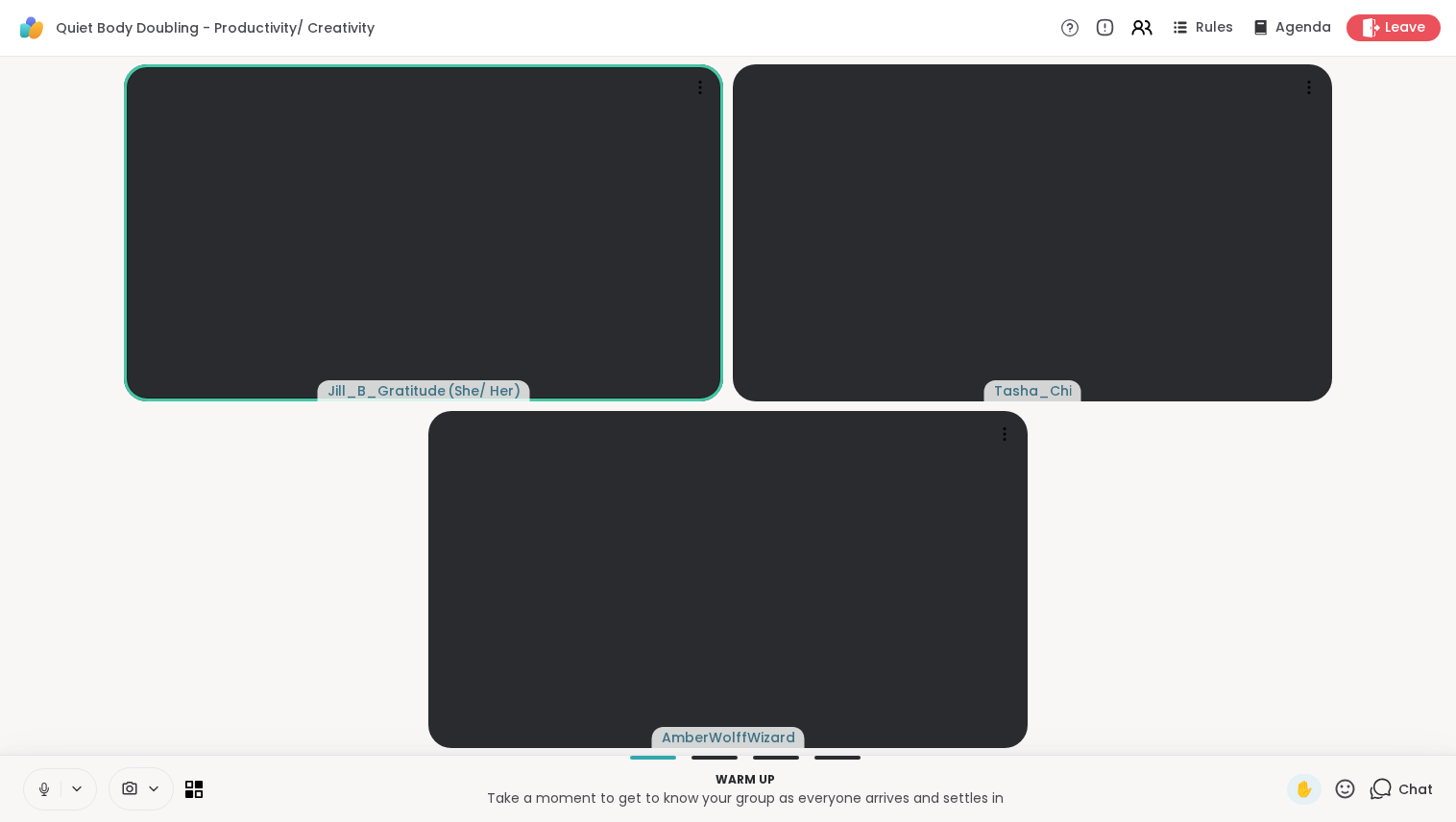
click at [82, 677] on icon at bounding box center [77, 788] width 16 height 17
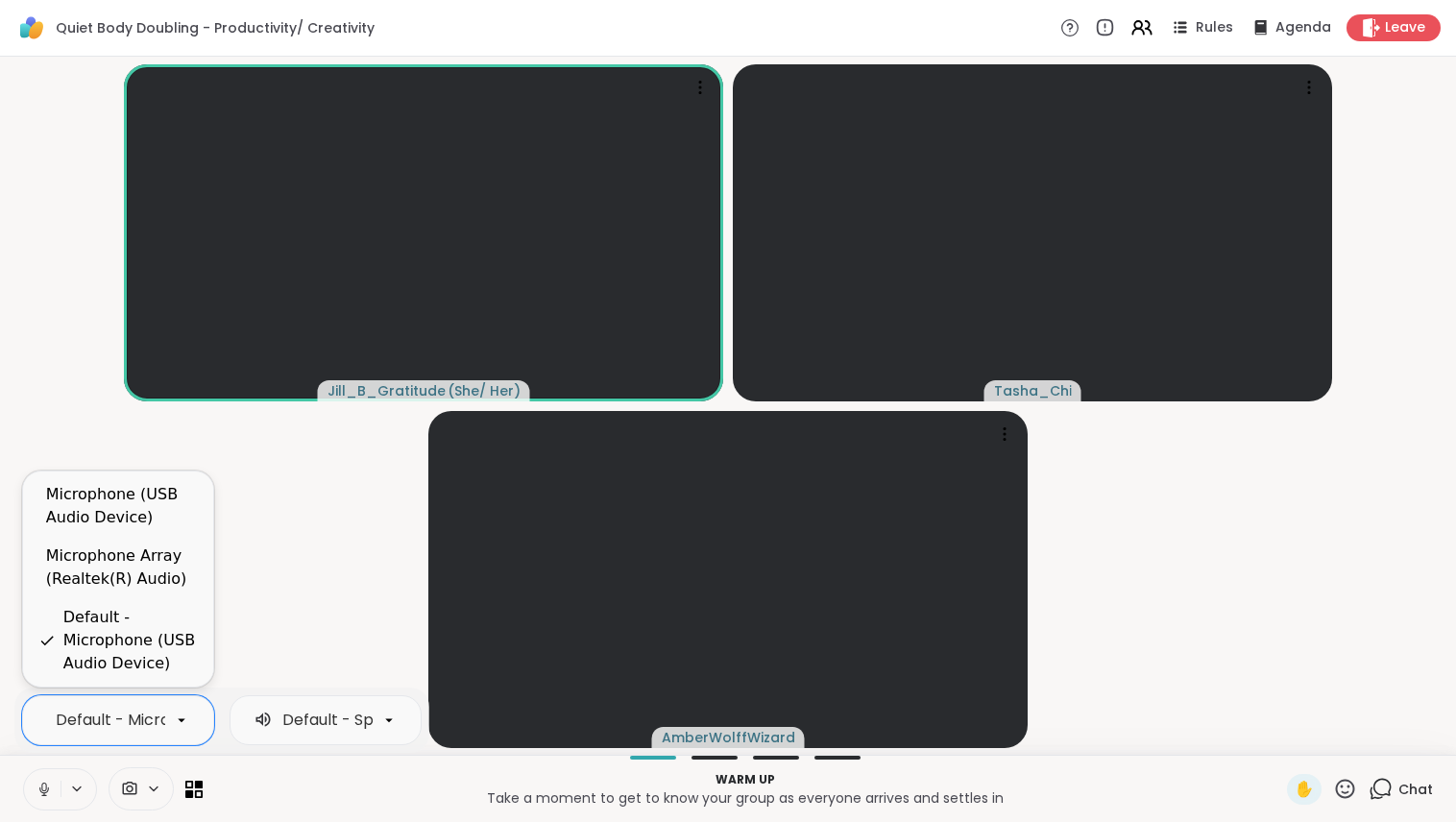
click at [138, 677] on div "Default - Microphone (USB Audio Device)" at bounding box center [211, 719] width 312 height 23
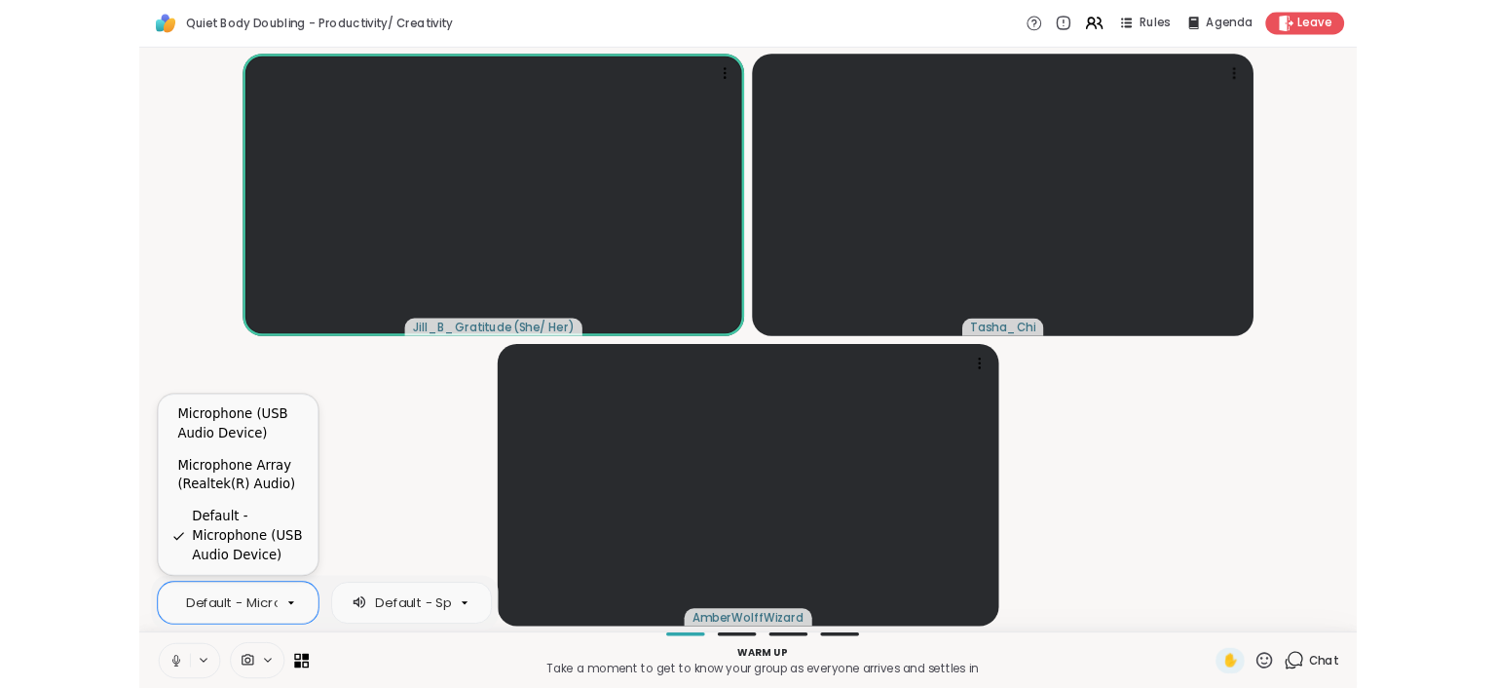
scroll to position [0, 176]
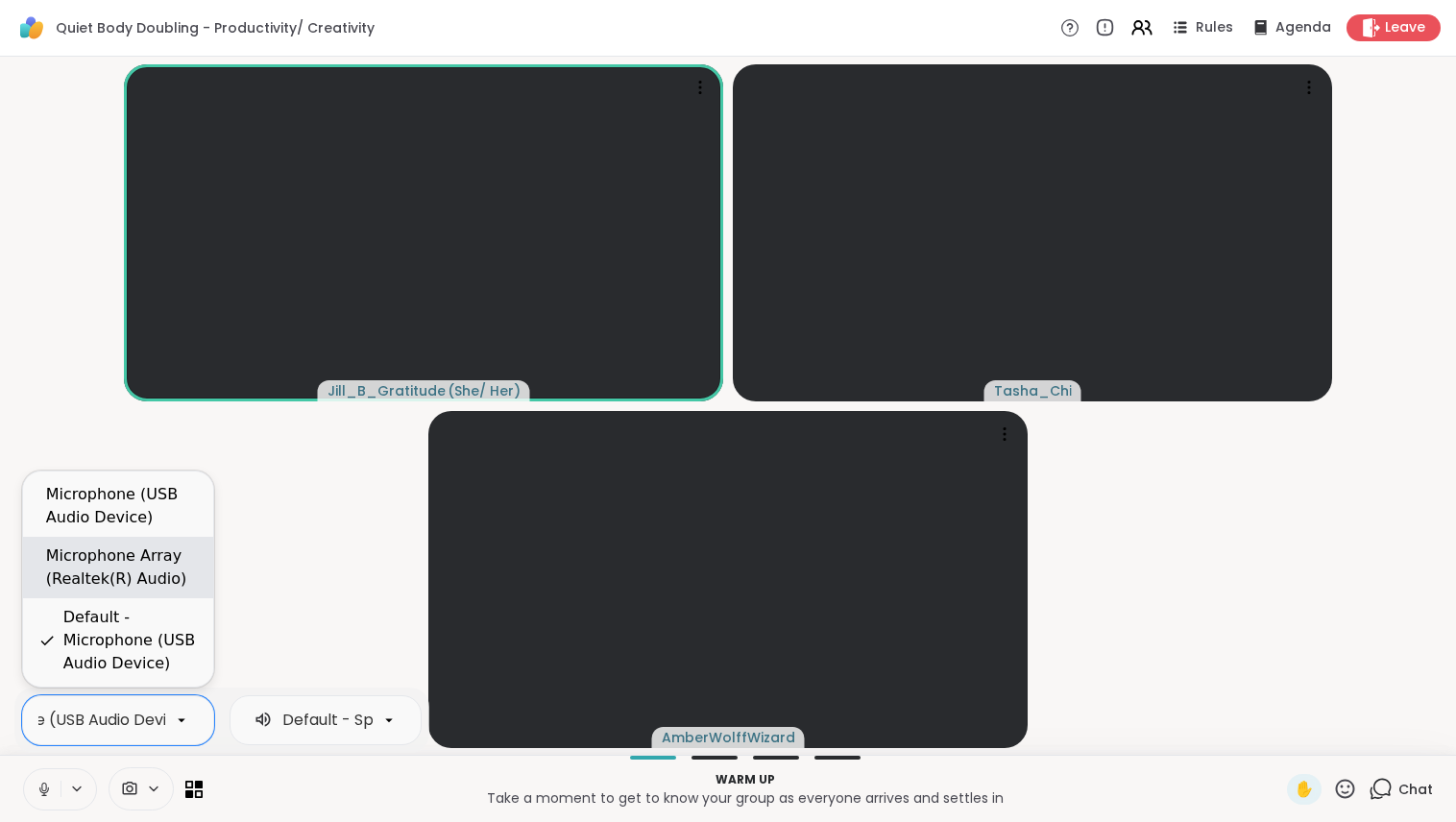
click at [143, 552] on div "Microphone Array (Realtek(R) Audio)" at bounding box center [122, 567] width 152 height 46
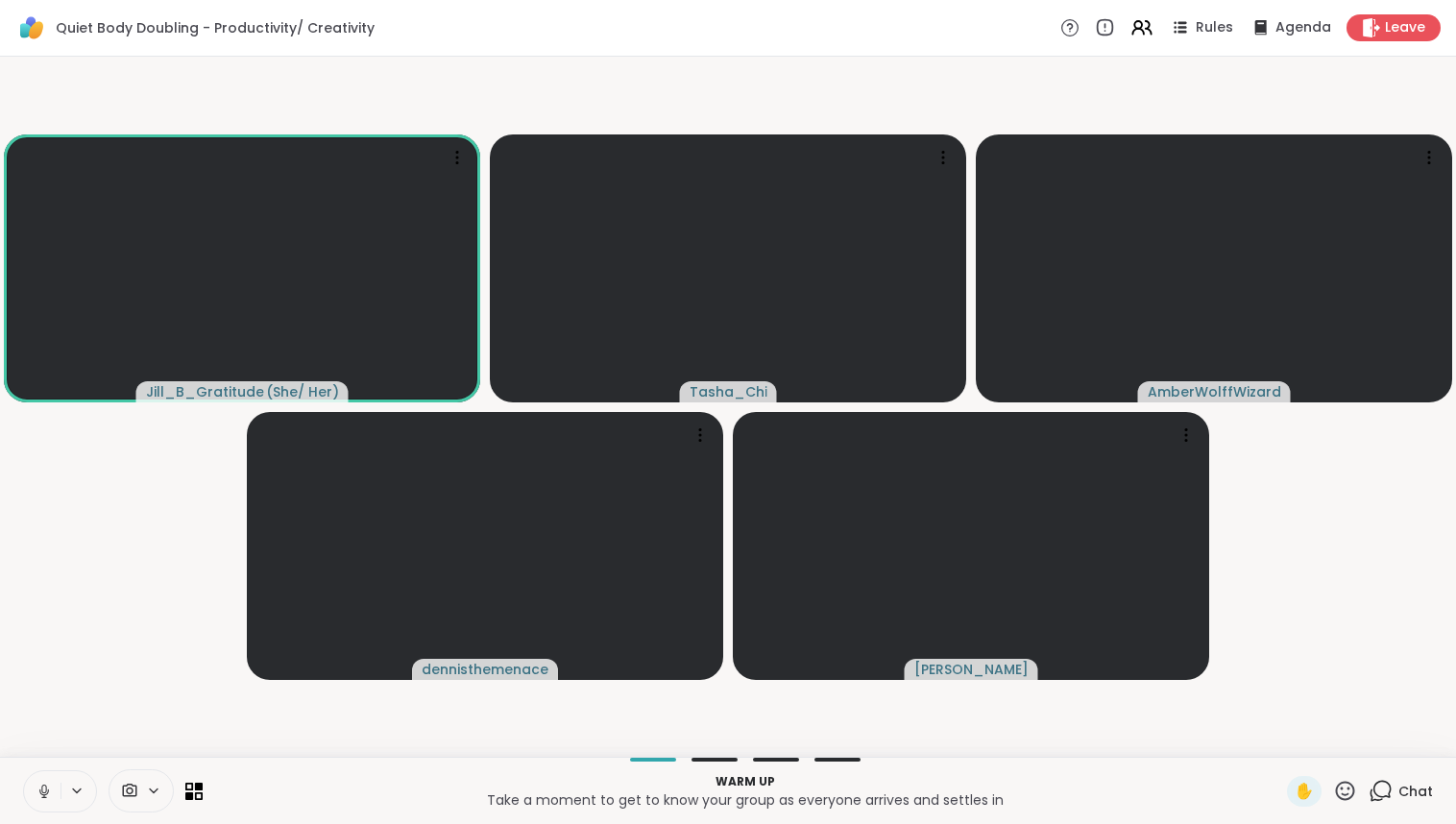
click at [81, 547] on video-player-container "Jill_B_Gratitude ( She/ Her ) Tasha_Chi AmberWolffWizard dennisthemenace Adrien…" at bounding box center [728, 406] width 1432 height 685
click at [323, 677] on p "Warm up" at bounding box center [744, 782] width 1061 height 18
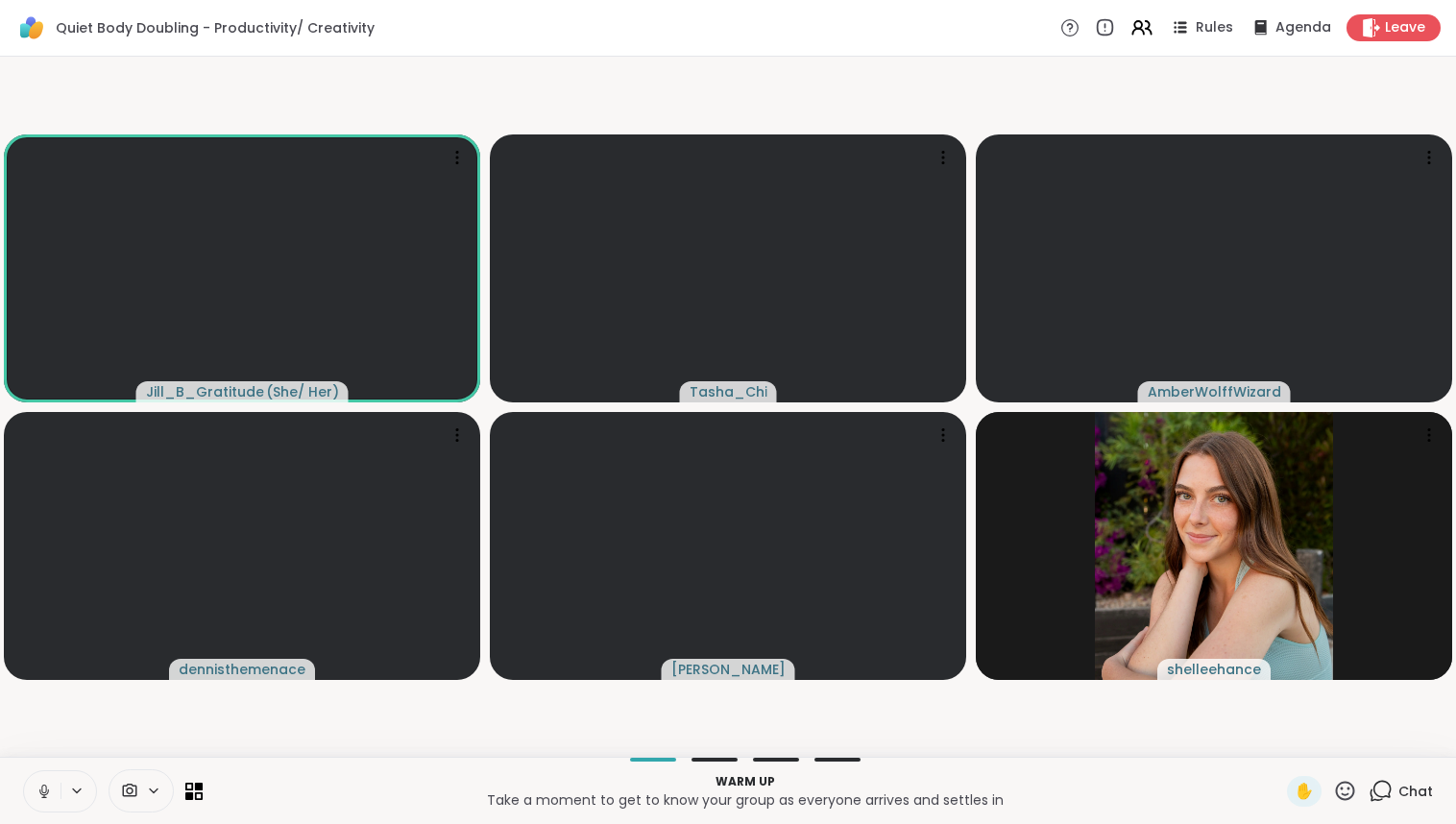
click at [313, 677] on p "Warm up" at bounding box center [744, 782] width 1061 height 18
click at [333, 677] on p "Take a moment to get to know your group as everyone arrives and settles in" at bounding box center [744, 799] width 1061 height 19
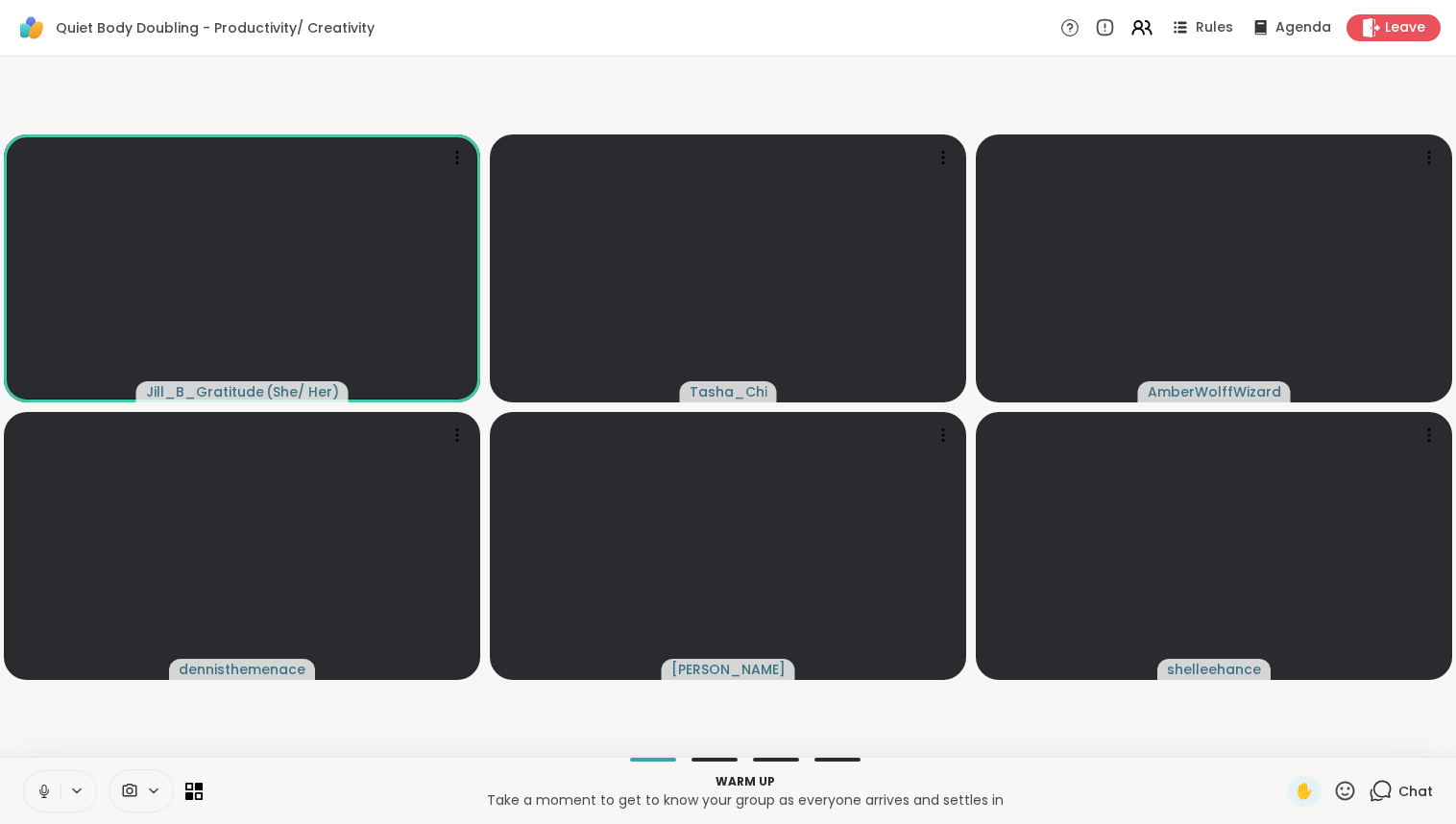
click at [258, 677] on video-player-container "Jill_B_Gratitude ( She/ Her ) Tasha_Chi AmberWolffWizard dennisthemenace Adrien…" at bounding box center [728, 406] width 1432 height 685
click at [332, 677] on video-player-container "Jill_B_Gratitude ( She/ Her ) Tasha_Chi AmberWolffWizard dennisthemenace Adrien…" at bounding box center [728, 406] width 1432 height 685
click at [300, 677] on p "Warm up" at bounding box center [744, 782] width 1061 height 18
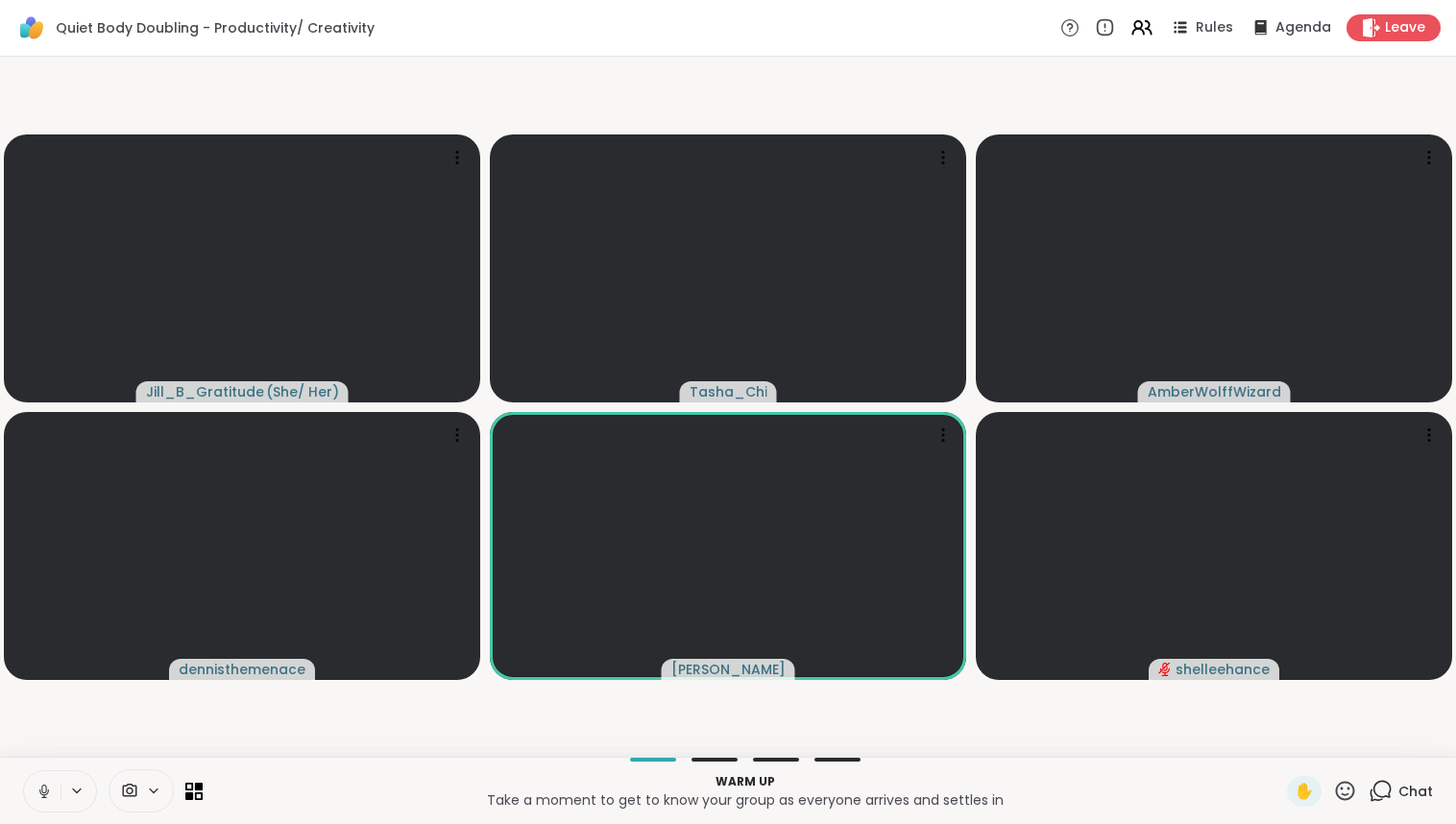
click at [291, 677] on p "Take a moment to get to know your group as everyone arrives and settles in" at bounding box center [744, 799] width 1061 height 19
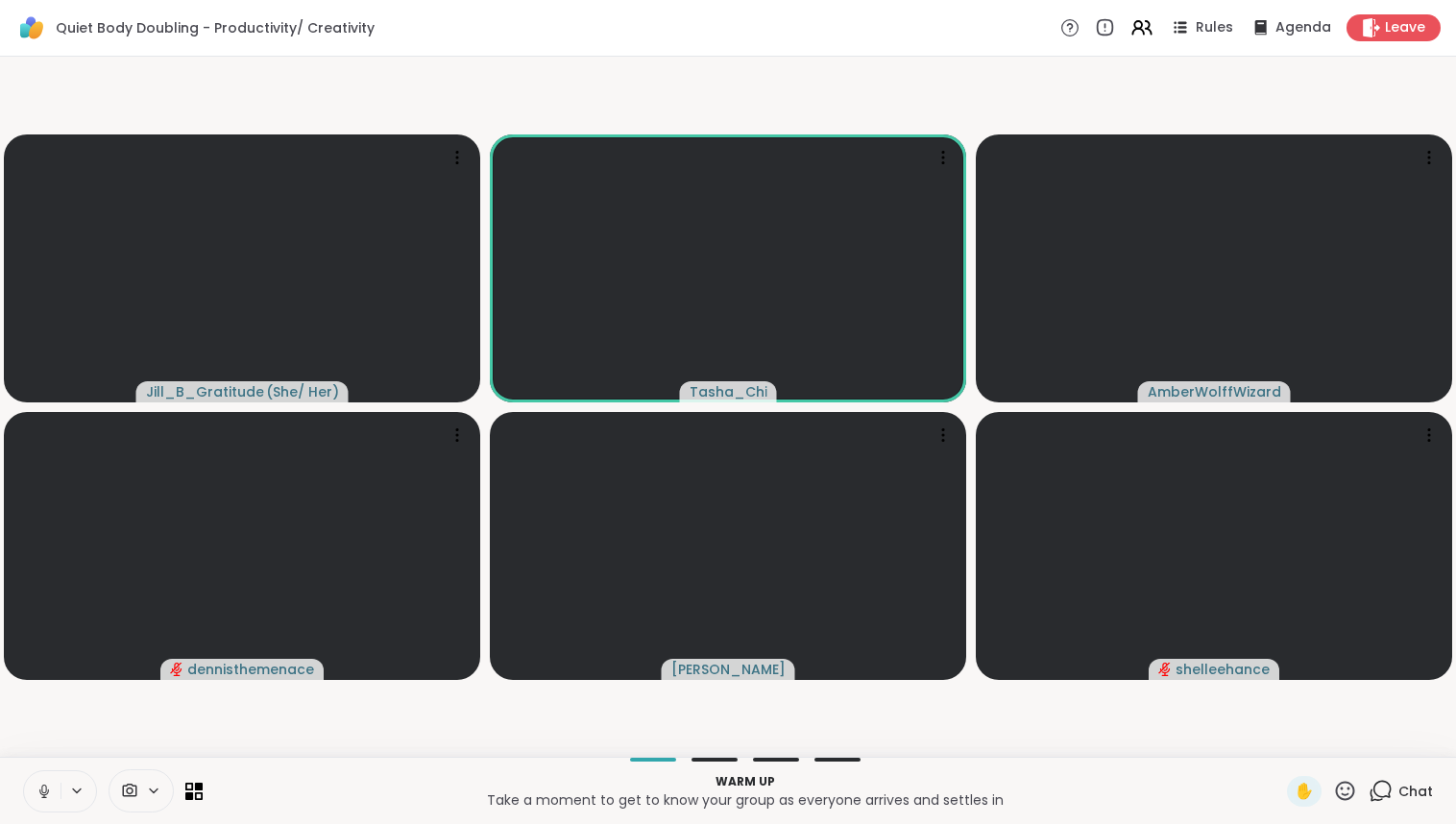
click at [338, 677] on p "Warm up" at bounding box center [744, 782] width 1061 height 18
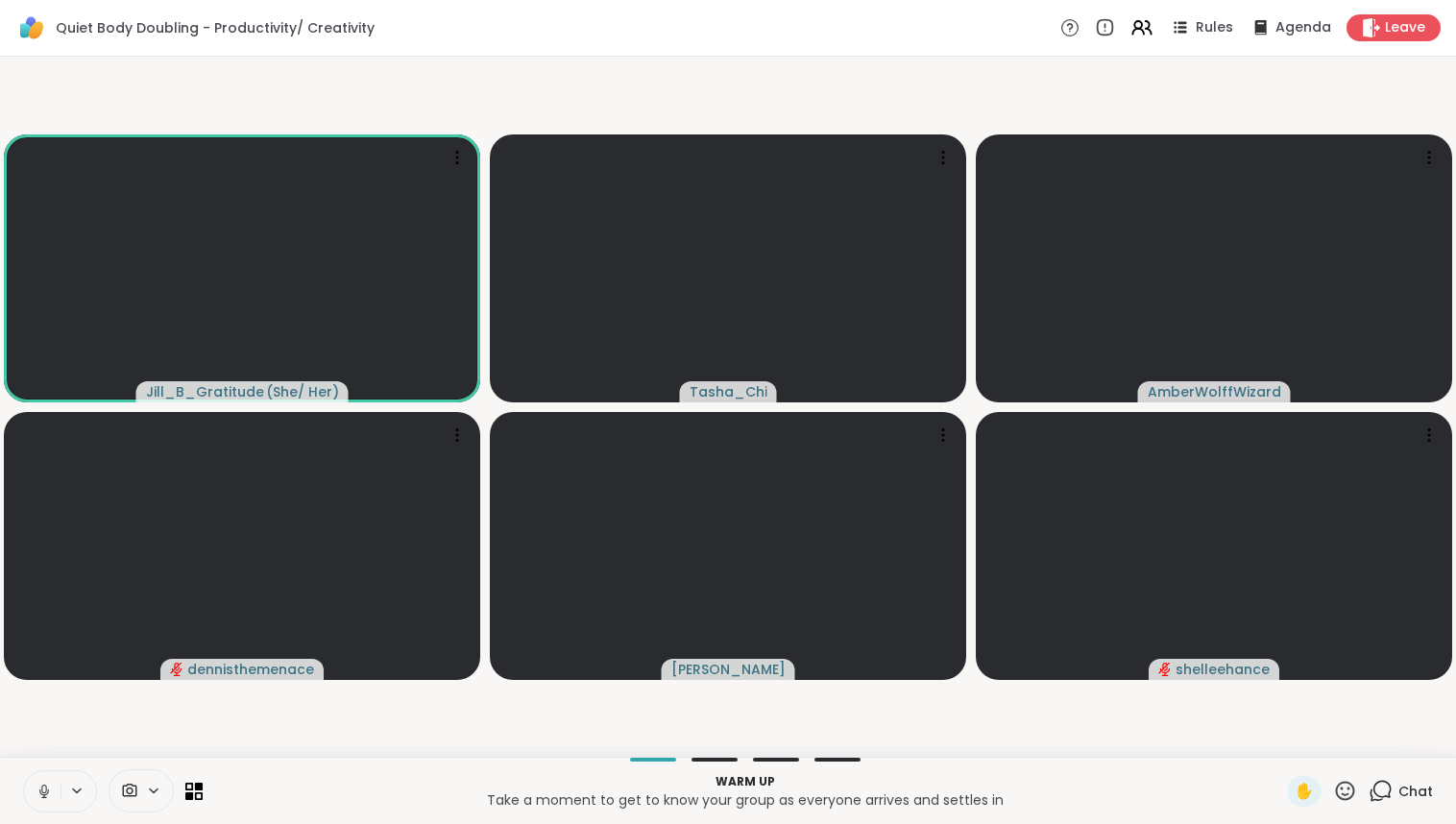
click at [300, 677] on div "Jill_B_Gratitude ( She/ Her ) Tasha_Chi AmberWolffWizard dennisthemenace Adrien…" at bounding box center [728, 406] width 1456 height 700
click at [40, 677] on video-player-container "Jill_B_Gratitude ( She/ Her ) Tasha_Chi AmberWolffWizard dennisthemenace Adrien…" at bounding box center [728, 406] width 1432 height 685
click at [278, 677] on video-player-container "Jill_B_Gratitude ( She/ Her ) Tasha_Chi AmberWolffWizard dennisthemenace Adrien…" at bounding box center [728, 406] width 1432 height 685
click at [315, 677] on p "Take a moment to get to know your group as everyone arrives and settles in" at bounding box center [744, 799] width 1061 height 19
click at [306, 677] on video-player-container "Jill_B_Gratitude ( She/ Her ) Tasha_Chi AmberWolffWizard dennisthemenace Adrien…" at bounding box center [728, 406] width 1432 height 685
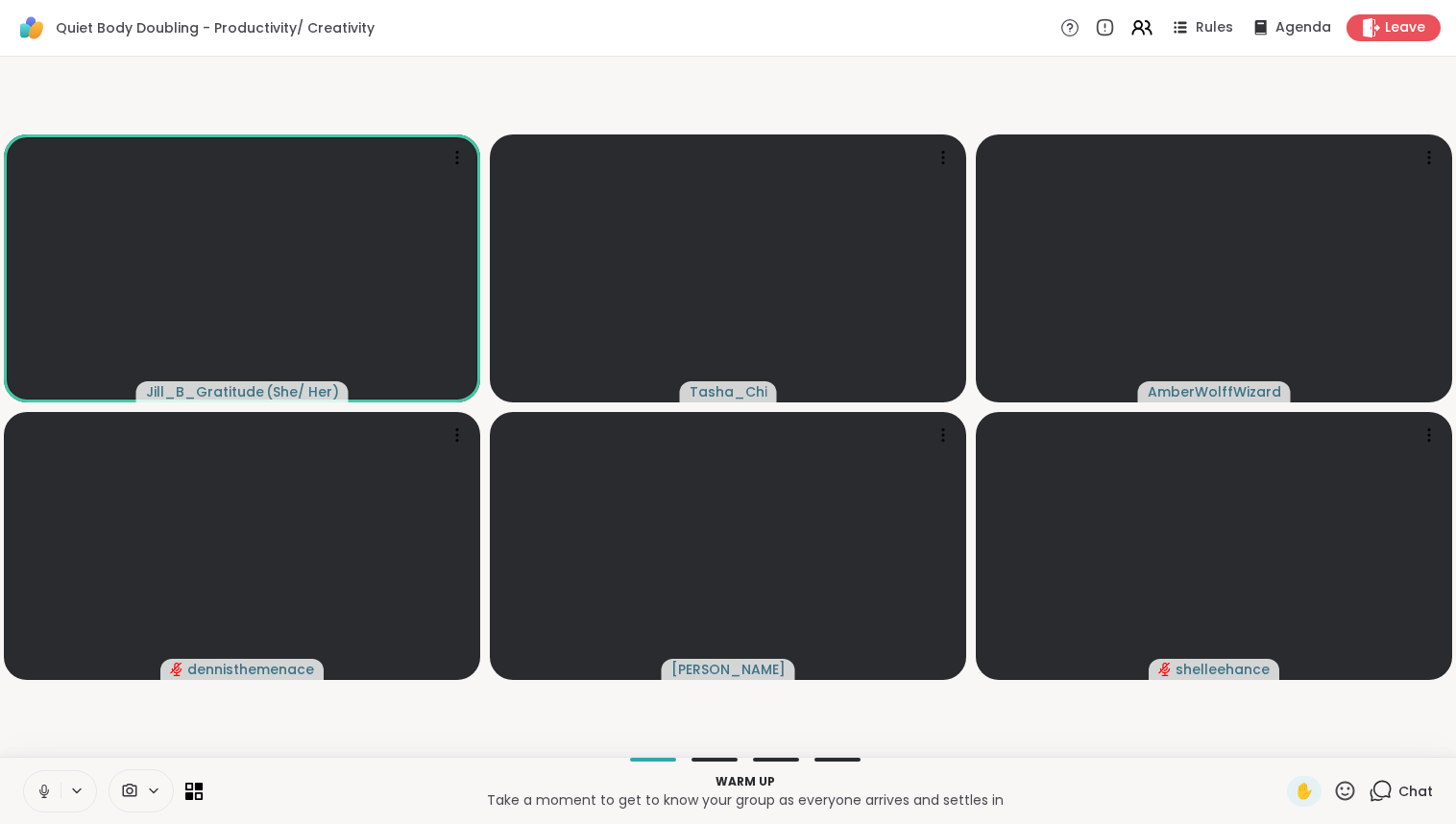
click at [291, 677] on div "Warm up Take a moment to get to know your group as everyone arrives and settles…" at bounding box center [728, 790] width 1456 height 67
click at [294, 677] on p "Take a moment to get to know your group as everyone arrives and settles in" at bounding box center [744, 799] width 1061 height 19
click at [285, 677] on p "Take a moment to get to know your group as everyone arrives and settles in" at bounding box center [744, 799] width 1061 height 19
click at [405, 677] on video-player-container "Jill_B_Gratitude ( She/ Her ) Tasha_Chi AmberWolffWizard dennisthemenace Adrien…" at bounding box center [728, 405] width 1432 height 683
click at [113, 677] on video-player-container "Jill_B_Gratitude ( She/ Her ) Tasha_Chi AmberWolffWizard dennisthemenace Adrien…" at bounding box center [728, 405] width 1432 height 683
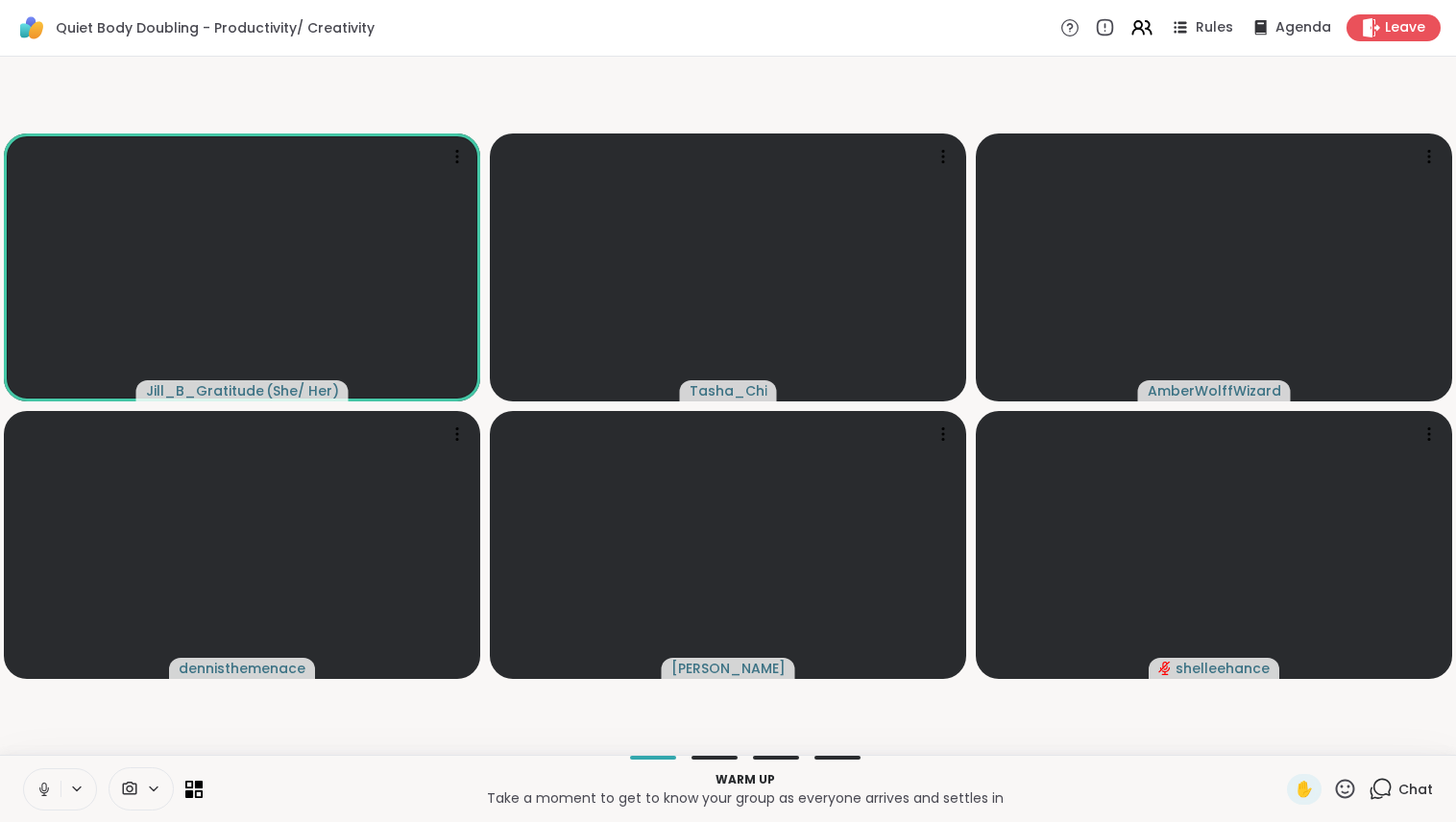
click at [107, 677] on video-player-container "Jill_B_Gratitude ( She/ Her ) Tasha_Chi AmberWolffWizard dennisthemenace Adrien…" at bounding box center [728, 405] width 1432 height 683
click at [256, 677] on video-player-container "Jill_B_Gratitude ( She/ Her ) Tasha_Chi AmberWolffWizard dennisthemenace Adrien…" at bounding box center [728, 405] width 1432 height 683
click at [308, 677] on video-player-container "Jill_B_Gratitude ( She/ Her ) Tasha_Chi AmberWolffWizard dennisthemenace Adrien…" at bounding box center [728, 405] width 1432 height 683
click at [487, 677] on video-player-container "Jill_B_Gratitude ( She/ Her ) Tasha_Chi AmberWolffWizard dennisthemenace Adrien…" at bounding box center [728, 405] width 1432 height 683
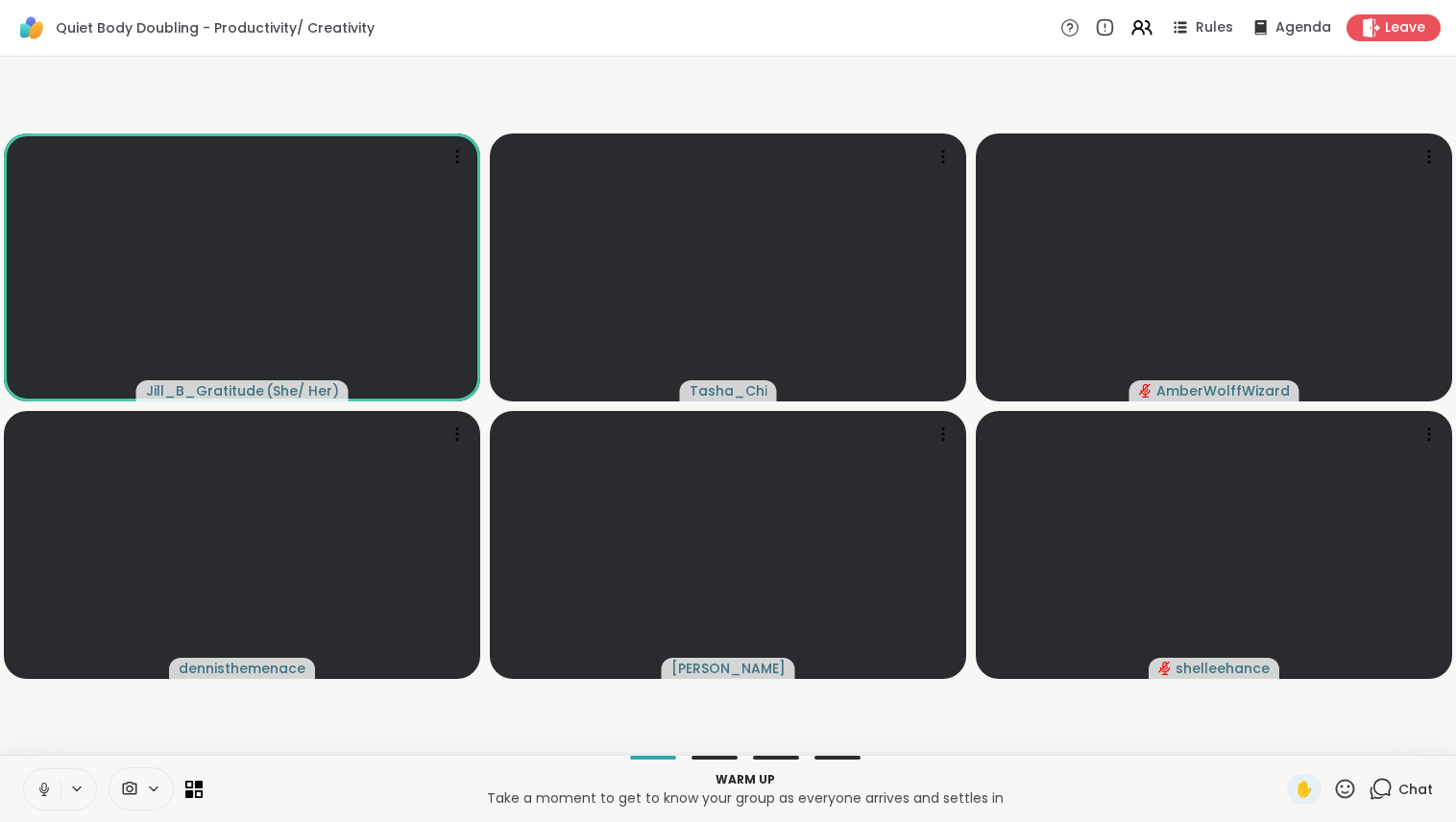
click at [381, 677] on p "Take a moment to get to know your group as everyone arrives and settles in" at bounding box center [744, 797] width 1061 height 19
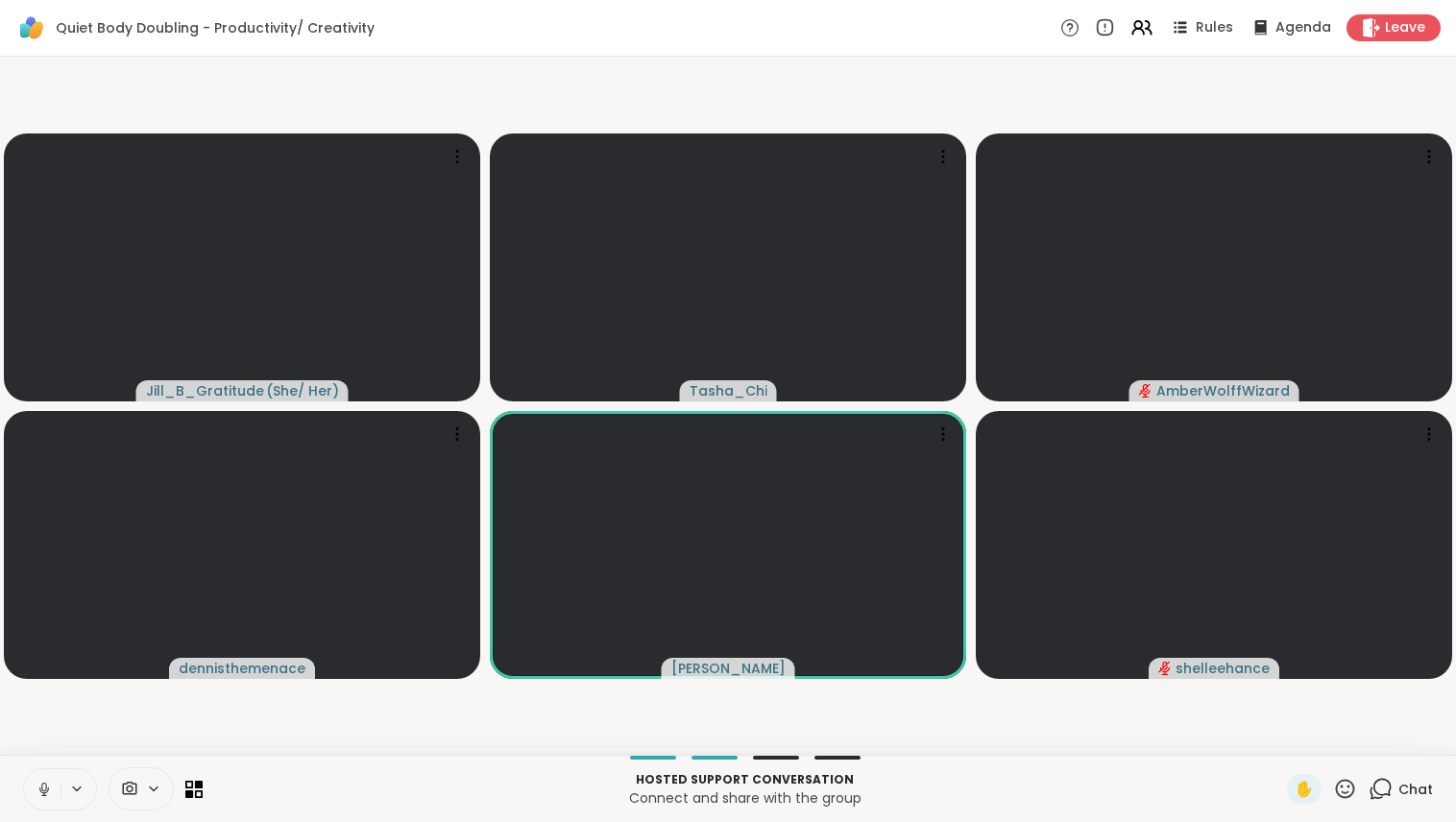
click at [414, 677] on p "Hosted support conversation" at bounding box center [744, 780] width 1061 height 18
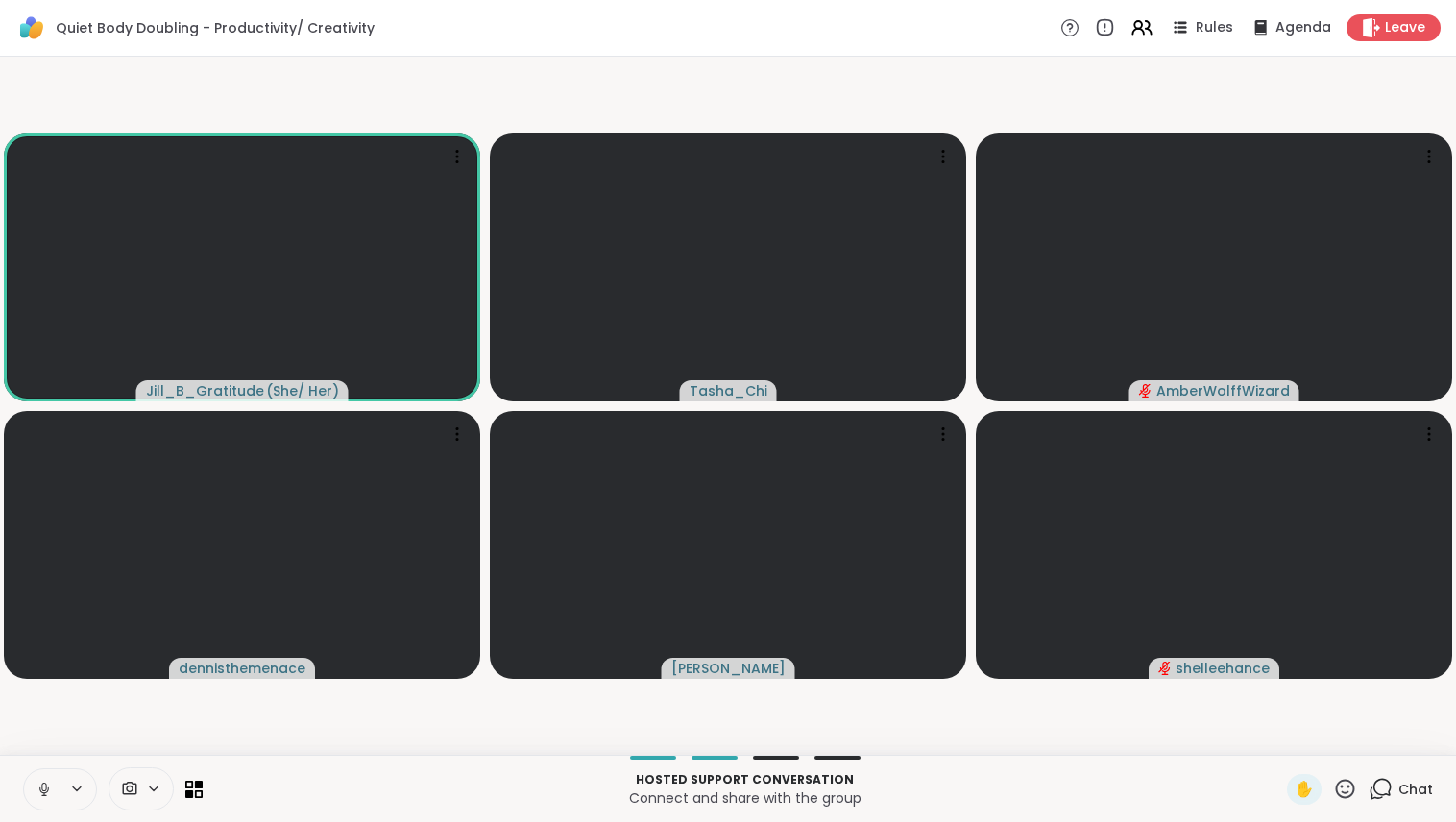
click at [434, 677] on div "Hosted support conversation Connect and share with the group ✋ Chat" at bounding box center [728, 788] width 1456 height 67
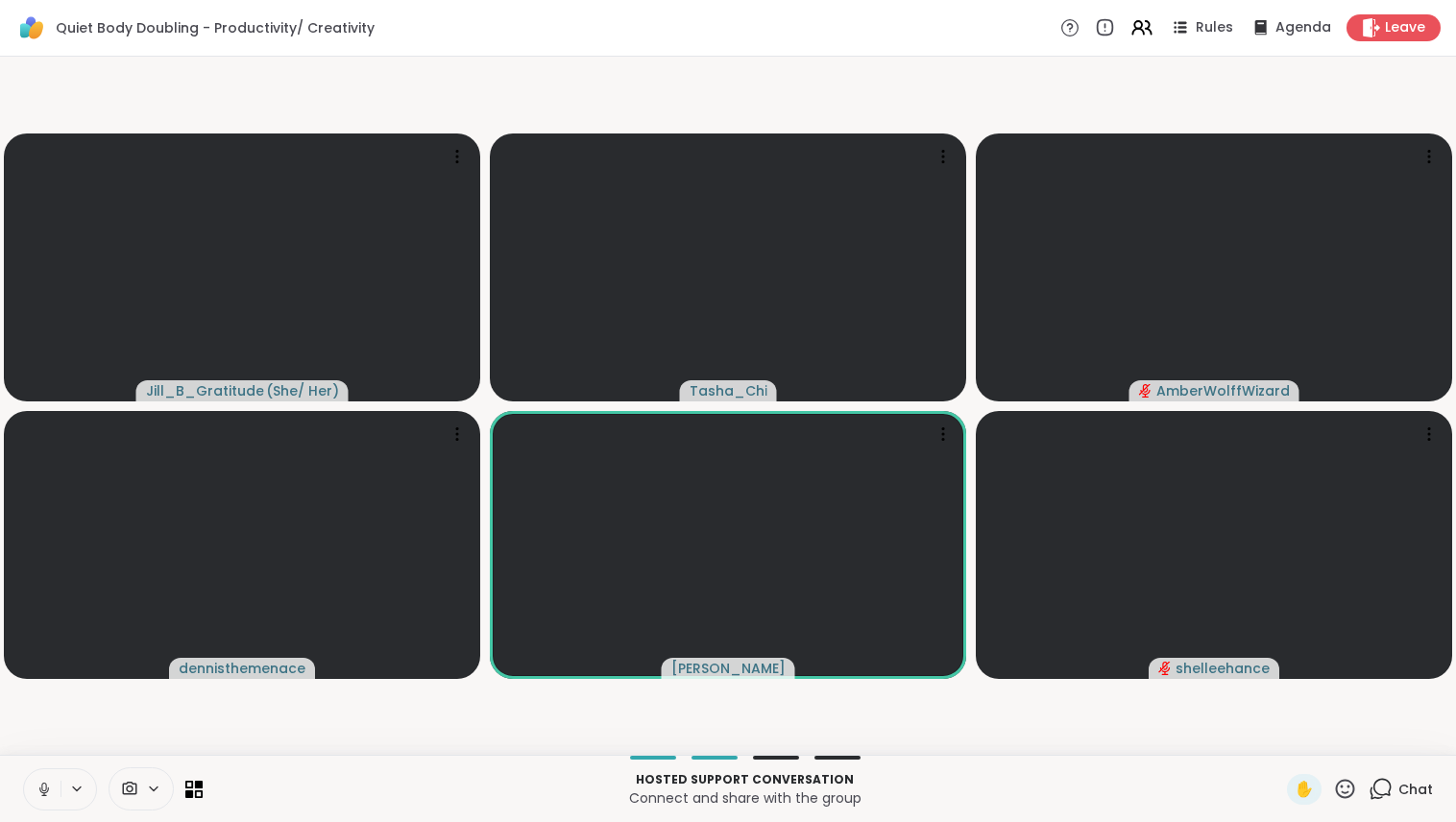
click at [427, 677] on p "Hosted support conversation" at bounding box center [744, 780] width 1061 height 18
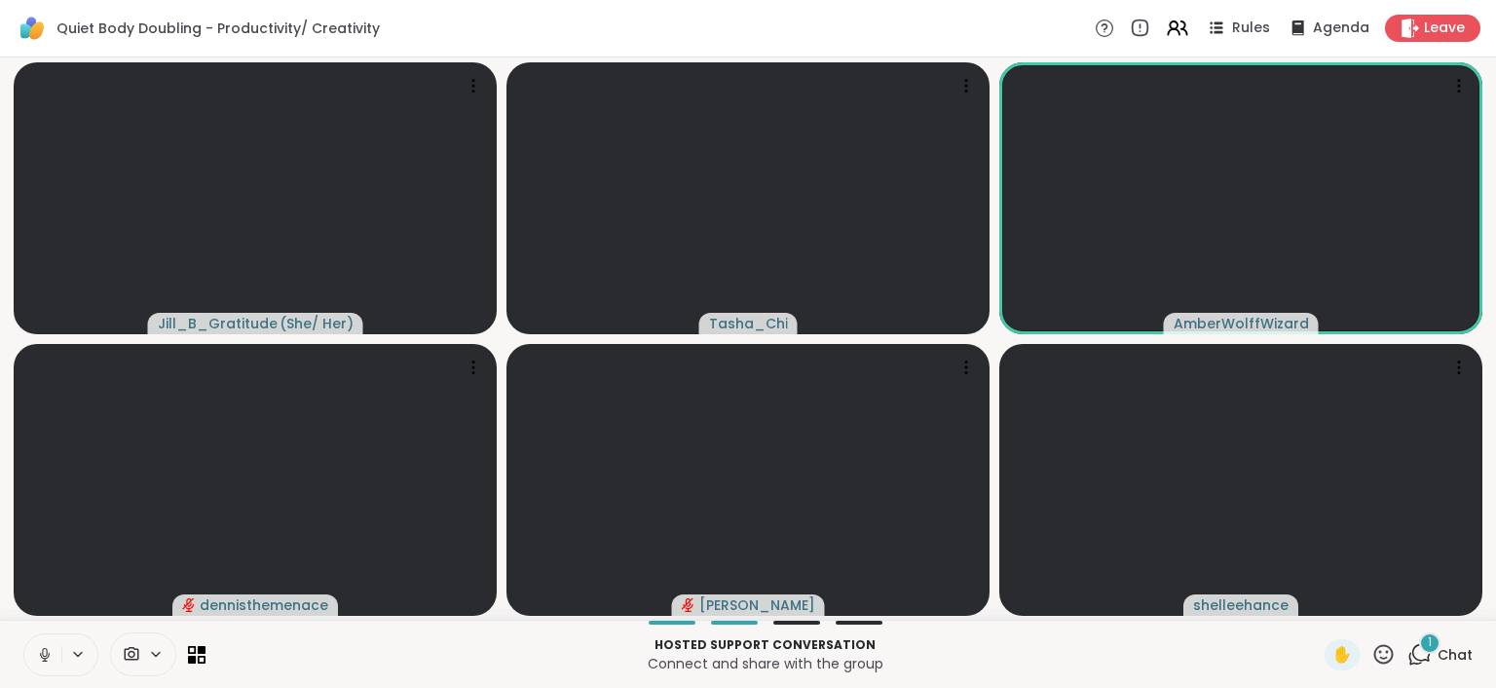
click at [43, 642] on button at bounding box center [42, 654] width 37 height 41
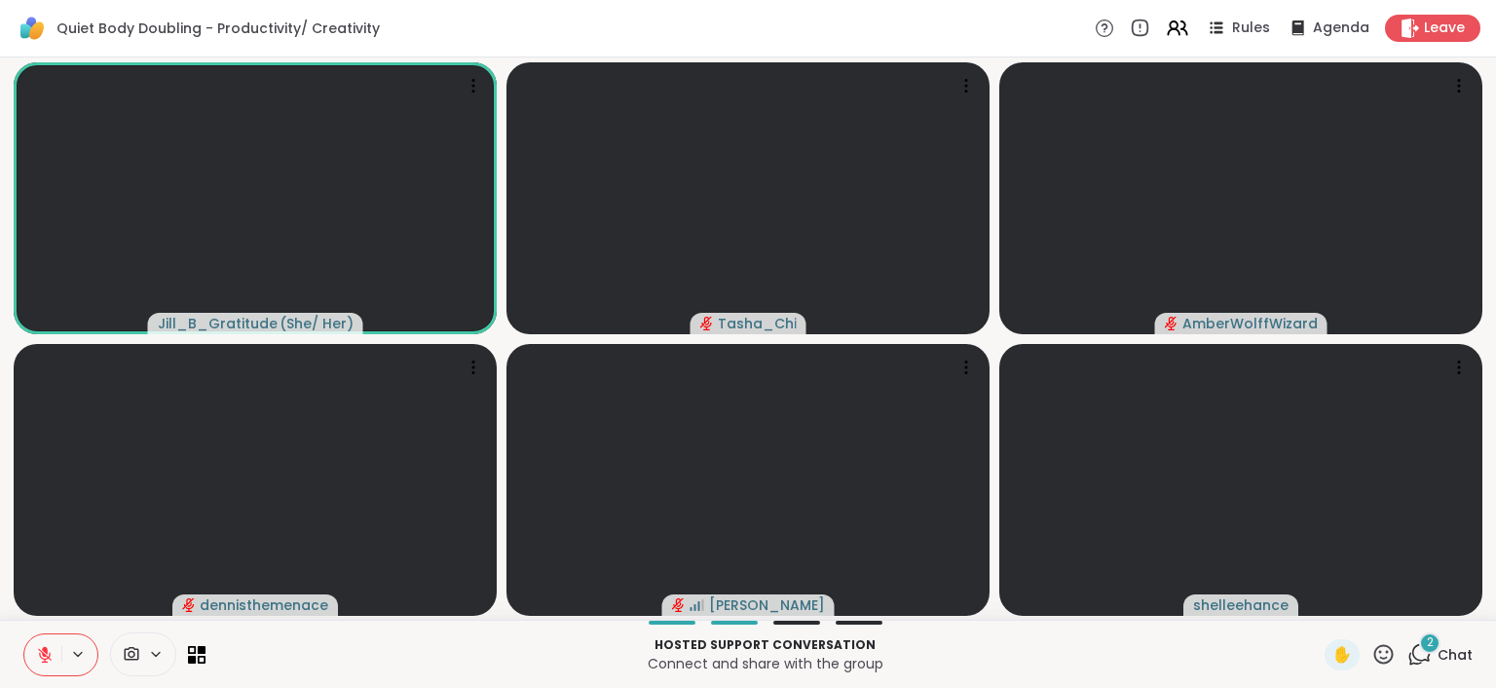
click at [49, 650] on icon at bounding box center [45, 655] width 18 height 18
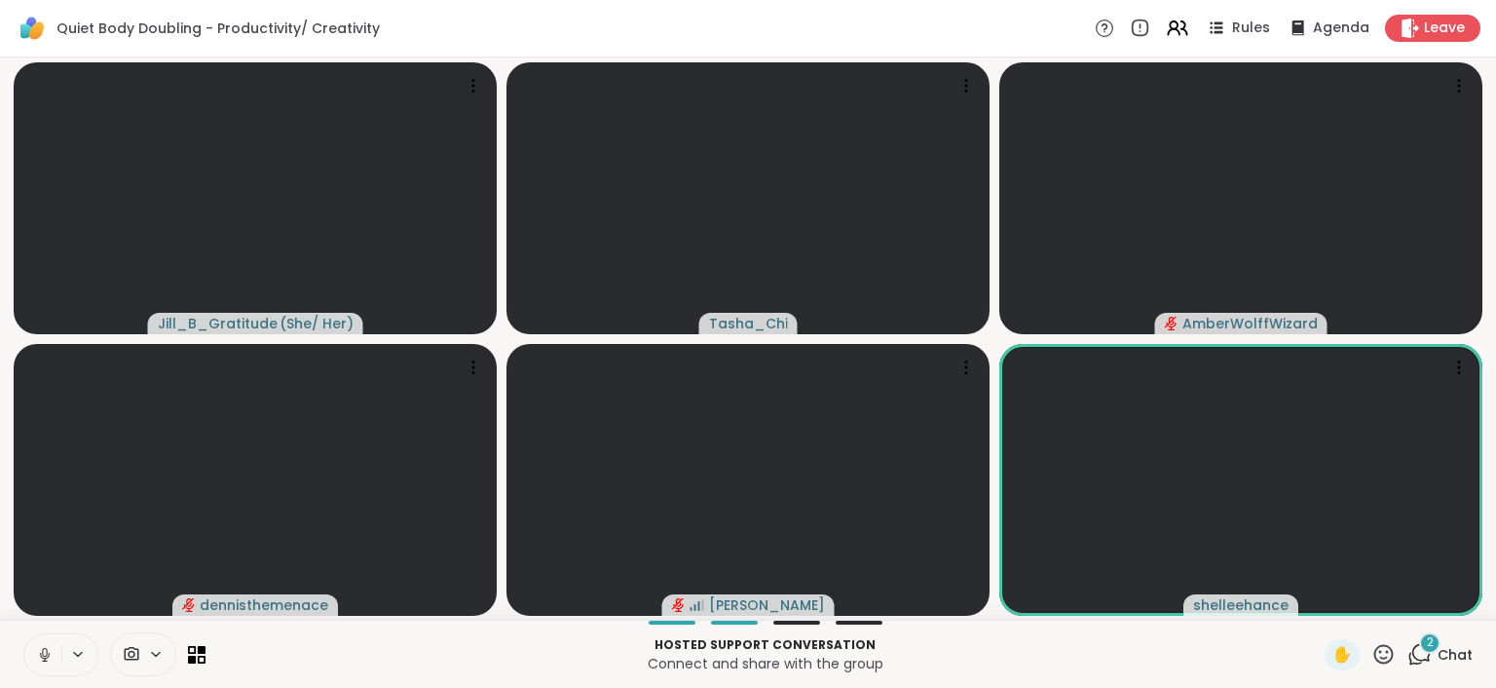
click at [49, 650] on icon at bounding box center [45, 655] width 18 height 18
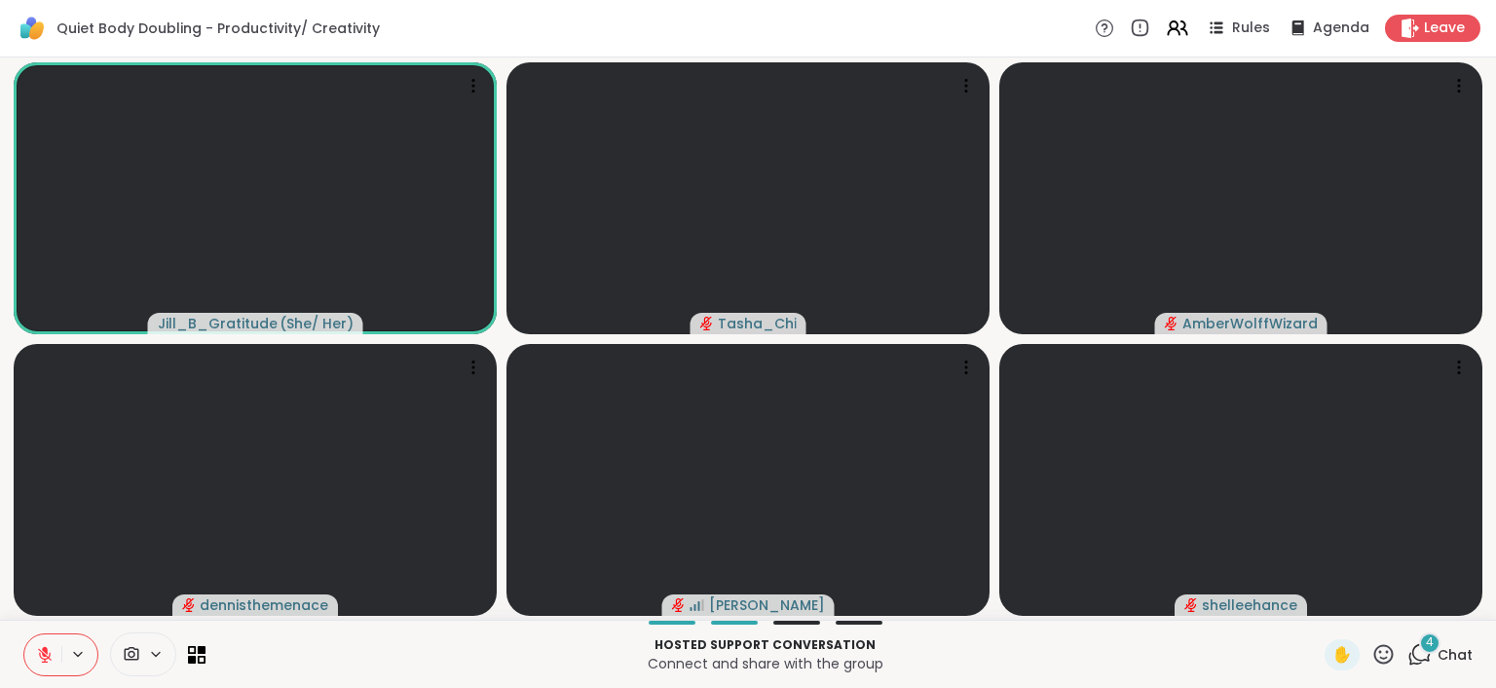
click at [40, 651] on icon at bounding box center [45, 655] width 18 height 18
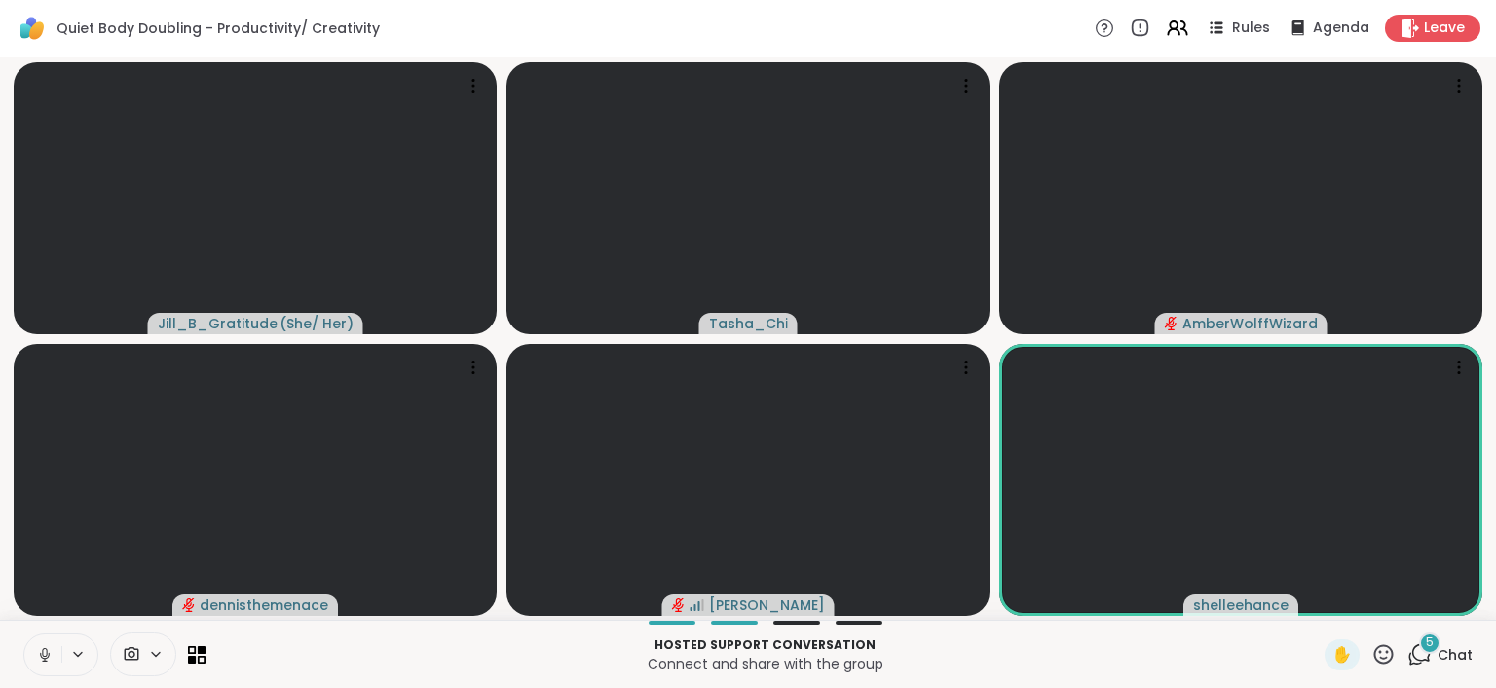
click at [39, 651] on icon at bounding box center [45, 655] width 18 height 18
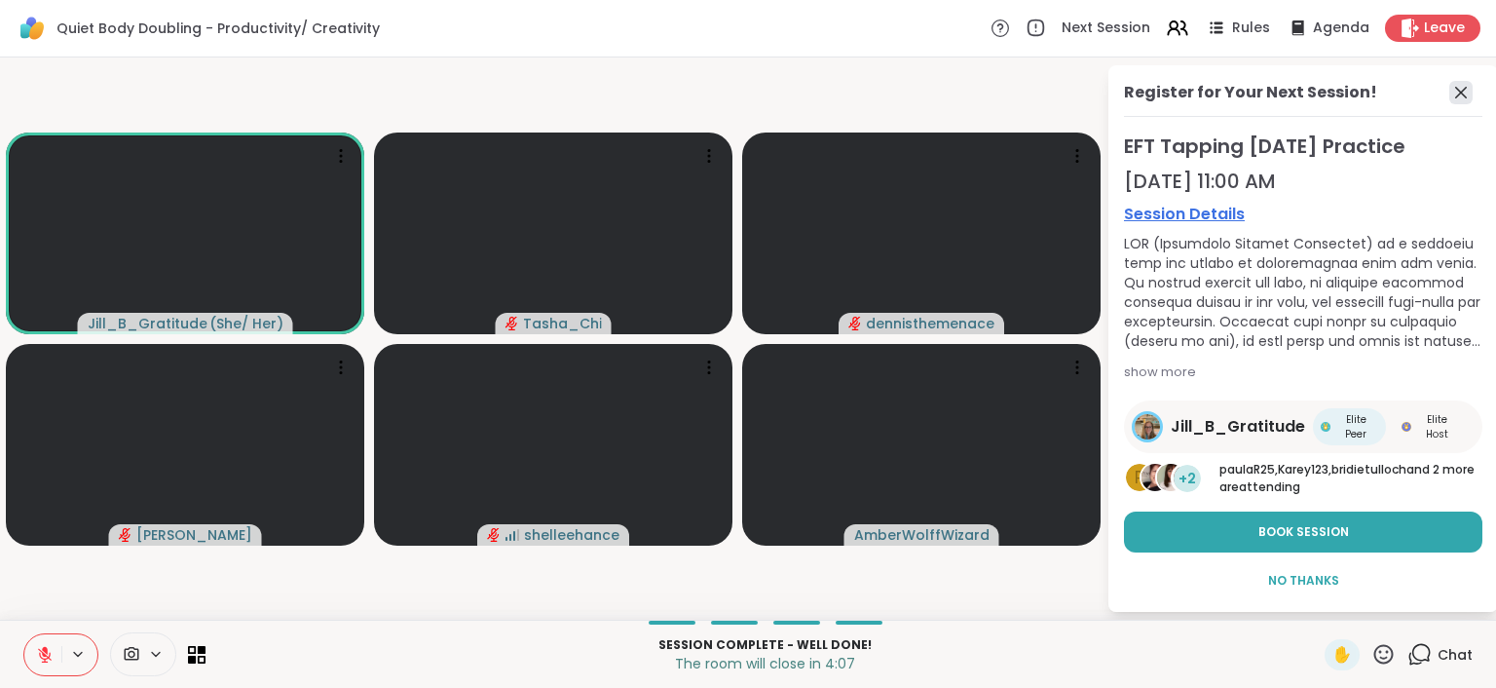
click at [1455, 93] on icon at bounding box center [1461, 93] width 12 height 12
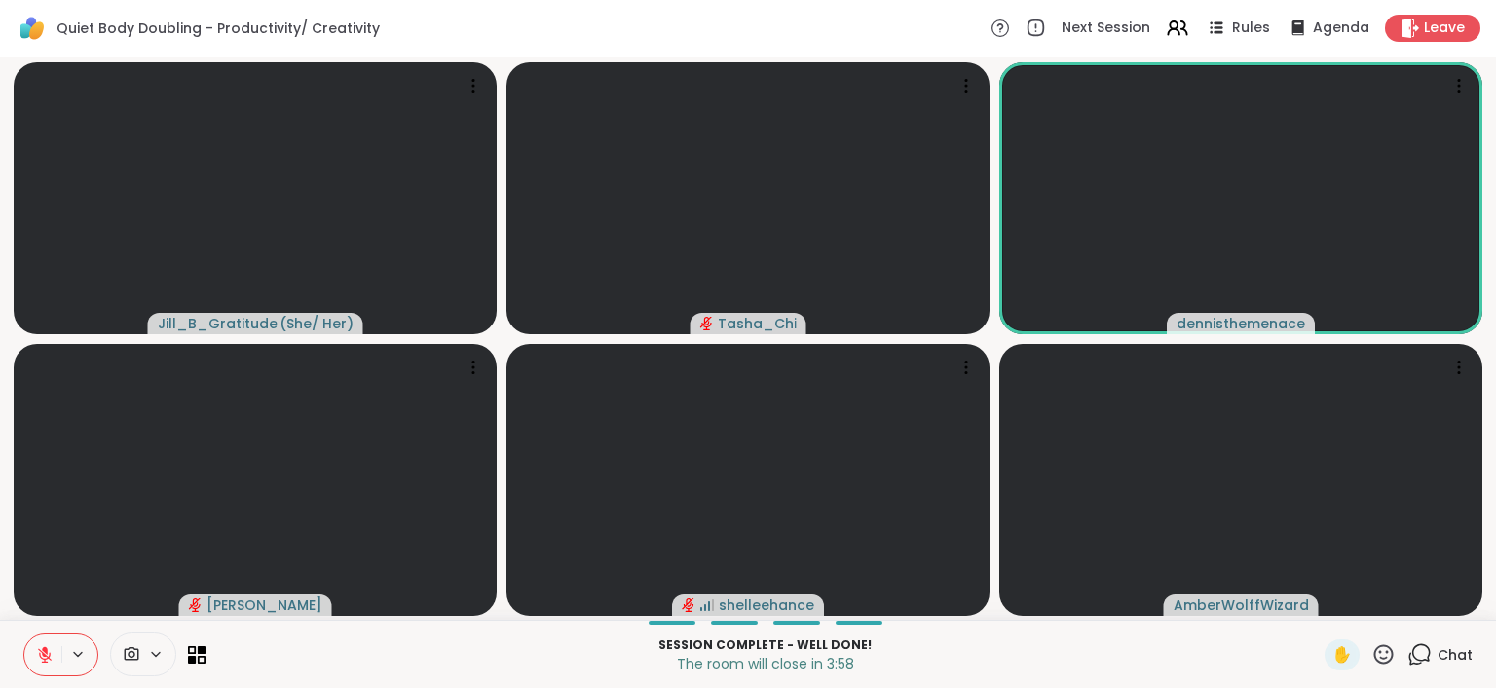
click at [1416, 652] on icon at bounding box center [1421, 653] width 19 height 18
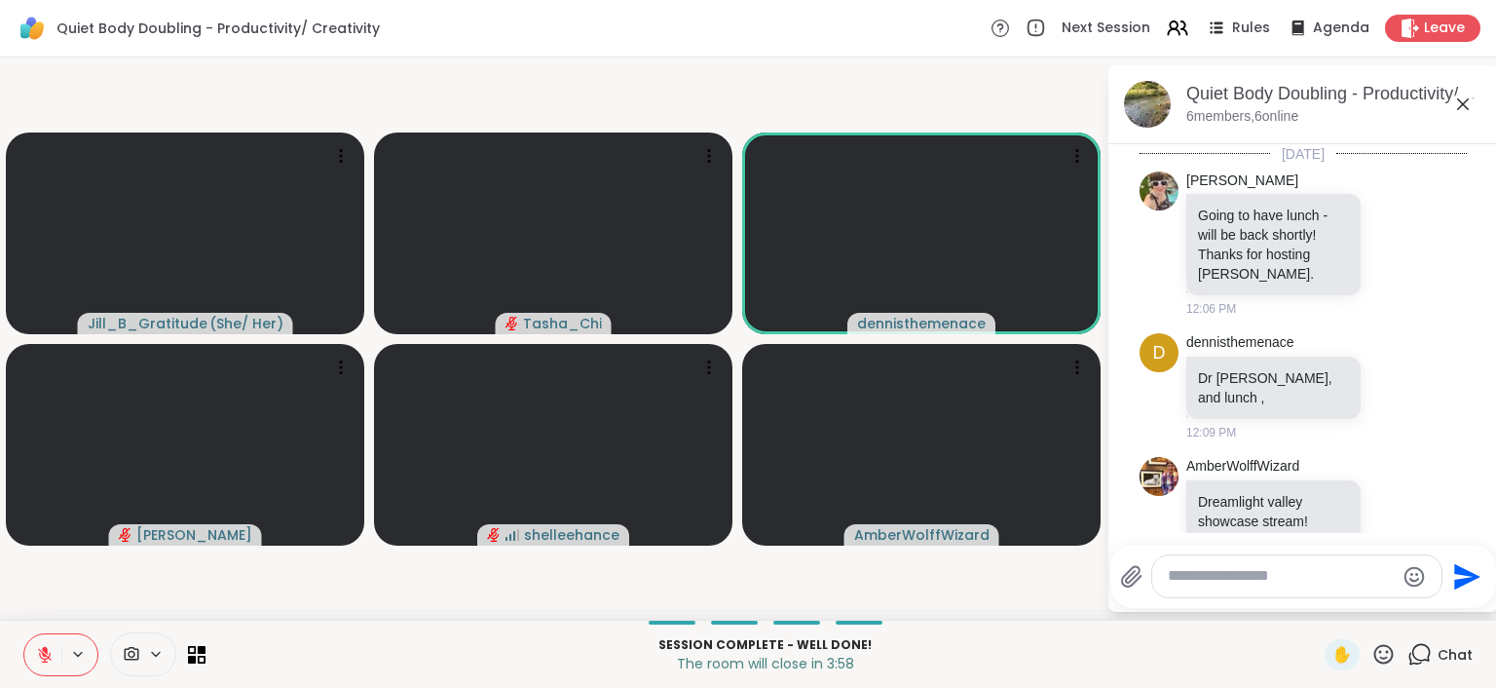
scroll to position [225, 0]
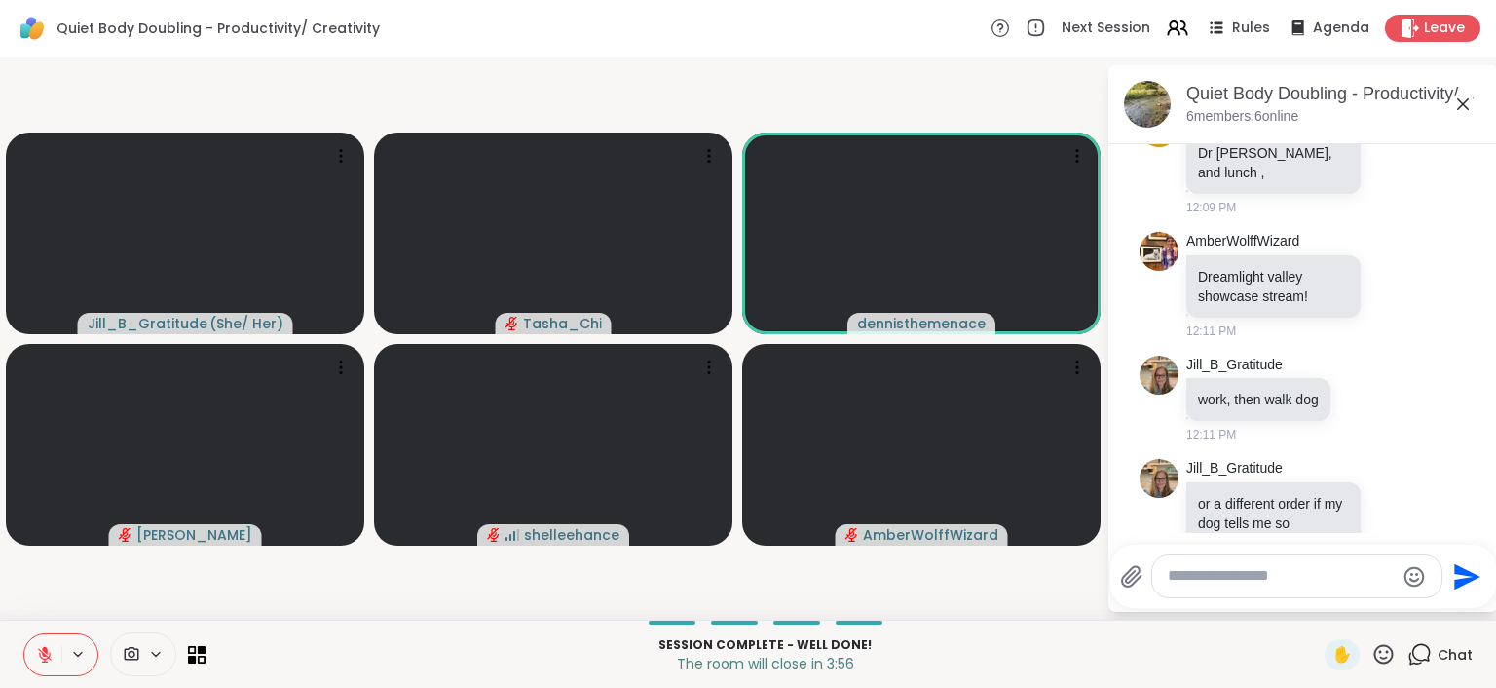
click at [1203, 573] on textarea "Type your message" at bounding box center [1281, 576] width 227 height 20
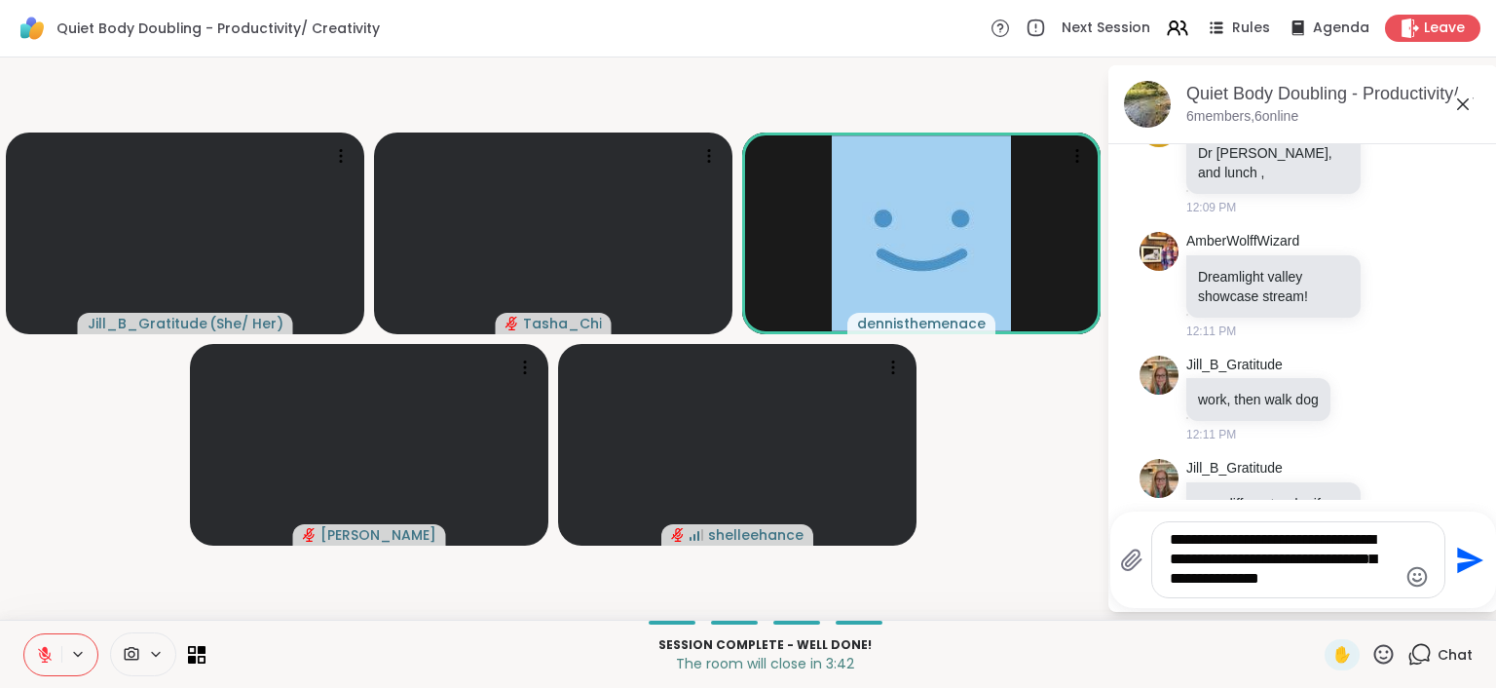
type textarea "**********"
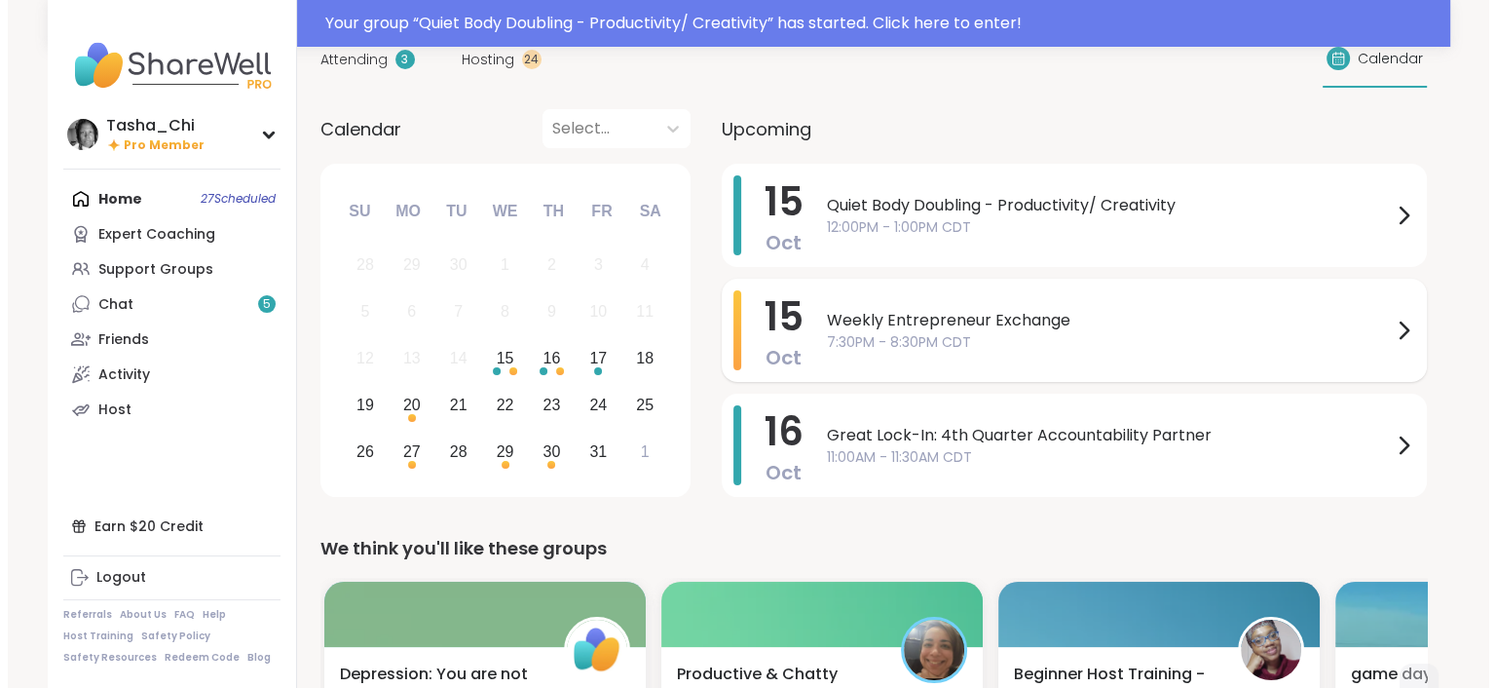
scroll to position [97, 0]
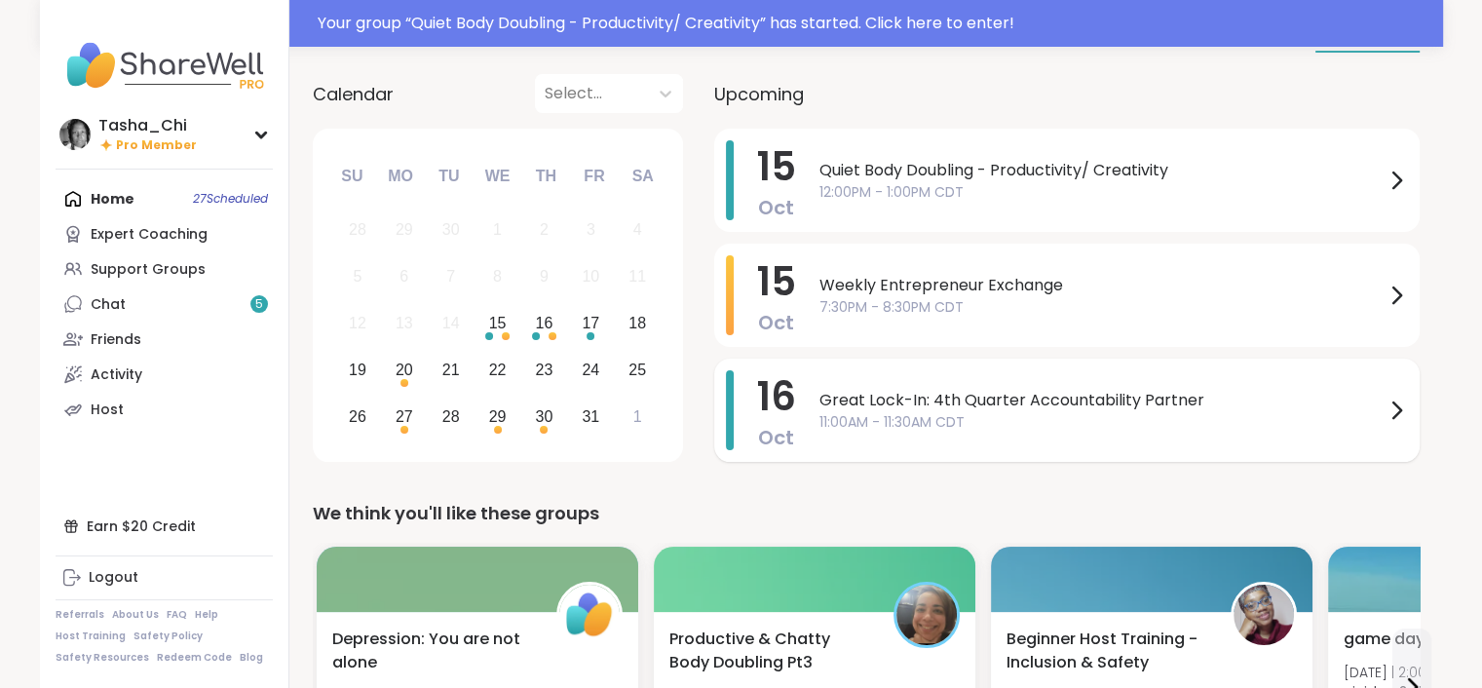
click at [1024, 402] on span "Great Lock-In: 4th Quarter Accountability Partner" at bounding box center [1101, 400] width 565 height 23
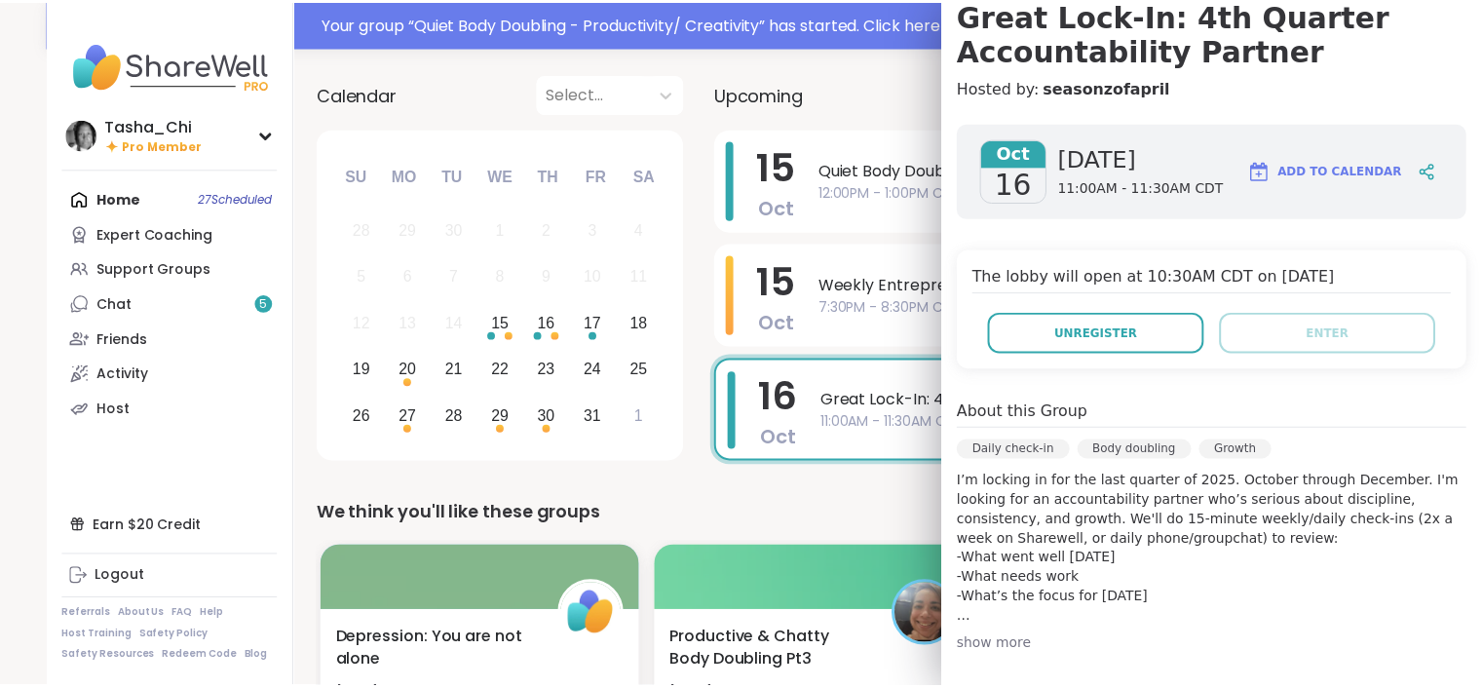
scroll to position [292, 0]
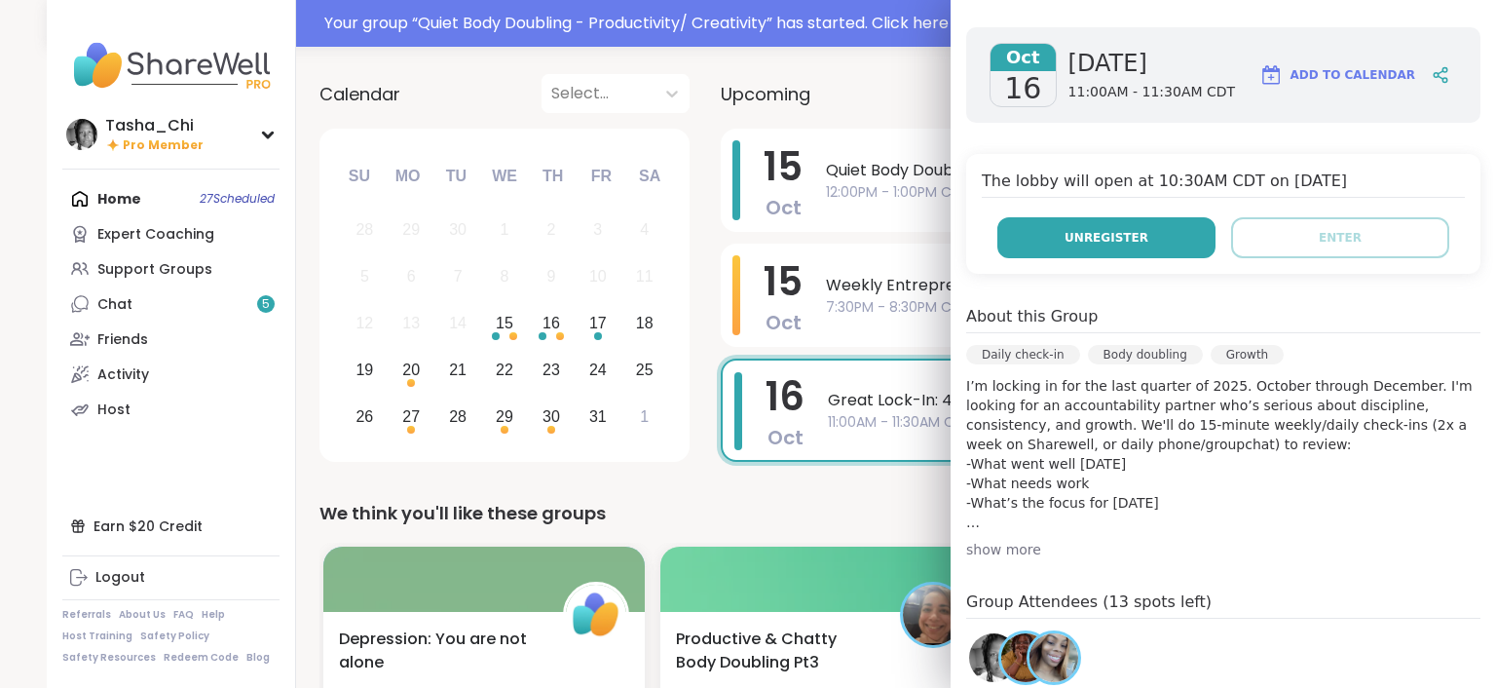
click at [1072, 244] on span "Unregister" at bounding box center [1107, 238] width 84 height 18
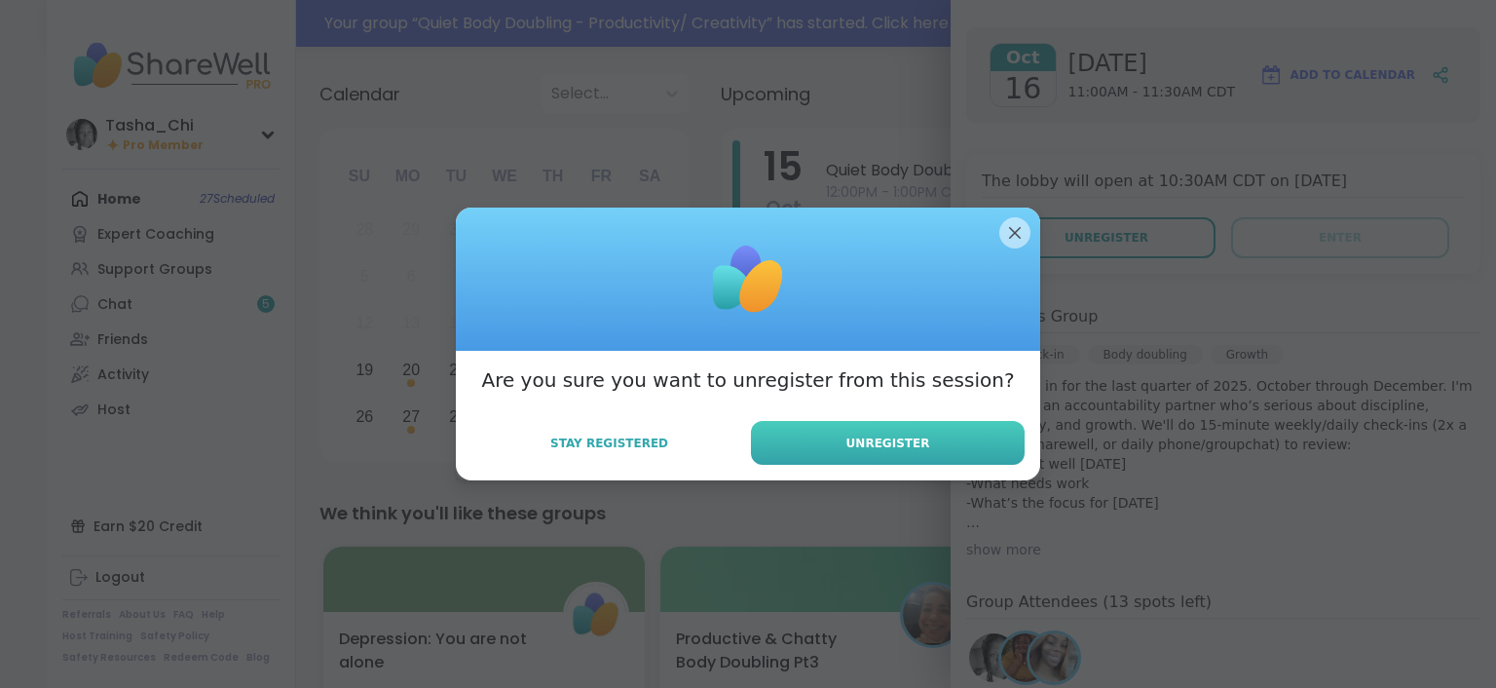
click at [939, 439] on button "Unregister" at bounding box center [888, 443] width 274 height 44
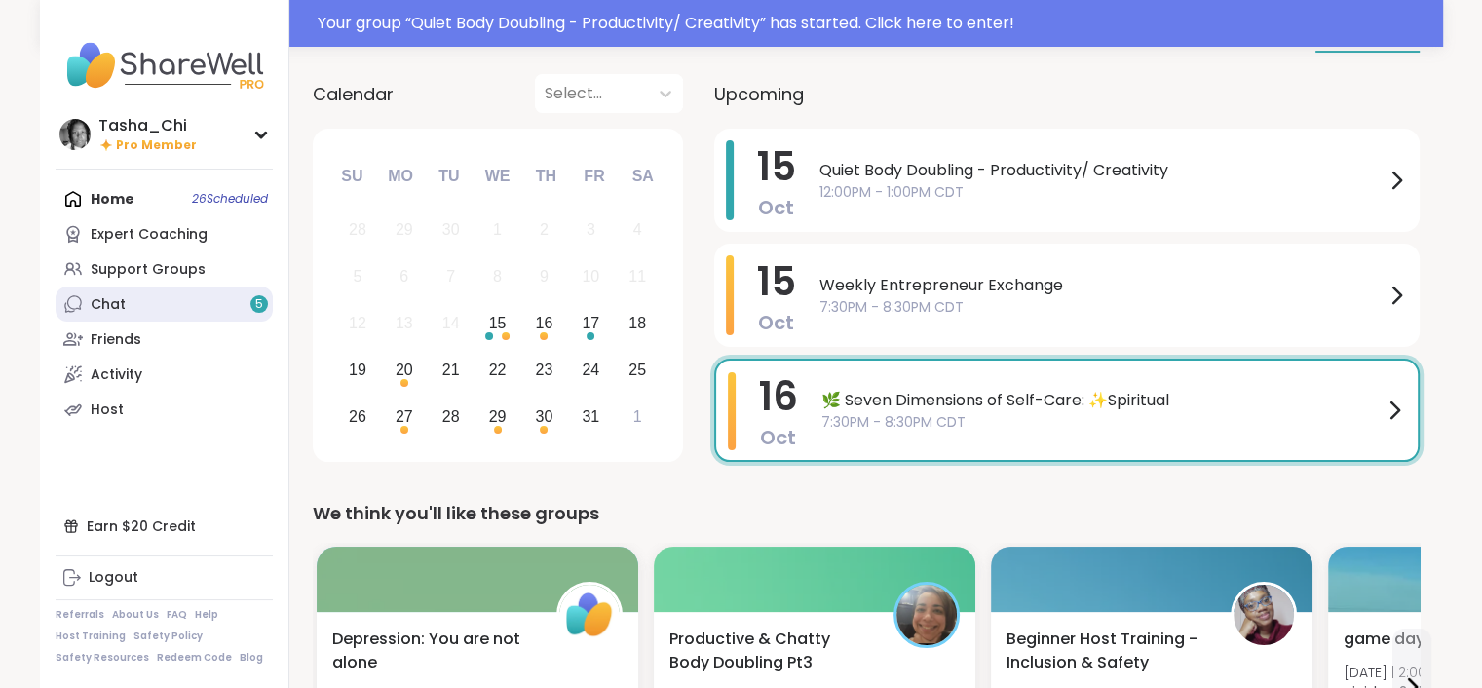
click at [143, 305] on link "Chat 5" at bounding box center [164, 303] width 217 height 35
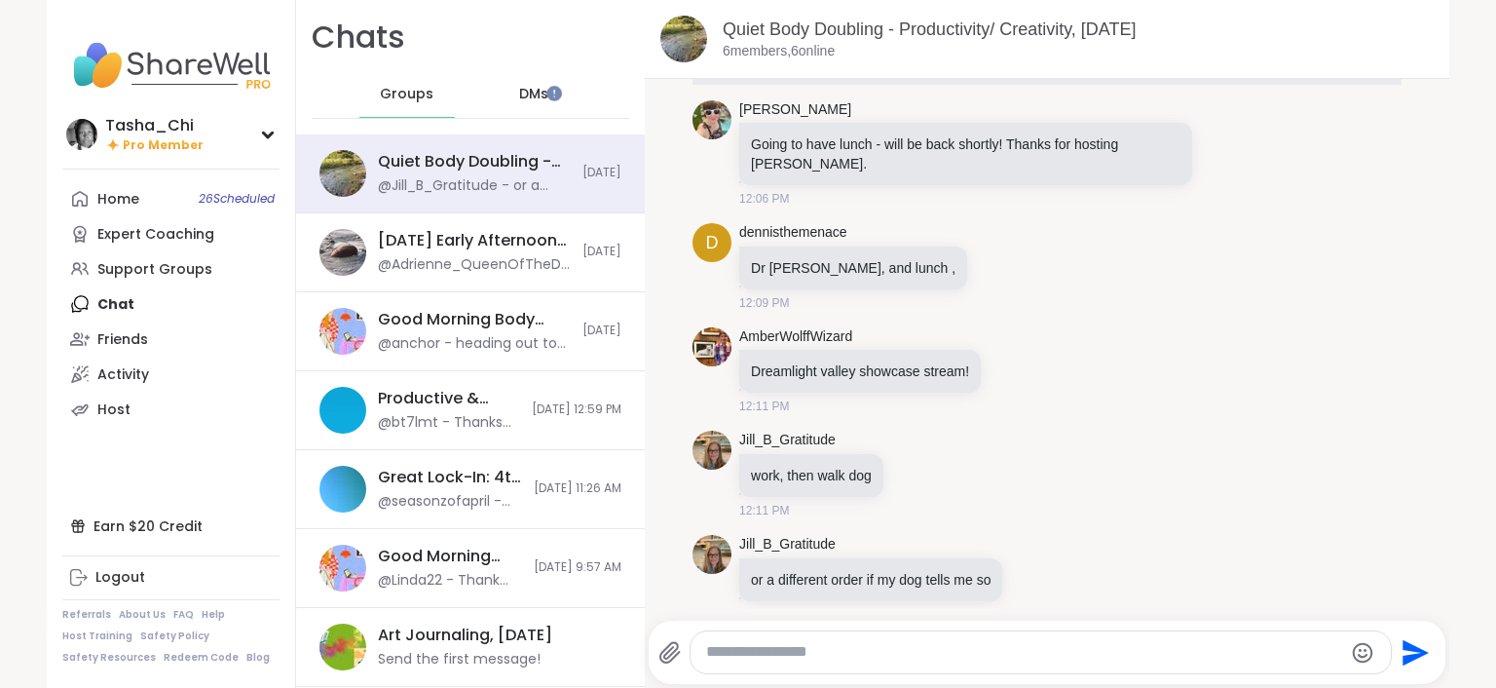
click at [388, 98] on span "Groups" at bounding box center [407, 94] width 54 height 19
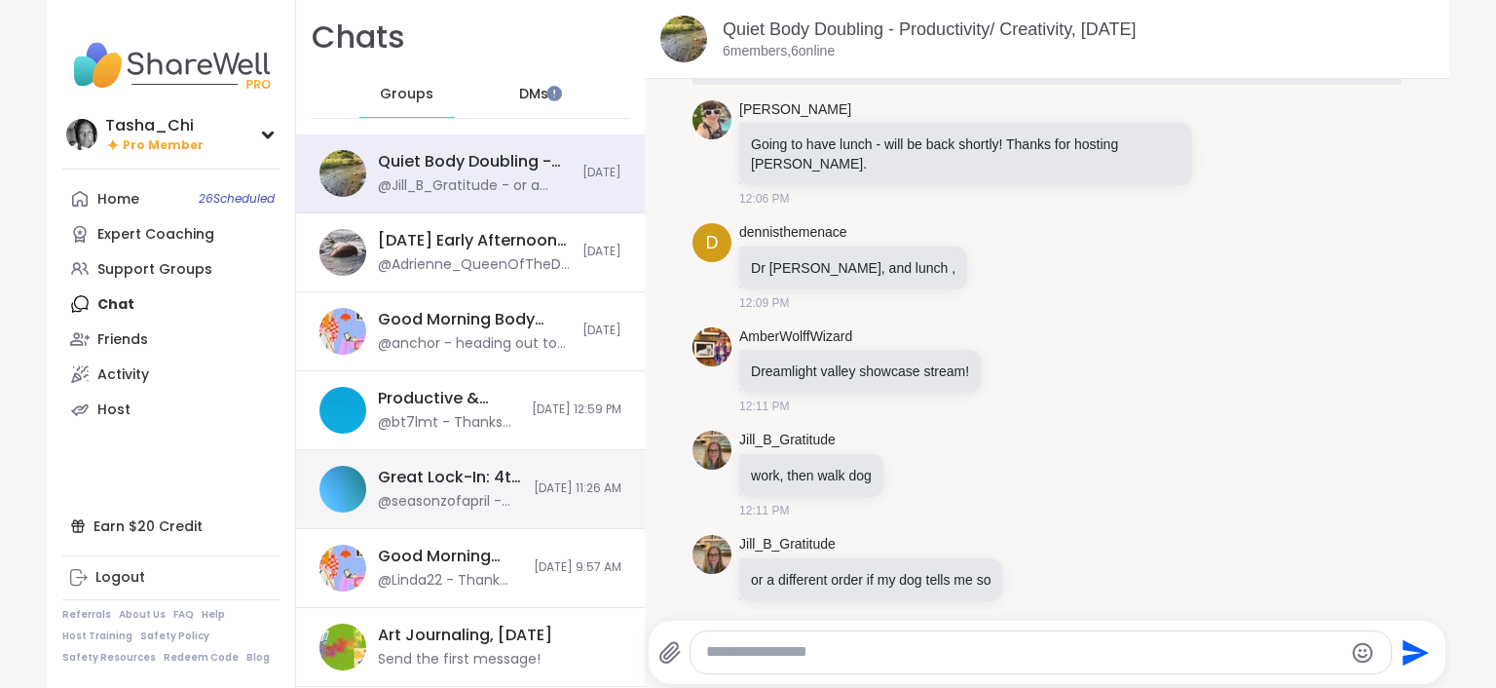
click at [421, 495] on div "@seasonzofapril - and the website will always change" at bounding box center [450, 501] width 144 height 19
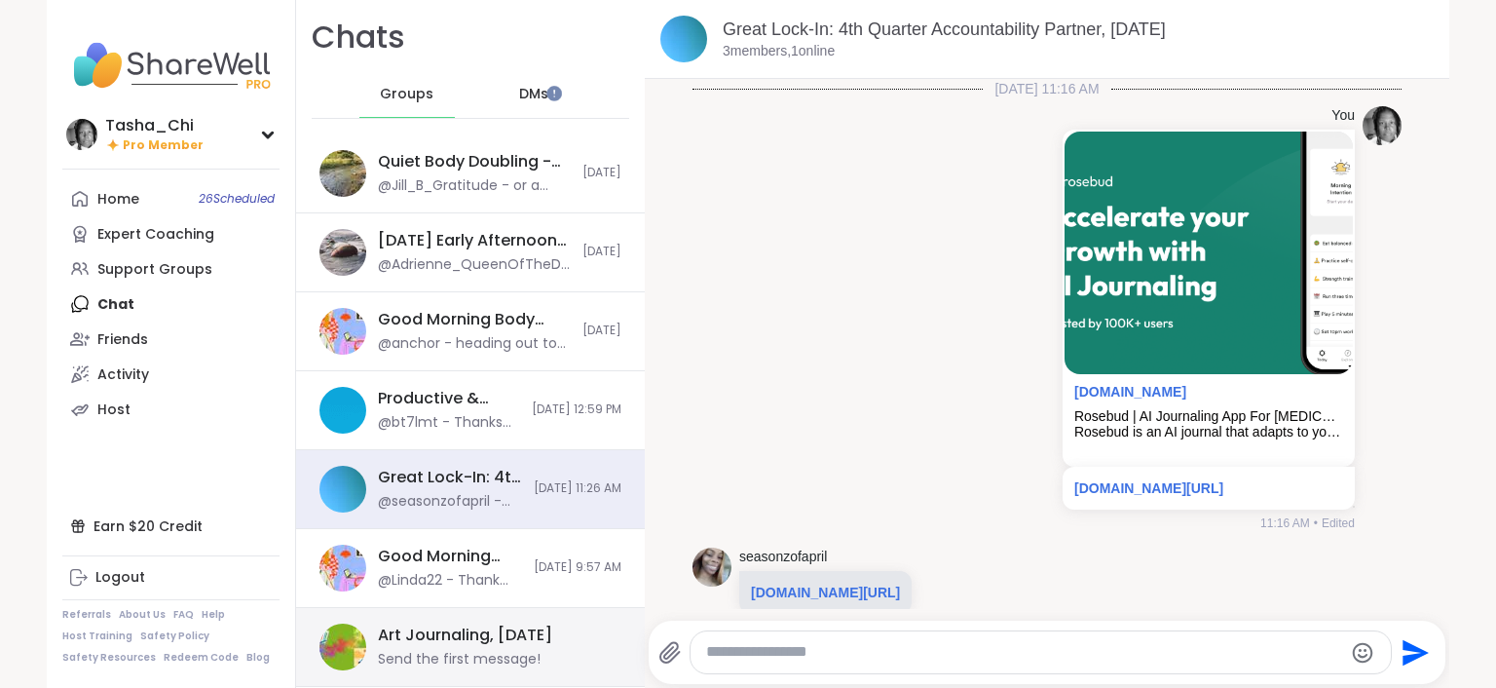
scroll to position [157, 0]
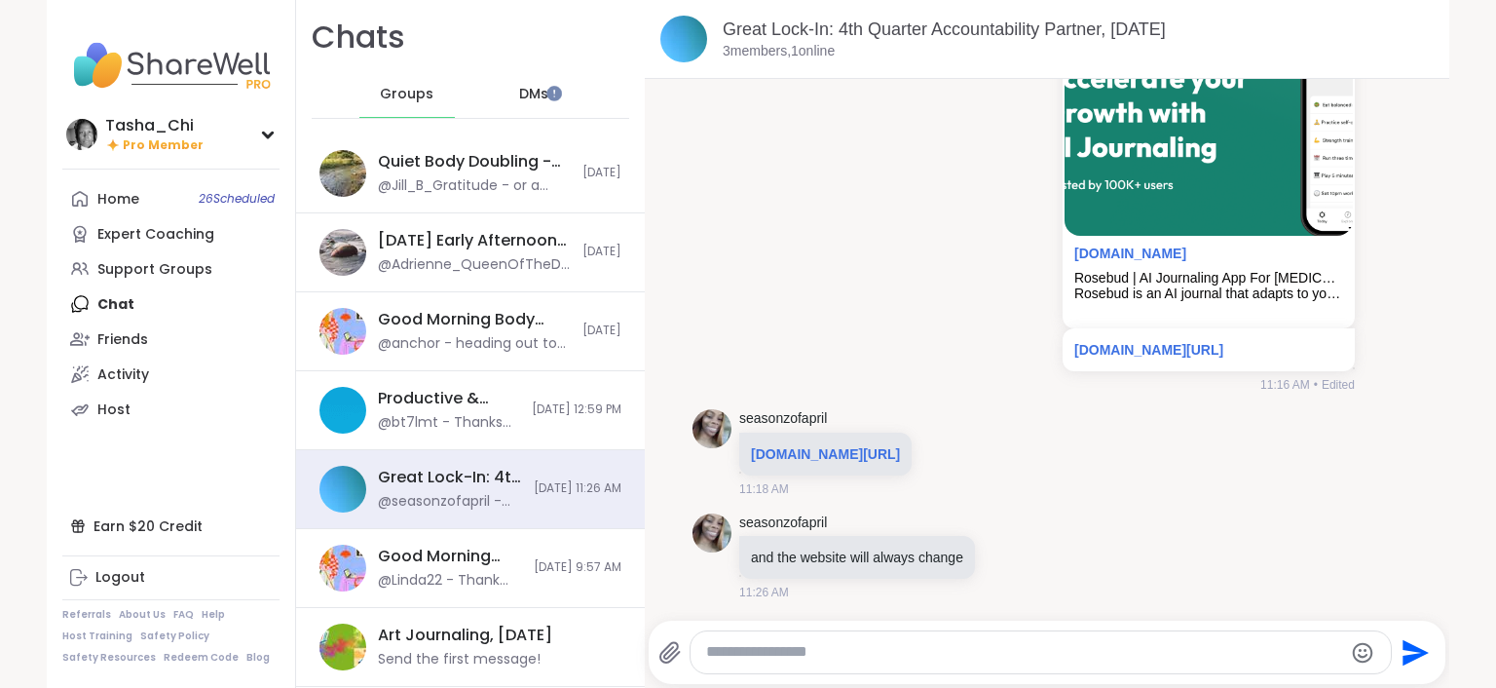
drag, startPoint x: 1192, startPoint y: 642, endPoint x: 1192, endPoint y: 653, distance: 10.7
click at [1191, 642] on textarea "Type your message" at bounding box center [1024, 652] width 636 height 20
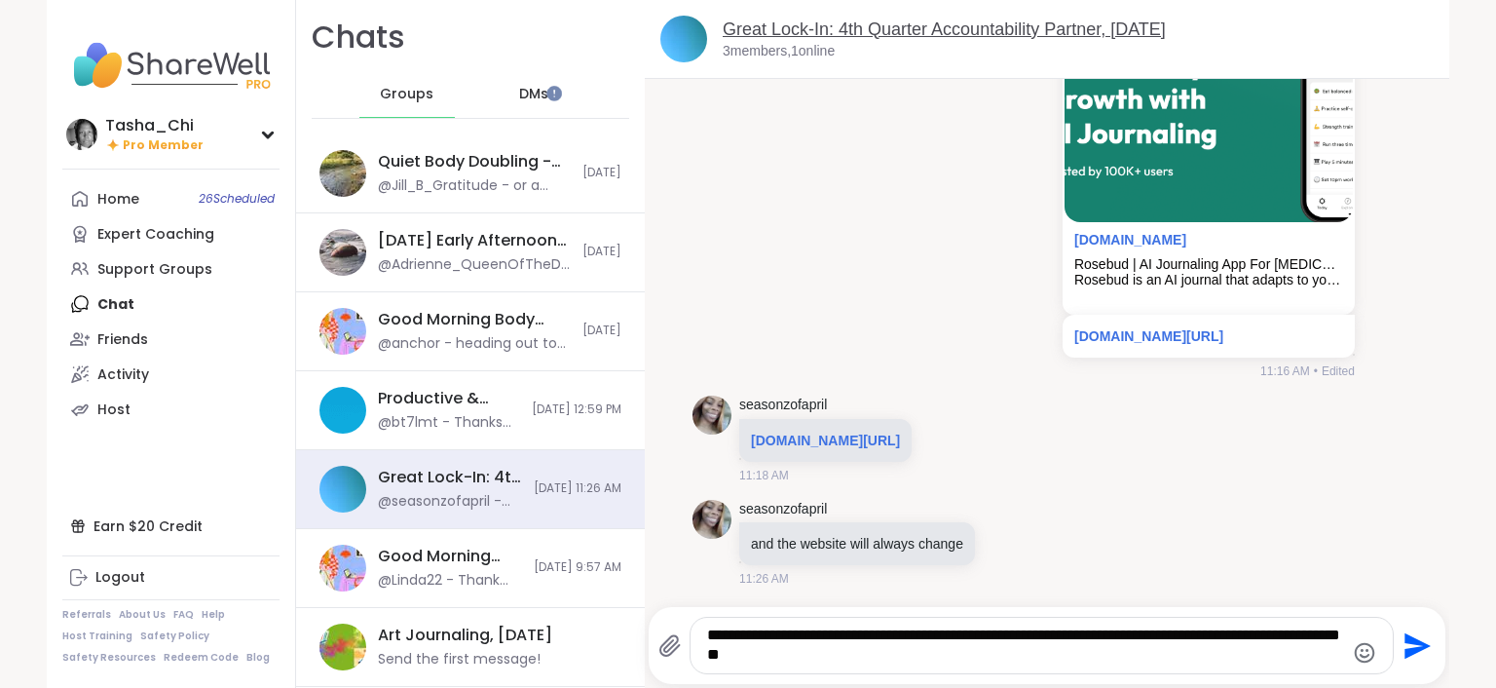
type textarea "**********"
click at [1042, 664] on textarea "**********" at bounding box center [1025, 645] width 636 height 40
click at [1221, 651] on textarea "**********" at bounding box center [1025, 645] width 636 height 40
click at [1411, 642] on icon "Send" at bounding box center [1418, 645] width 26 height 26
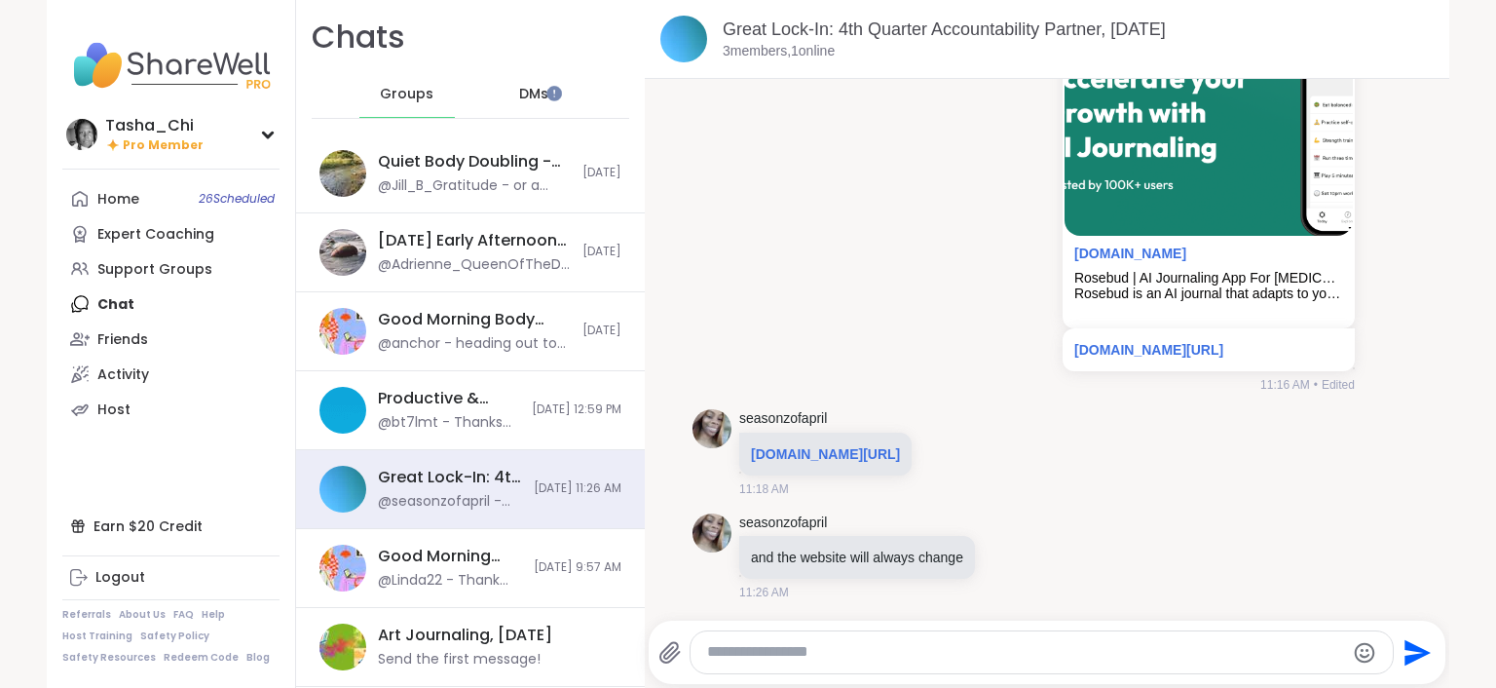
scroll to position [299, 0]
